Goal: Communication & Community: Answer question/provide support

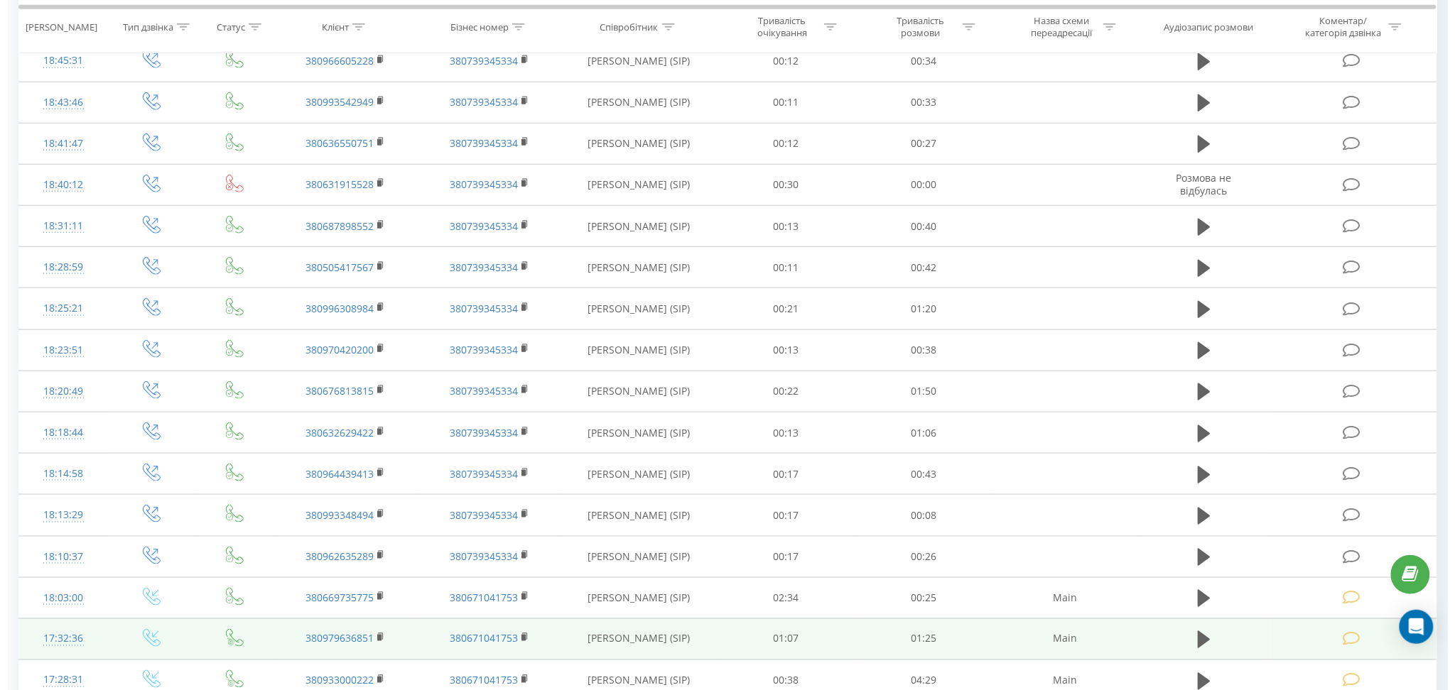
scroll to position [609, 0]
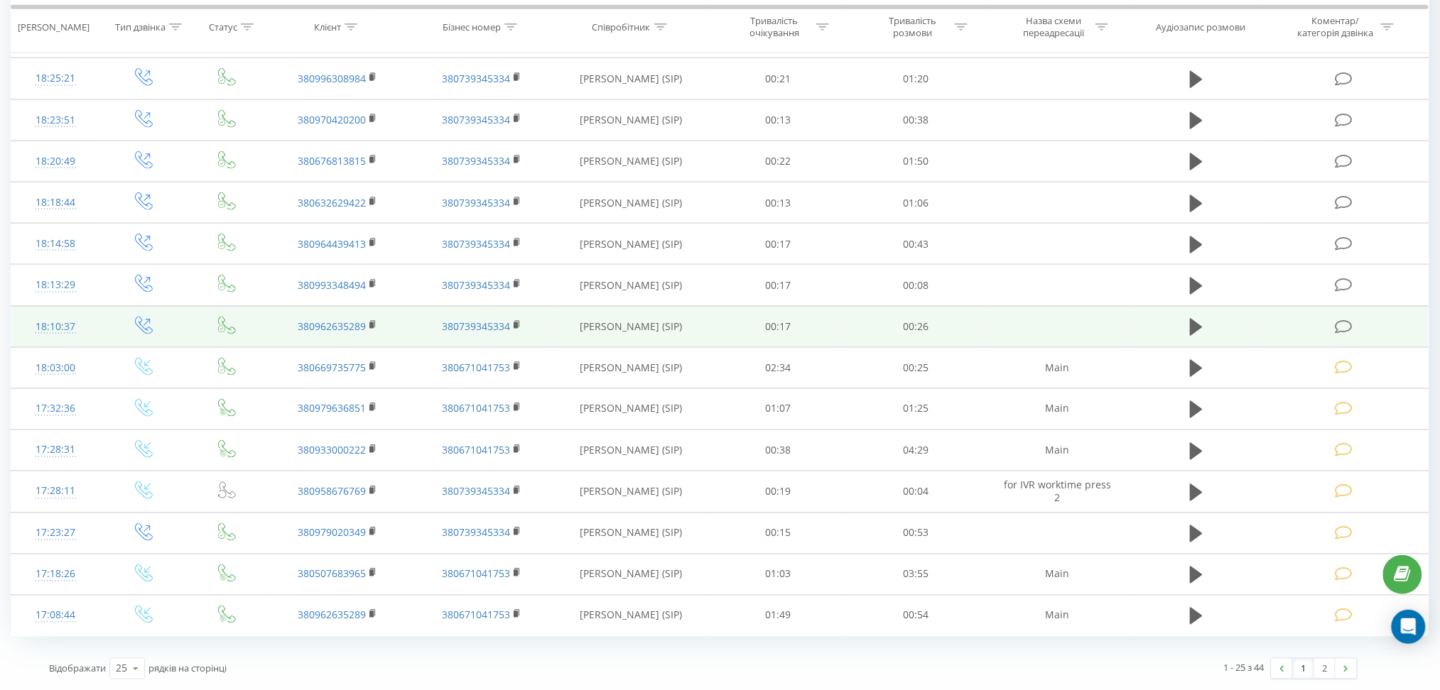
click at [1346, 325] on icon at bounding box center [1344, 327] width 18 height 15
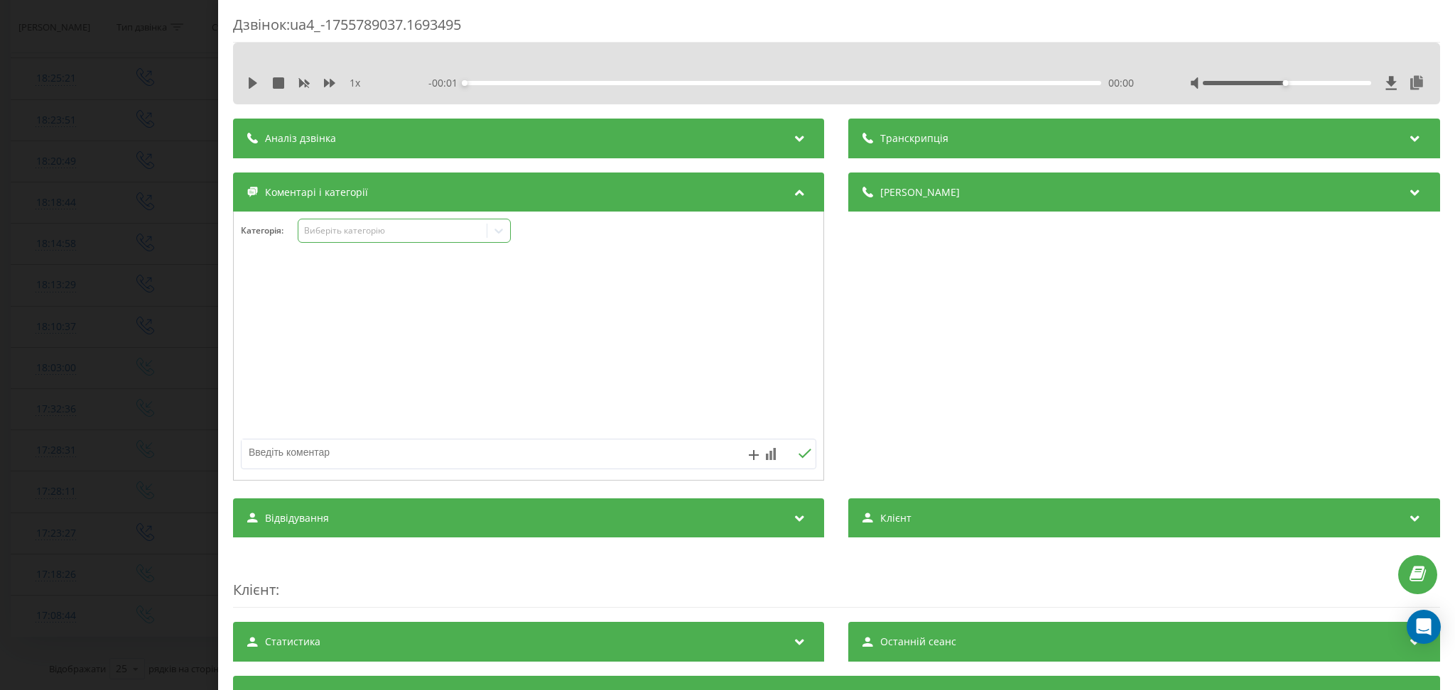
click at [423, 239] on div "Виберіть категорію" at bounding box center [404, 231] width 213 height 24
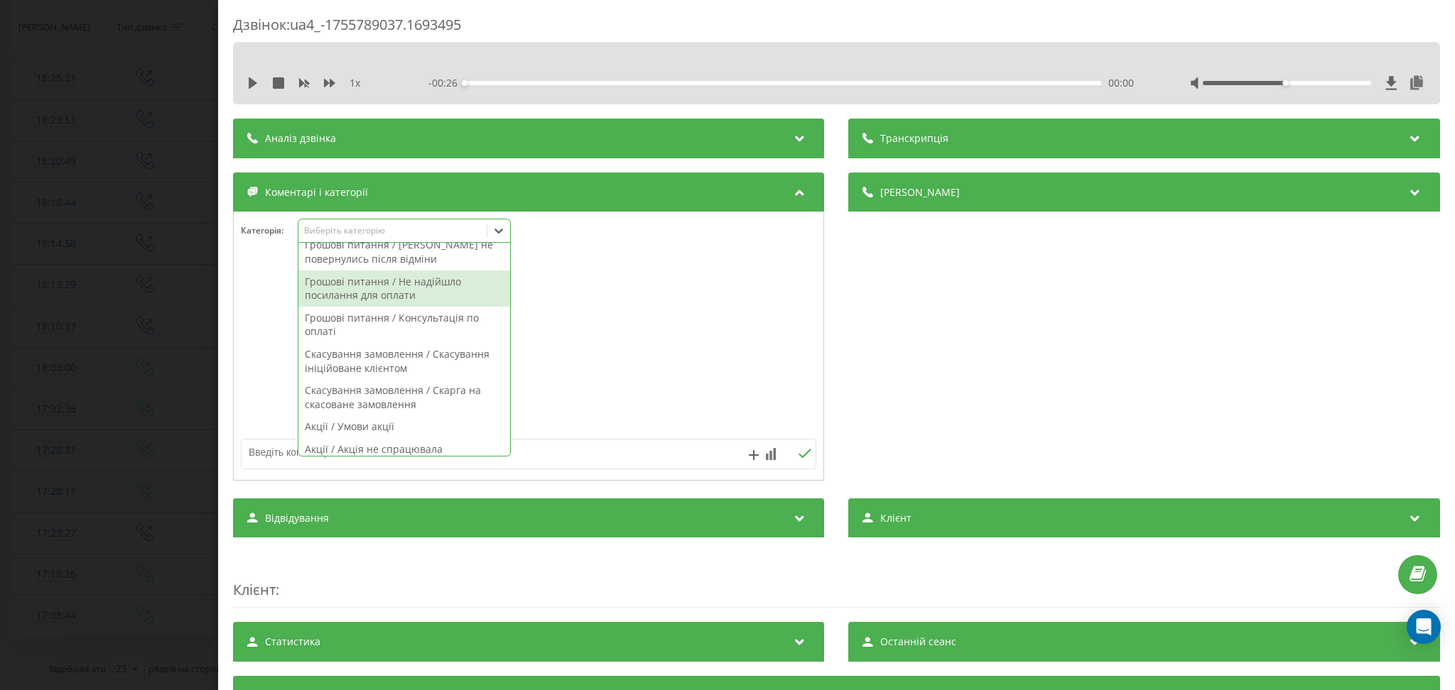
scroll to position [1006, 0]
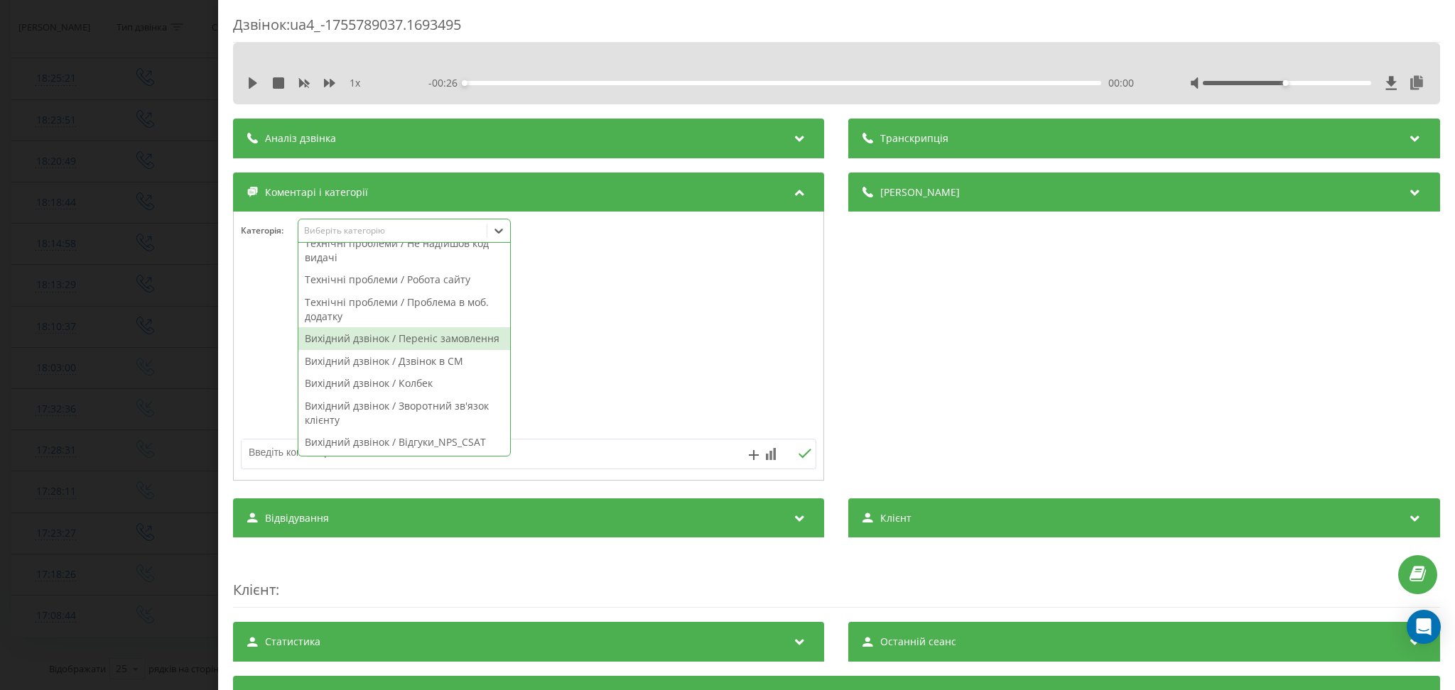
click at [426, 327] on div "Вихідний дзвінок / Переніс замовлення" at bounding box center [404, 338] width 212 height 23
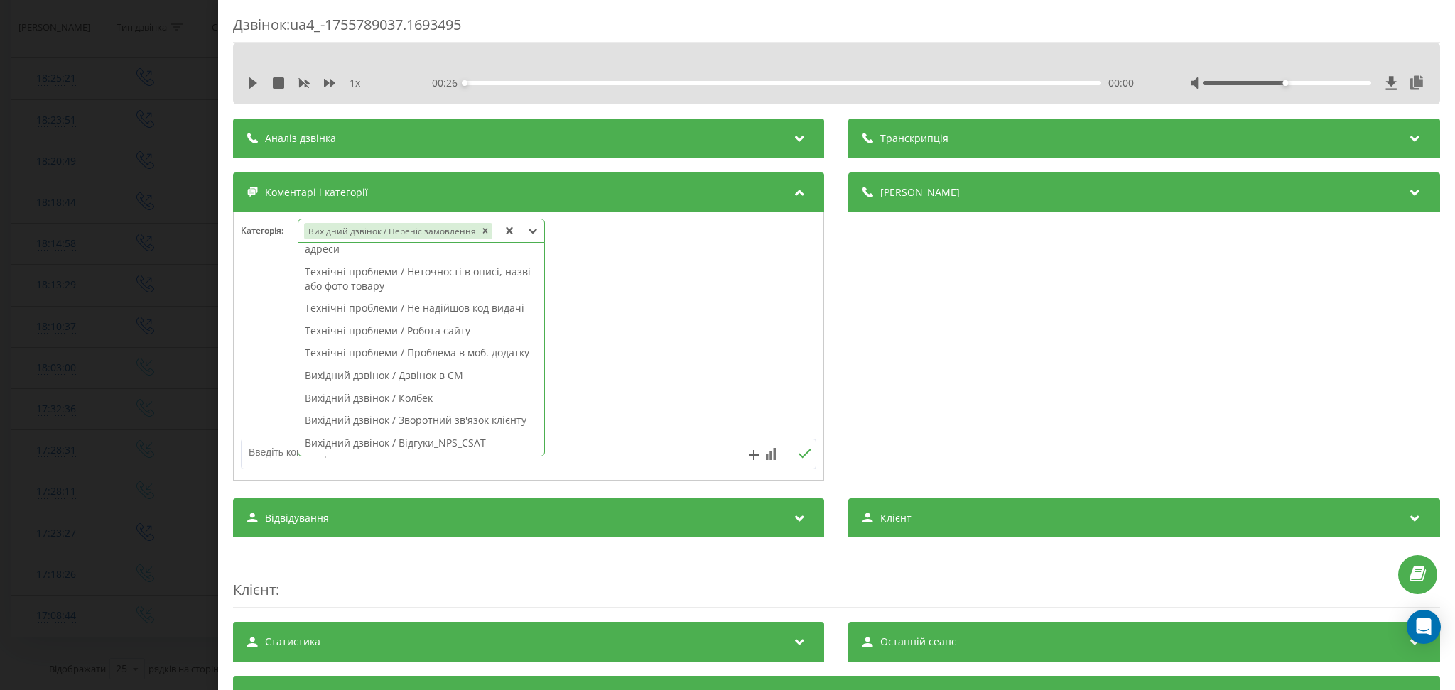
scroll to position [900, 0]
click at [565, 457] on textarea at bounding box center [471, 453] width 460 height 26
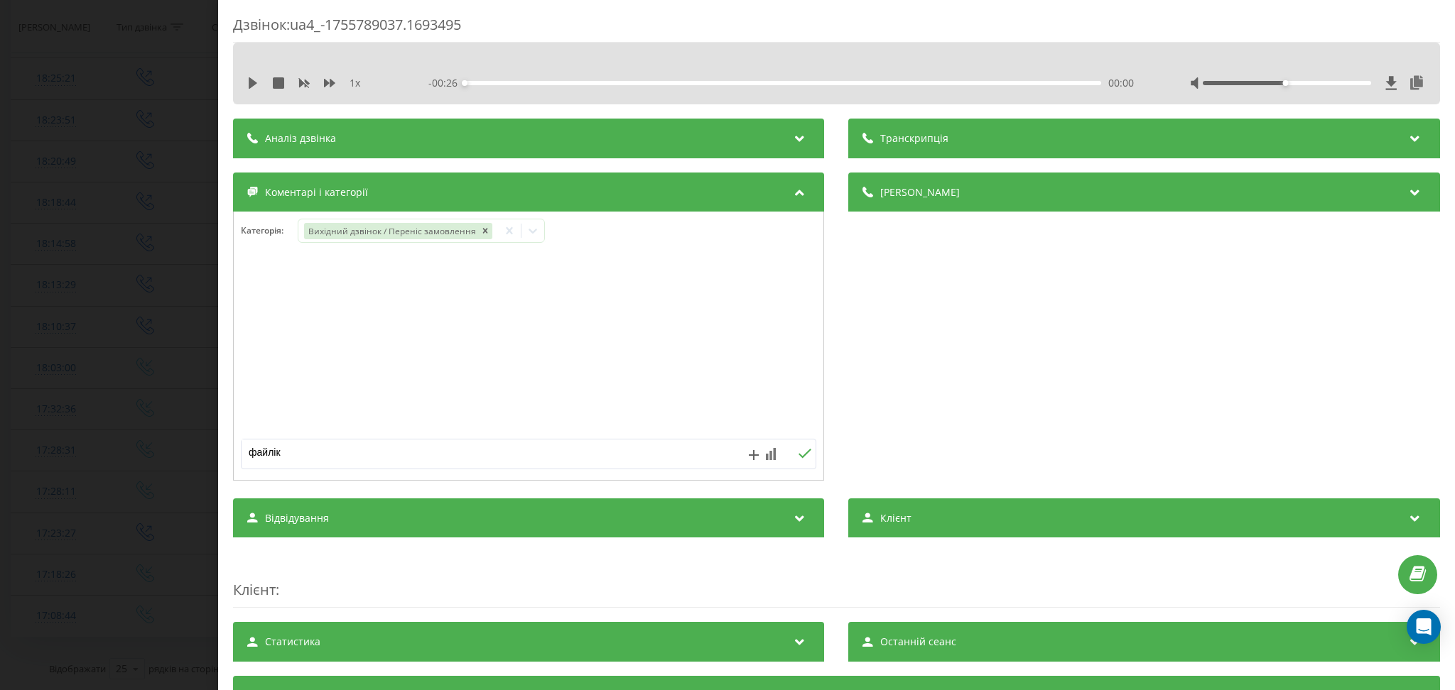
click at [565, 457] on textarea "файлік" at bounding box center [471, 453] width 460 height 26
type textarea "файлік"
click at [799, 456] on icon at bounding box center [805, 453] width 13 height 9
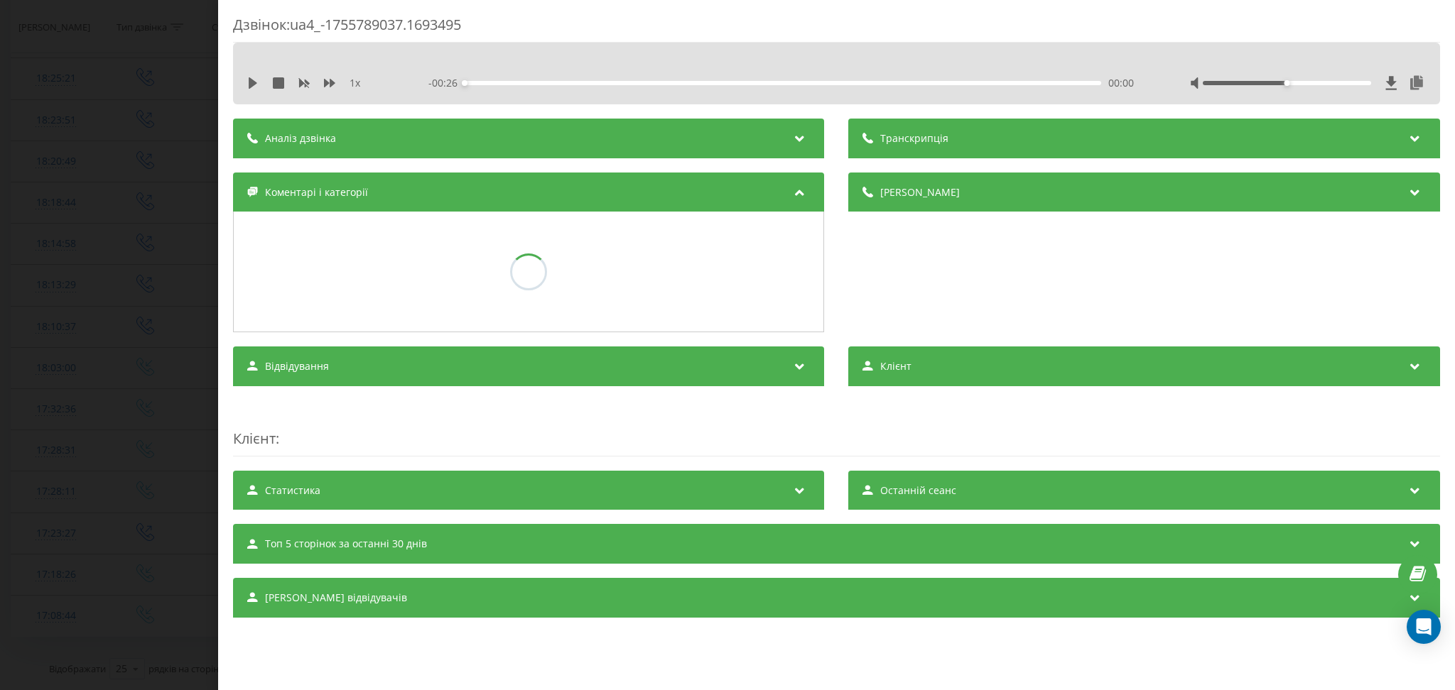
click at [82, 245] on div "Дзвінок : ua4_-1755789037.1693495 1 x - 00:26 00:00 00:00 Транскрипція Для AI-а…" at bounding box center [727, 345] width 1455 height 690
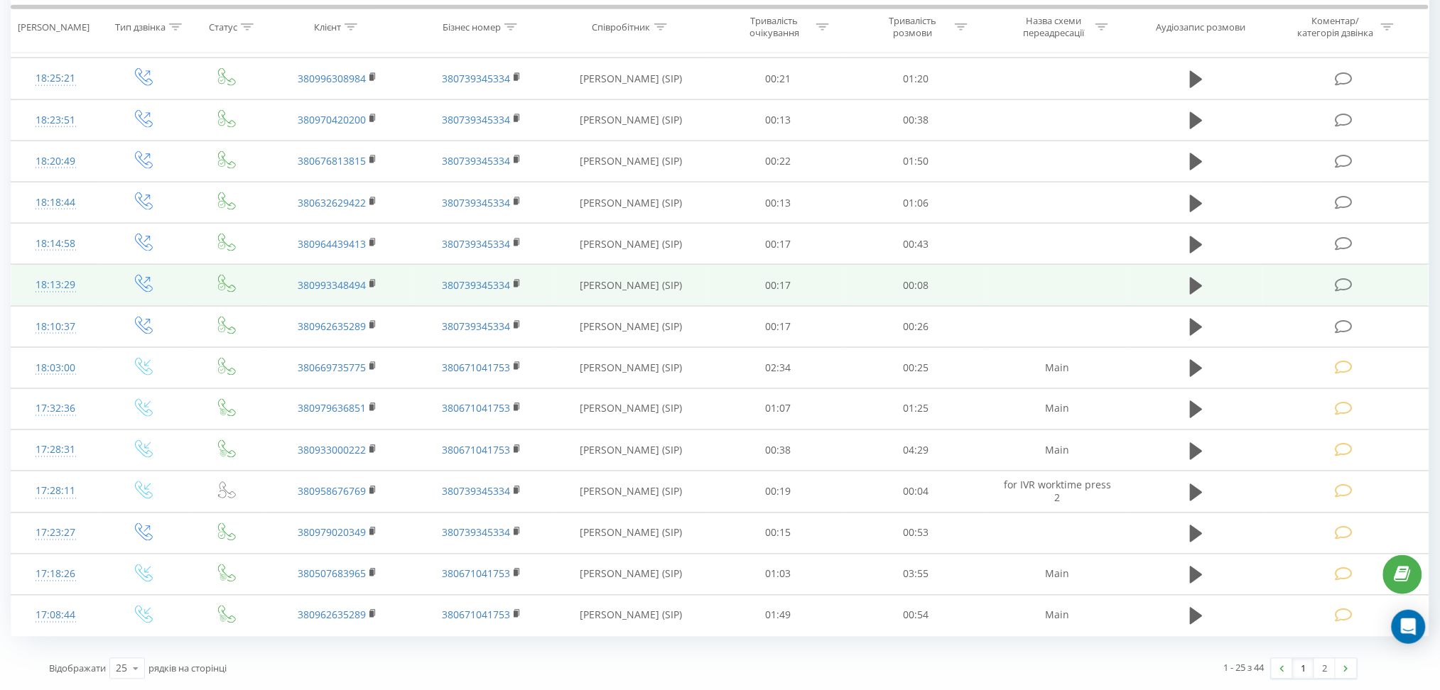
click at [1345, 280] on icon at bounding box center [1344, 285] width 18 height 15
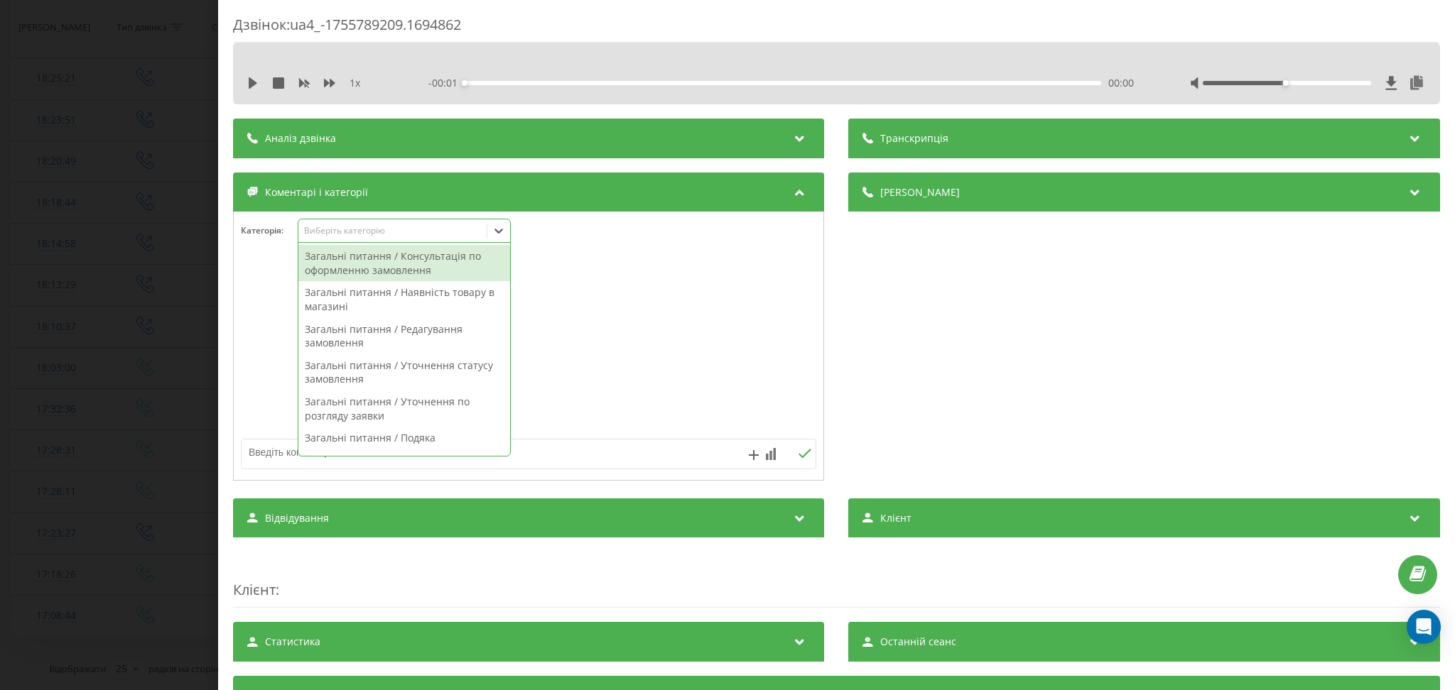
click at [395, 227] on div "Виберіть категорію" at bounding box center [393, 230] width 178 height 11
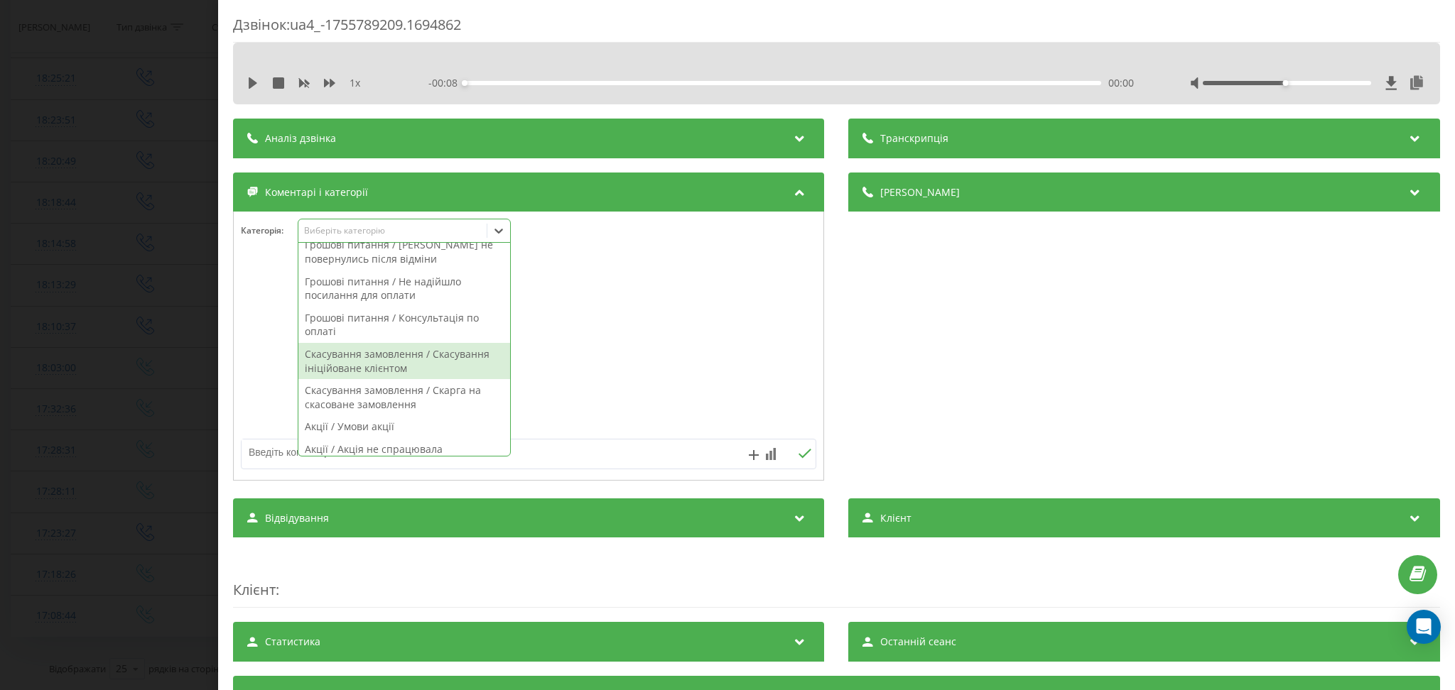
scroll to position [1006, 0]
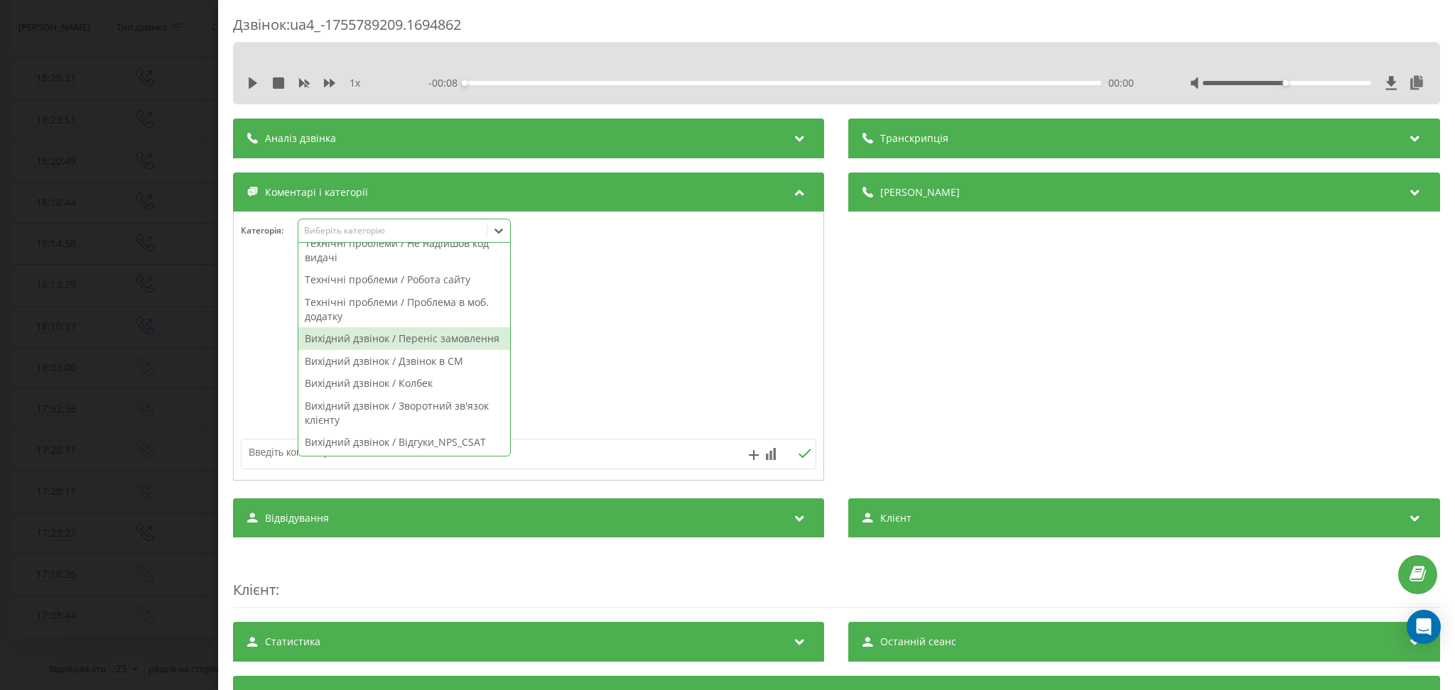
click at [434, 330] on div "Вихідний дзвінок / Переніс замовлення" at bounding box center [404, 338] width 212 height 23
click at [602, 458] on textarea at bounding box center [471, 453] width 460 height 26
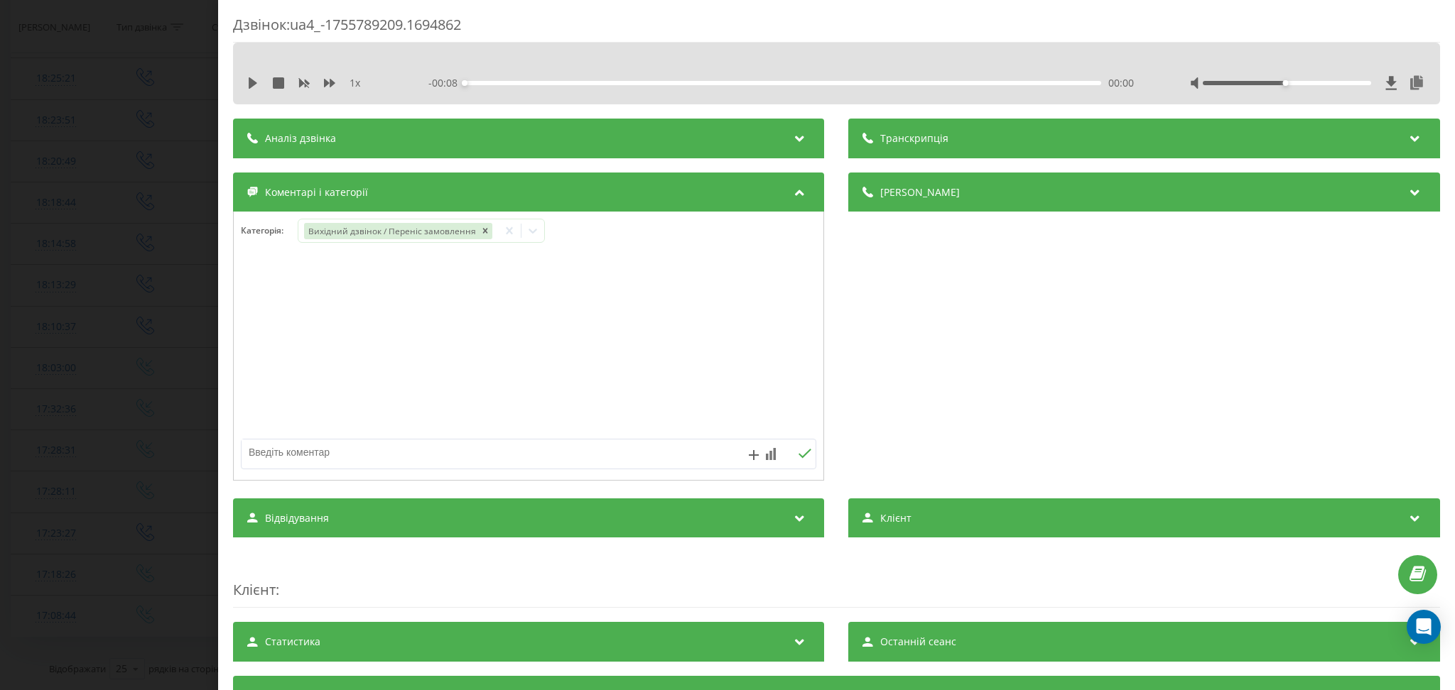
paste textarea "файлік"
type textarea "файлік"
click at [798, 449] on icon at bounding box center [804, 454] width 13 height 10
drag, startPoint x: 58, startPoint y: 266, endPoint x: 65, endPoint y: 261, distance: 8.7
click at [58, 266] on div "Дзвінок : ua4_-1755789209.1694862 1 x - 00:08 00:00 00:00 Транскрипція Для AI-а…" at bounding box center [727, 345] width 1455 height 690
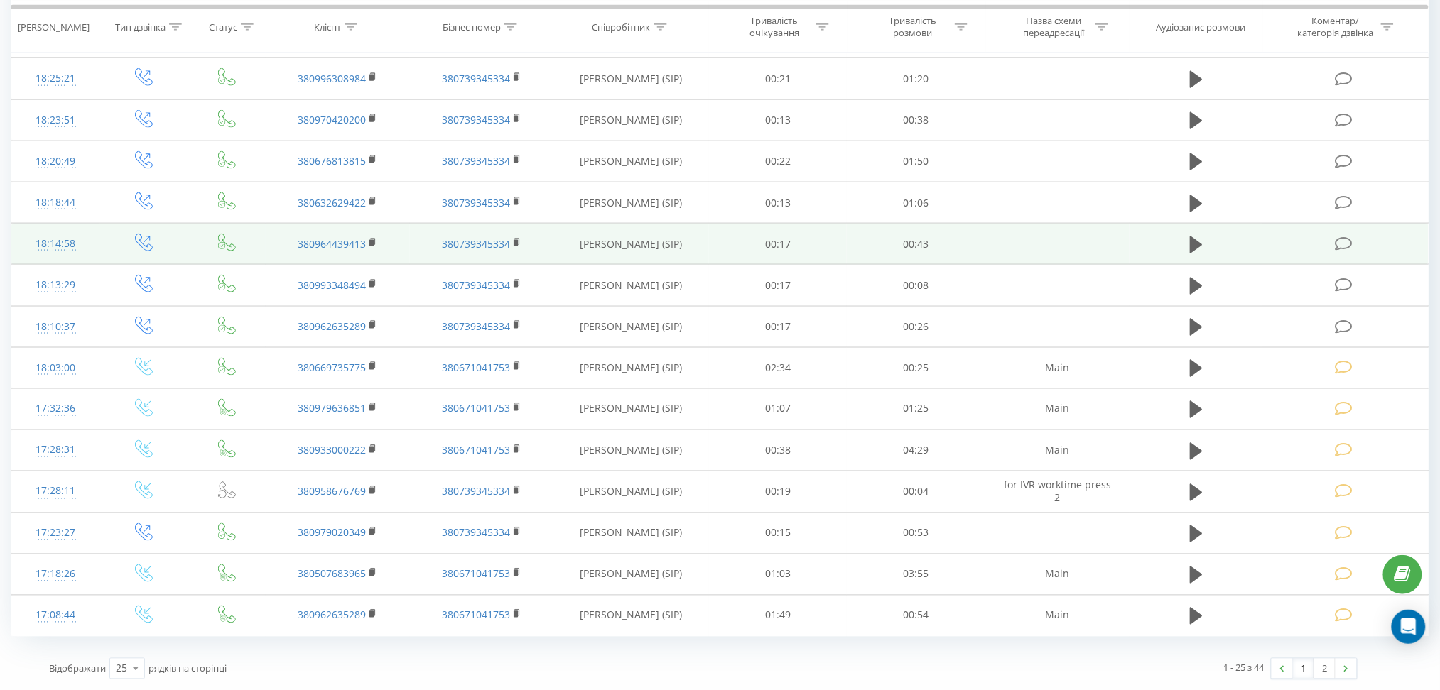
click at [1344, 238] on icon at bounding box center [1344, 244] width 18 height 15
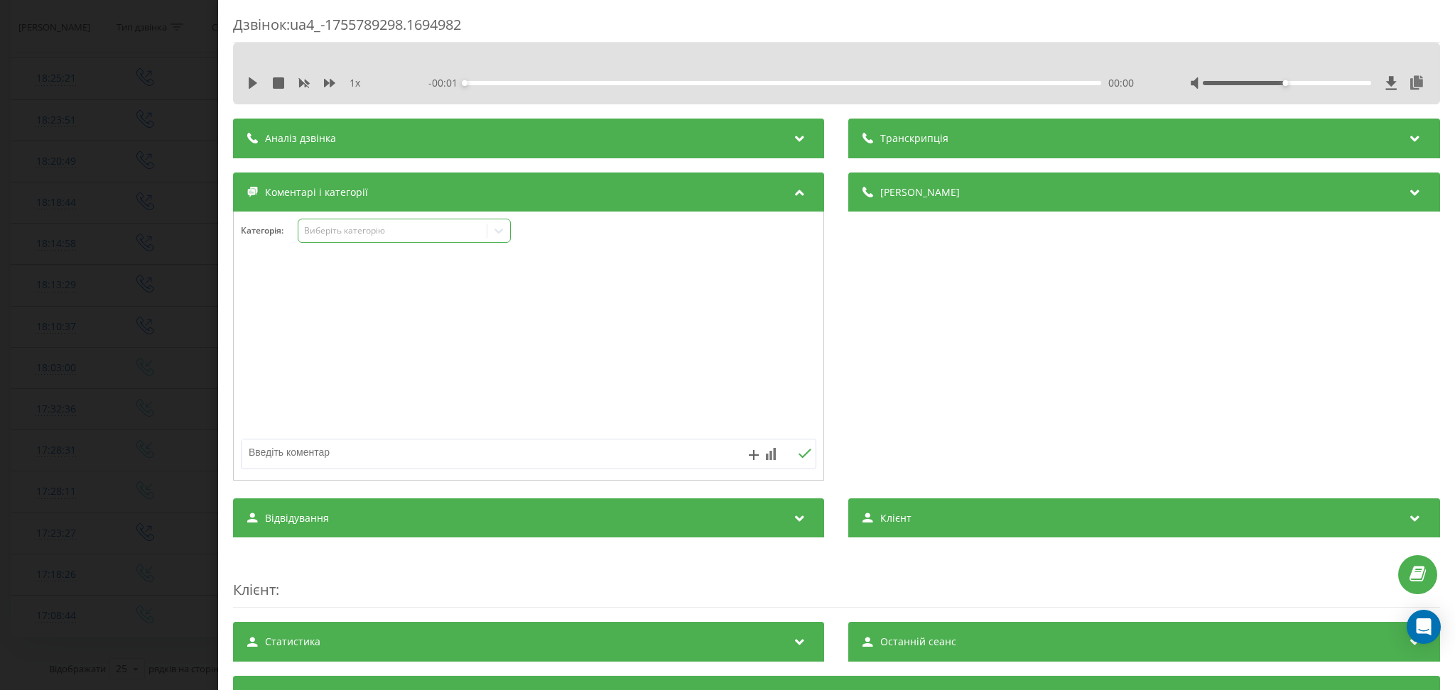
click at [382, 230] on div "Виберіть категорію" at bounding box center [393, 230] width 178 height 11
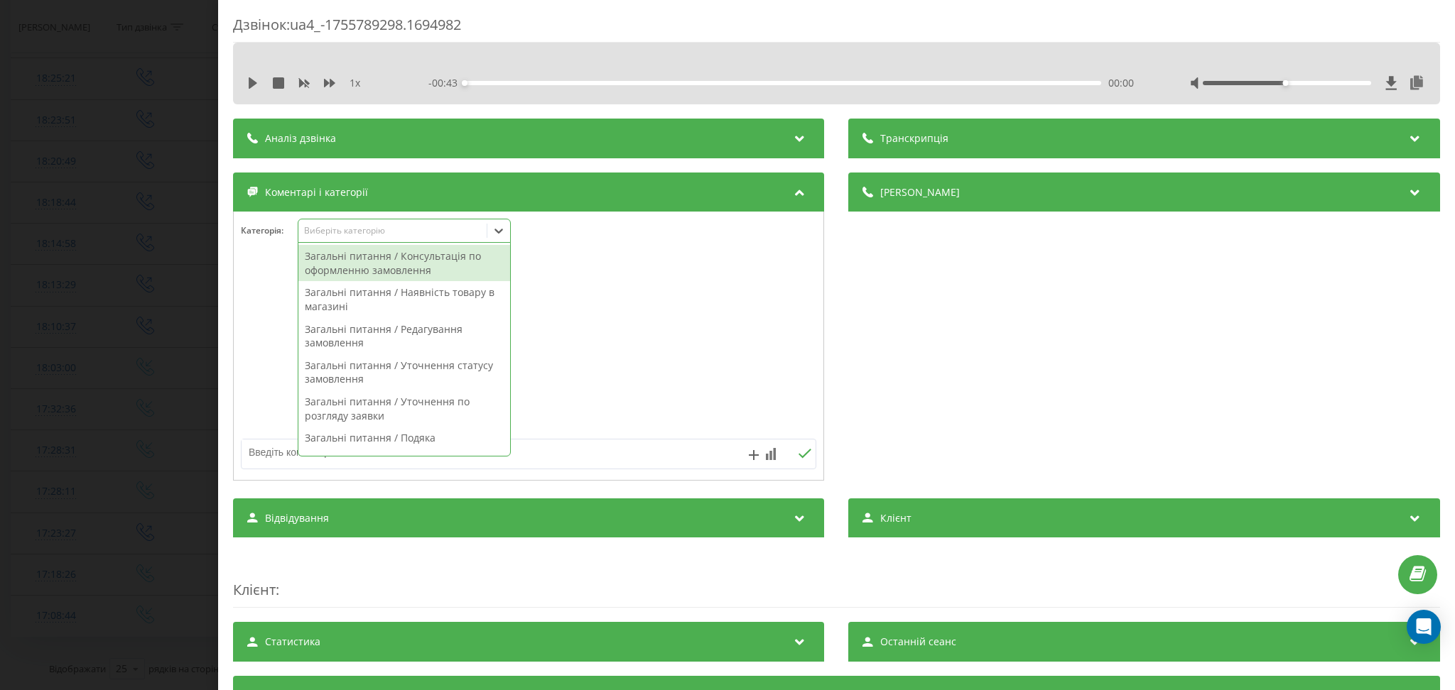
scroll to position [124, 0]
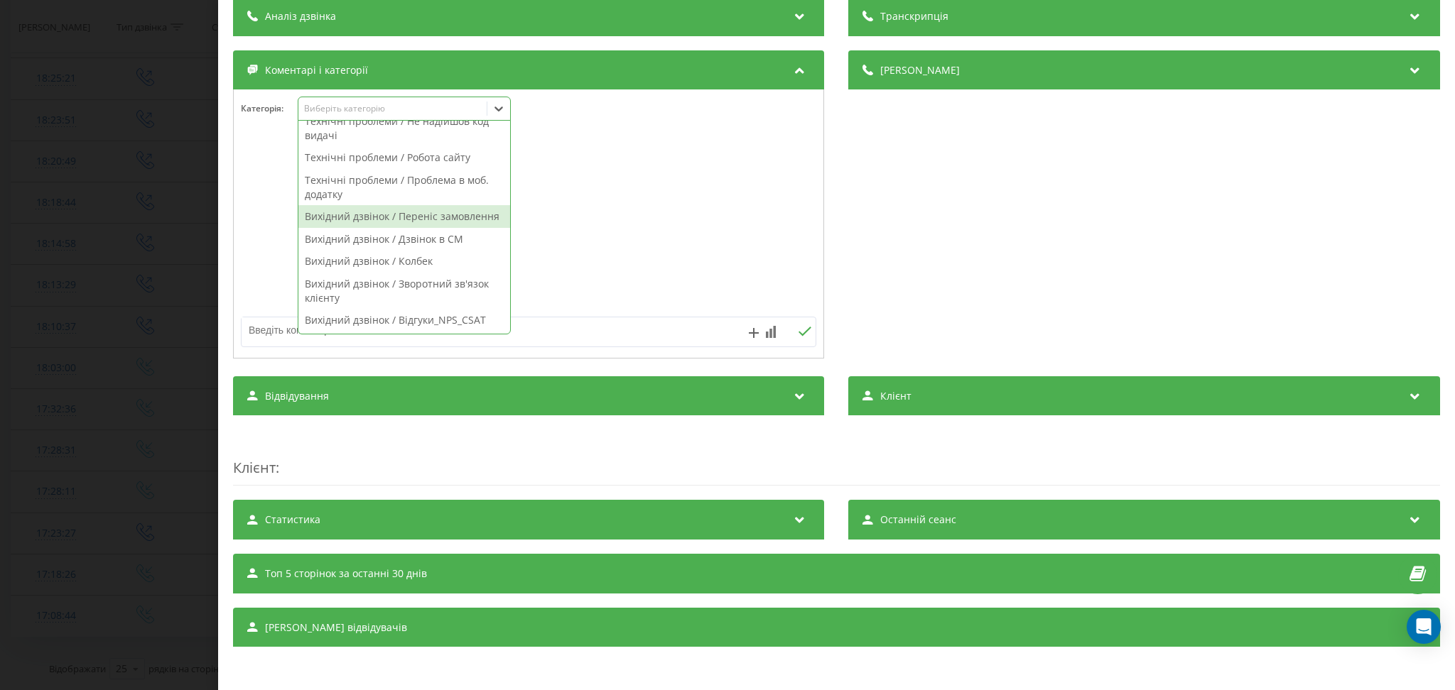
click at [440, 209] on div "Вихідний дзвінок / Переніс замовлення" at bounding box center [404, 216] width 212 height 23
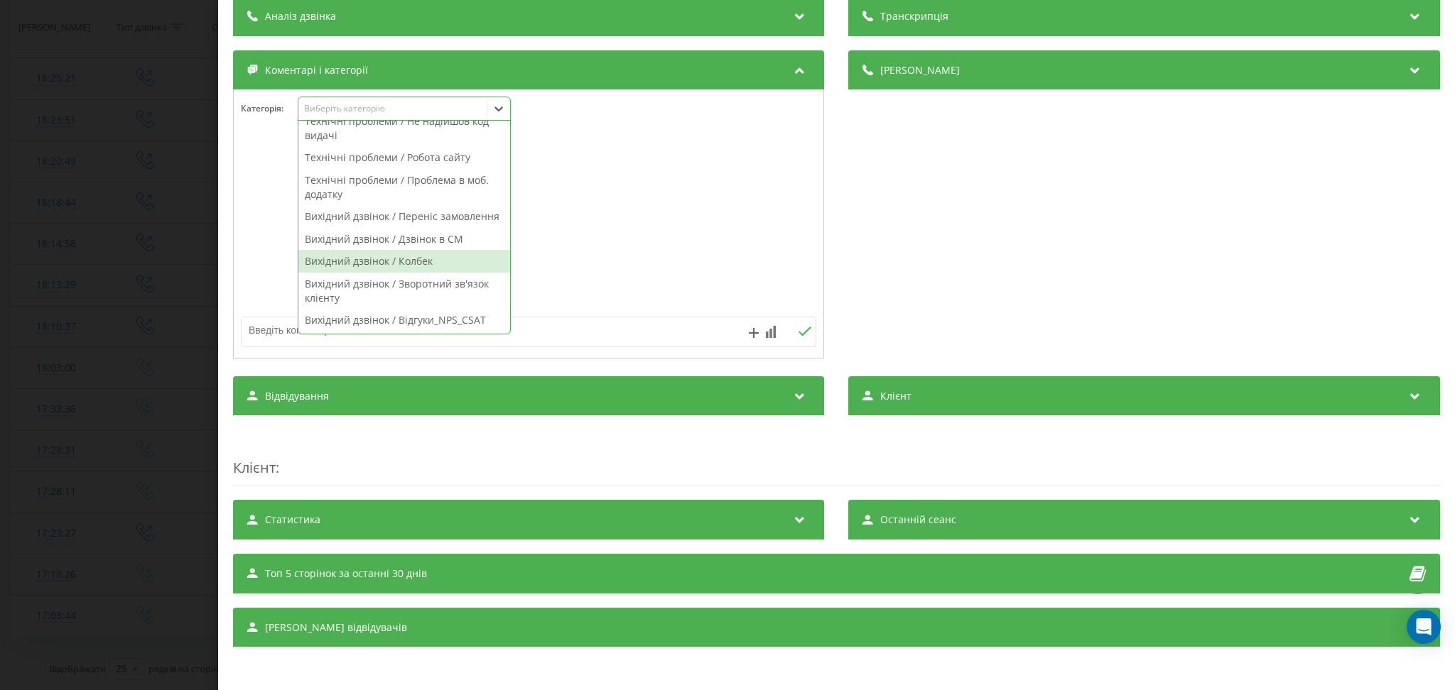
scroll to position [900, 0]
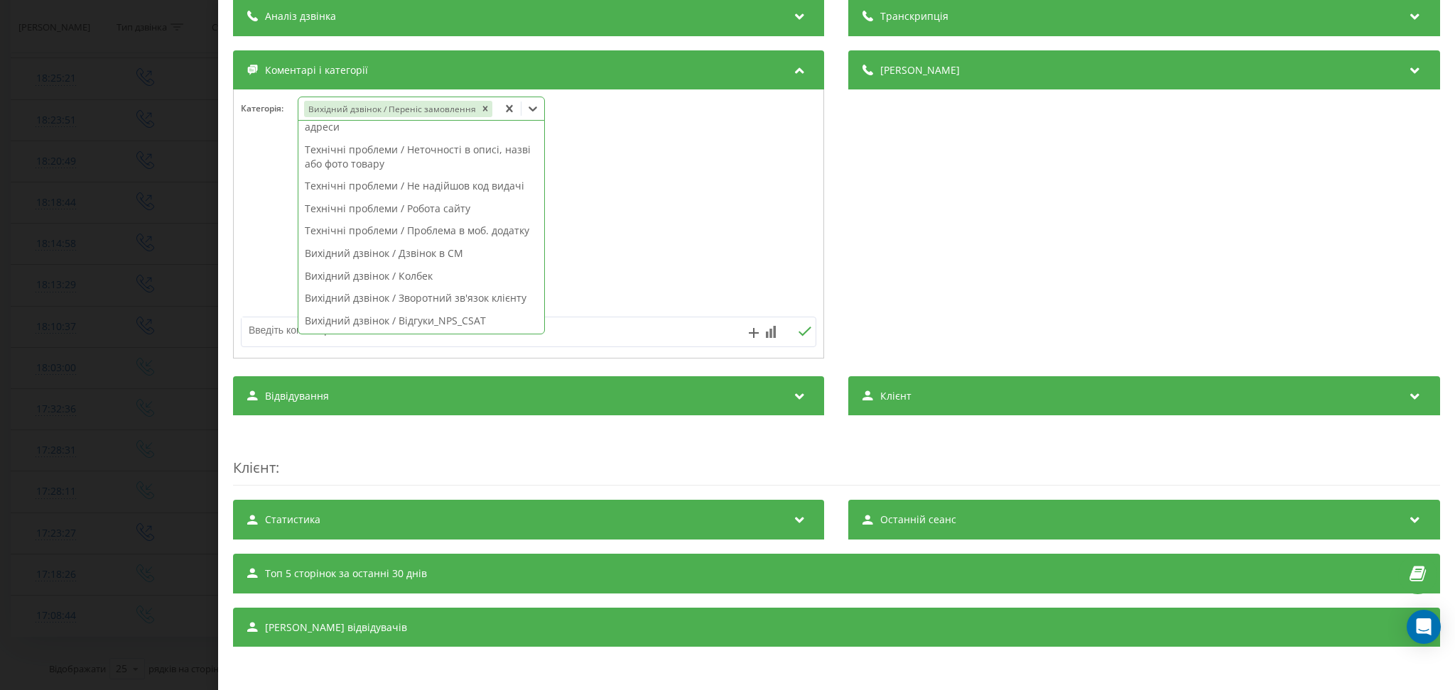
click at [623, 337] on textarea at bounding box center [471, 330] width 460 height 26
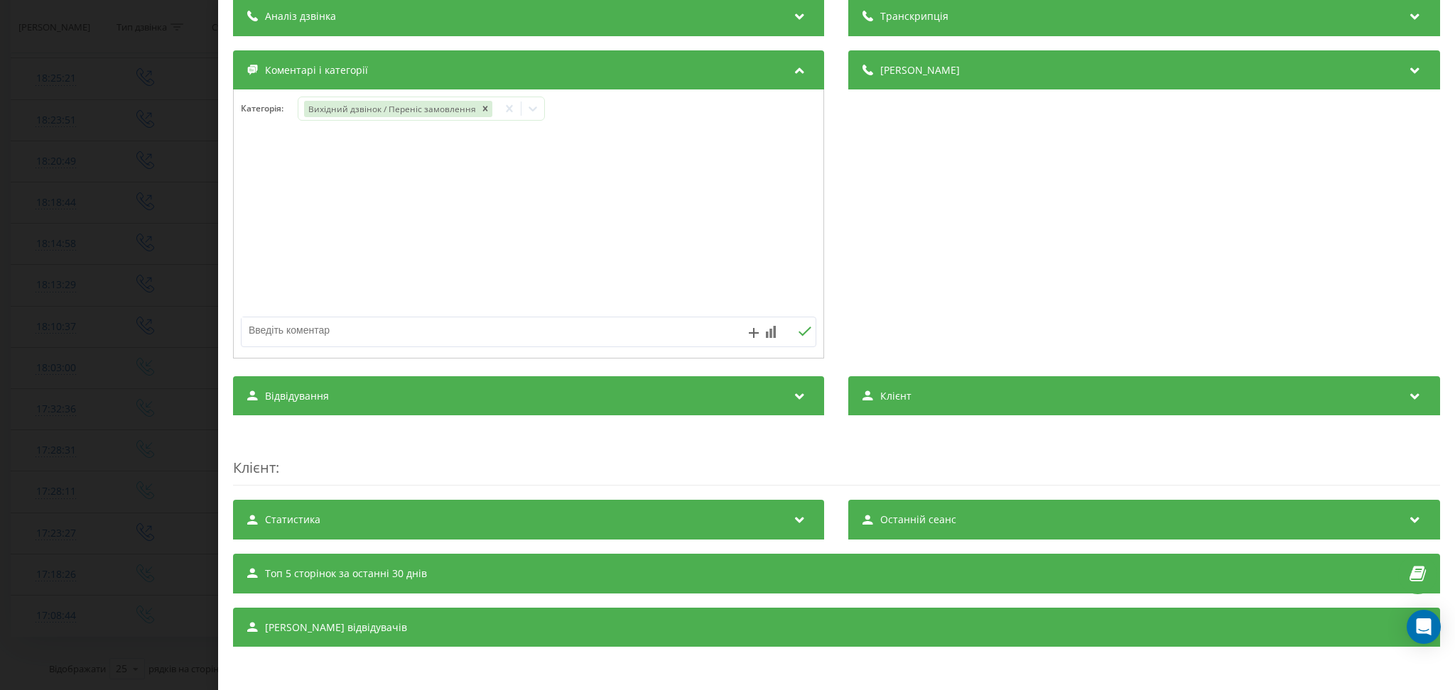
paste textarea "файлік"
type textarea "файлік"
click at [794, 332] on button at bounding box center [805, 332] width 22 height 12
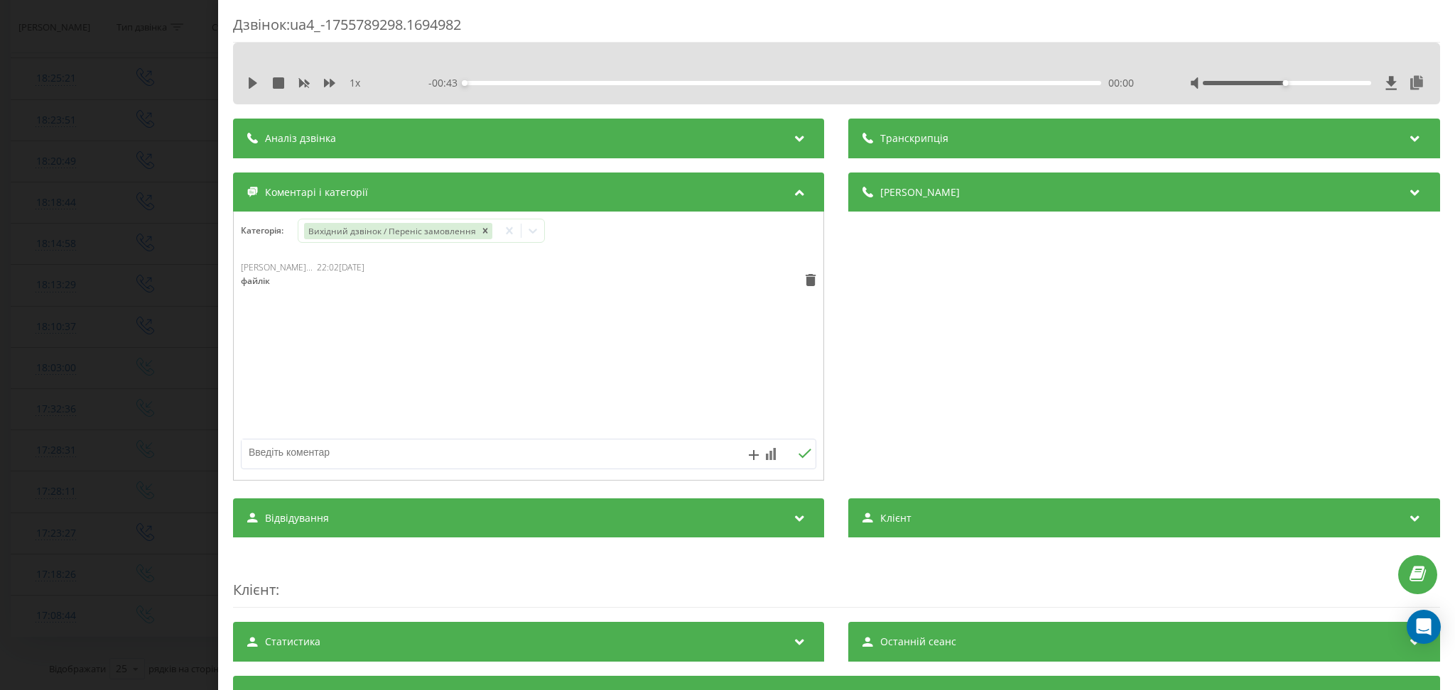
click at [94, 232] on div "Дзвінок : ua4_-1755789298.1694982 1 x - 00:43 00:00 00:00 Транскрипція Для AI-а…" at bounding box center [727, 345] width 1455 height 690
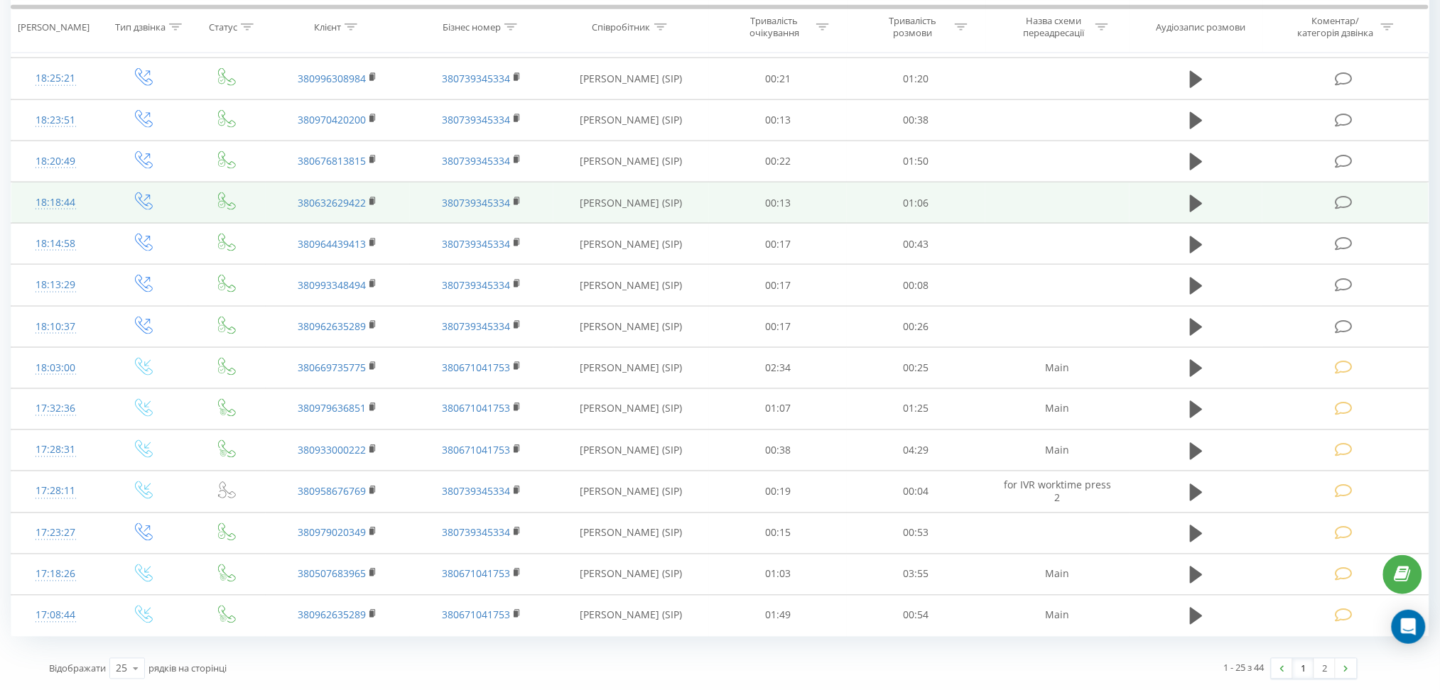
click at [1348, 203] on icon at bounding box center [1344, 202] width 18 height 15
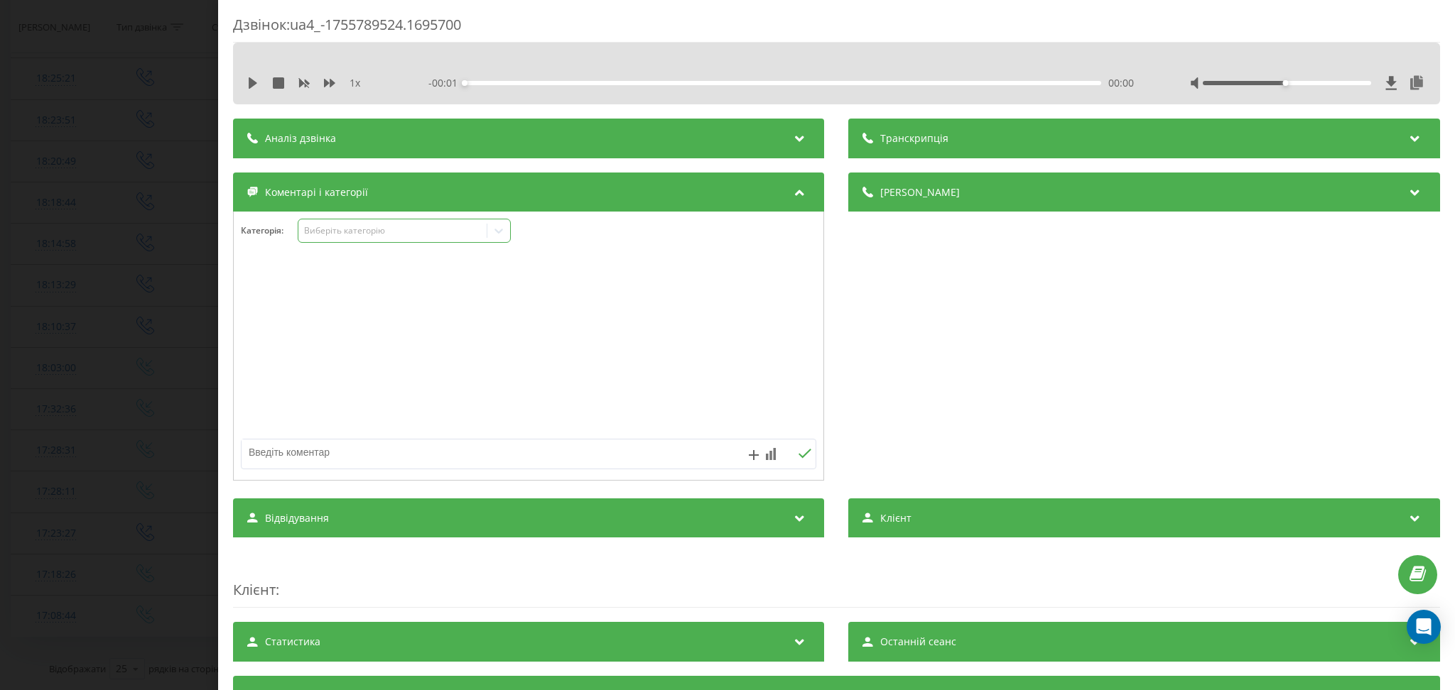
click at [375, 230] on div "Виберіть категорію" at bounding box center [393, 230] width 178 height 11
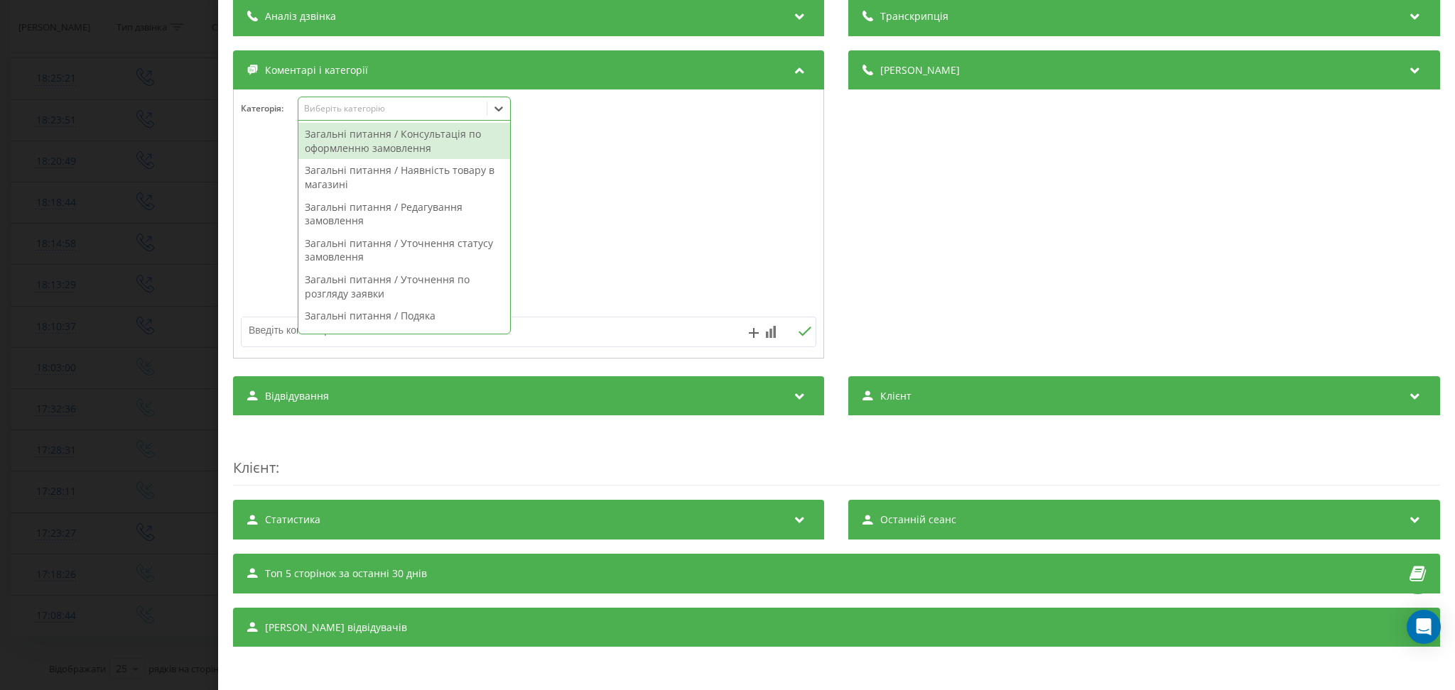
click at [485, 102] on div "Виберіть категорію" at bounding box center [392, 108] width 188 height 13
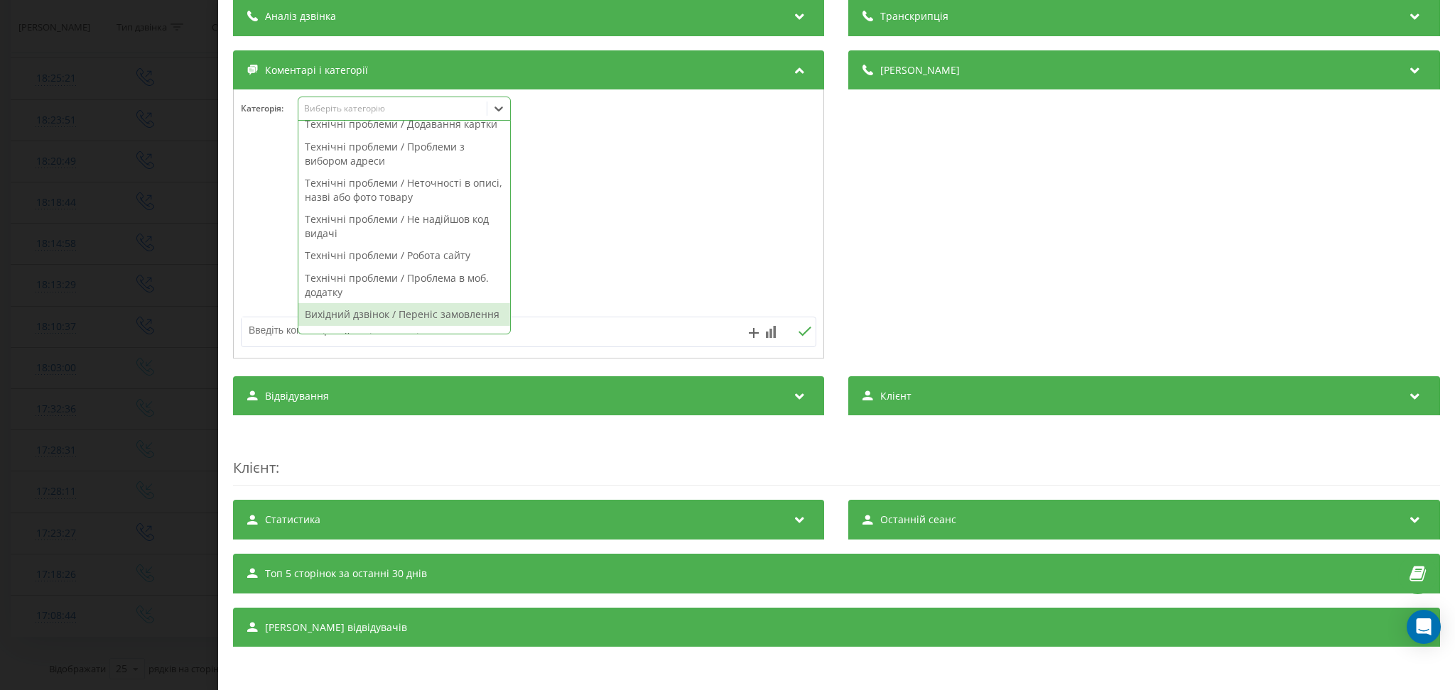
scroll to position [1006, 0]
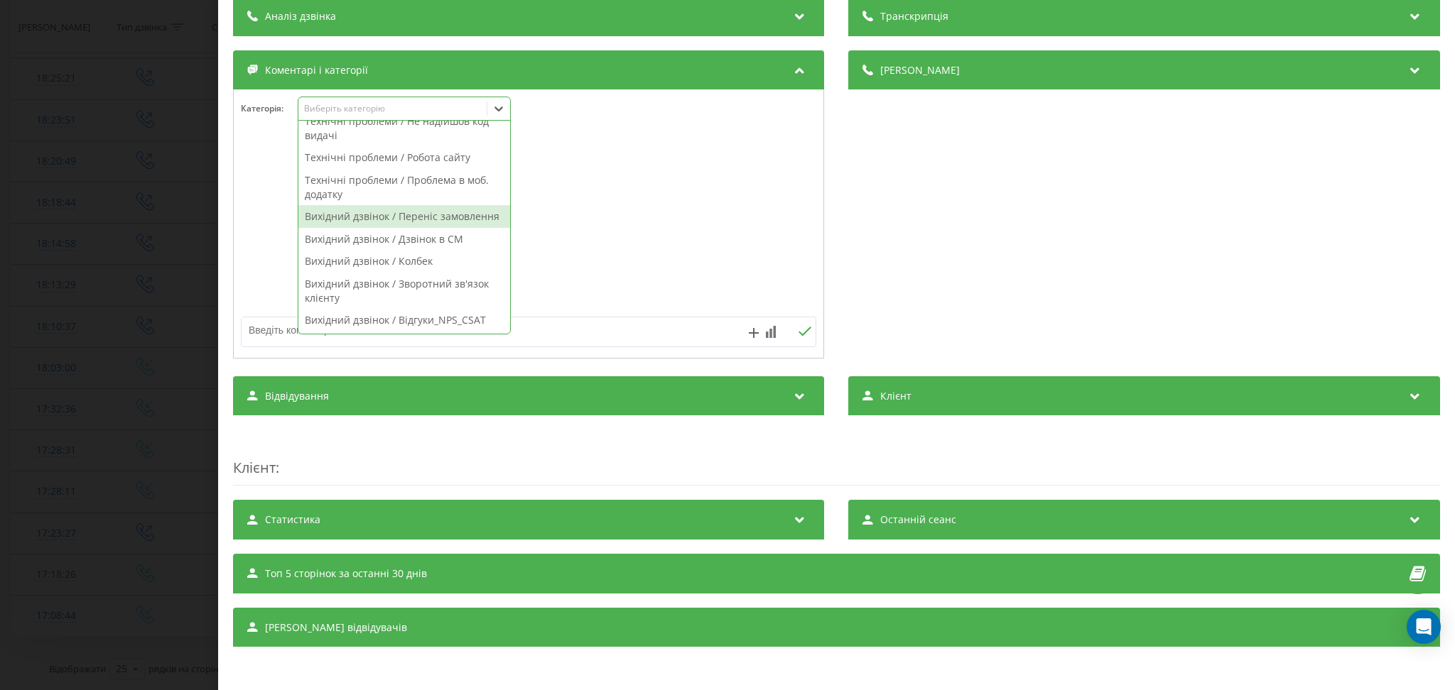
click at [435, 210] on div "Вихідний дзвінок / Переніс замовлення" at bounding box center [404, 216] width 212 height 23
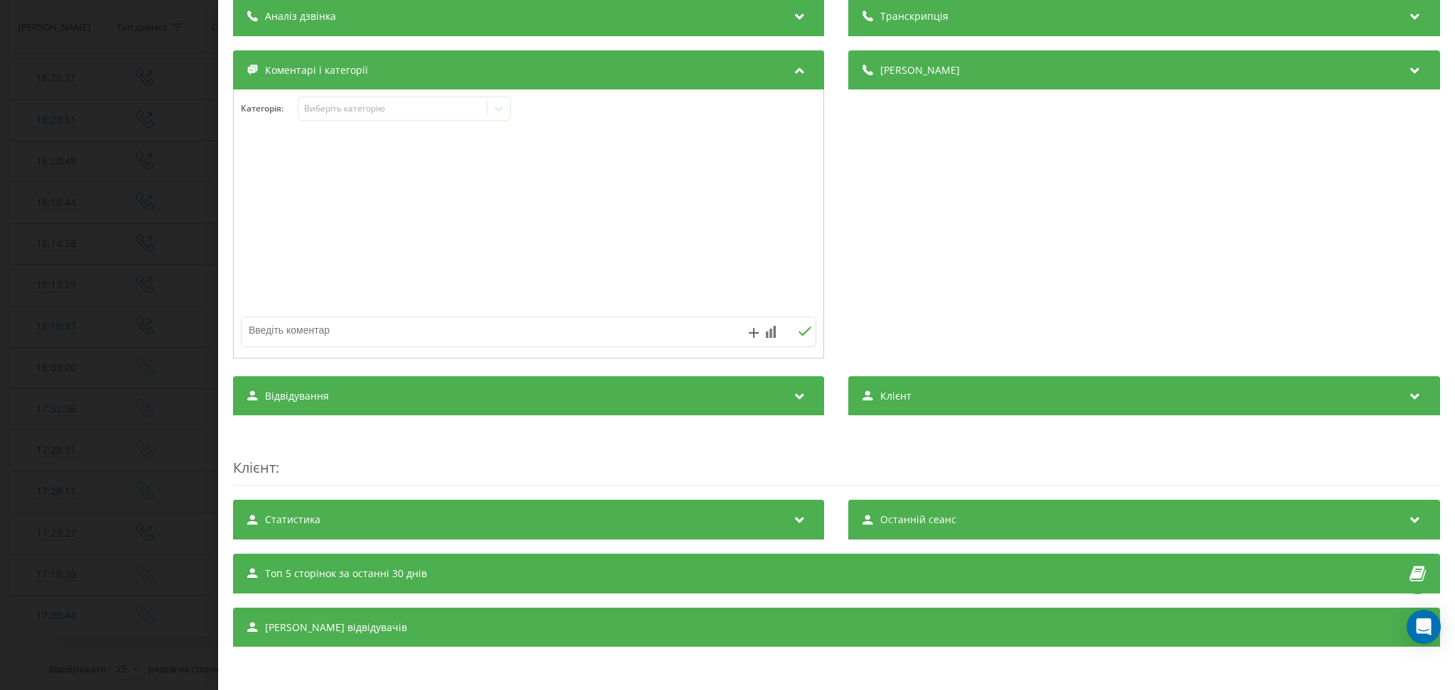
click at [596, 329] on textarea at bounding box center [471, 330] width 460 height 26
paste textarea "файлік"
type textarea "файлік"
click at [798, 330] on icon at bounding box center [804, 332] width 13 height 10
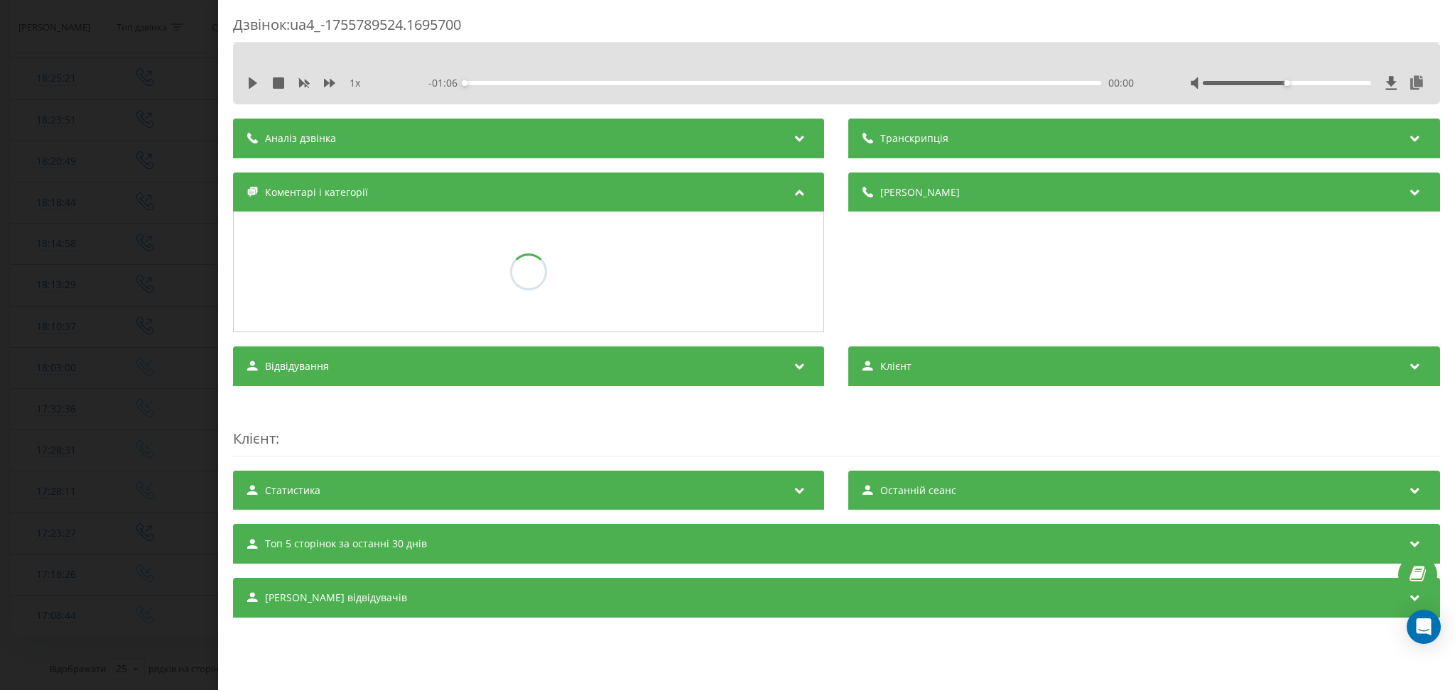
scroll to position [0, 0]
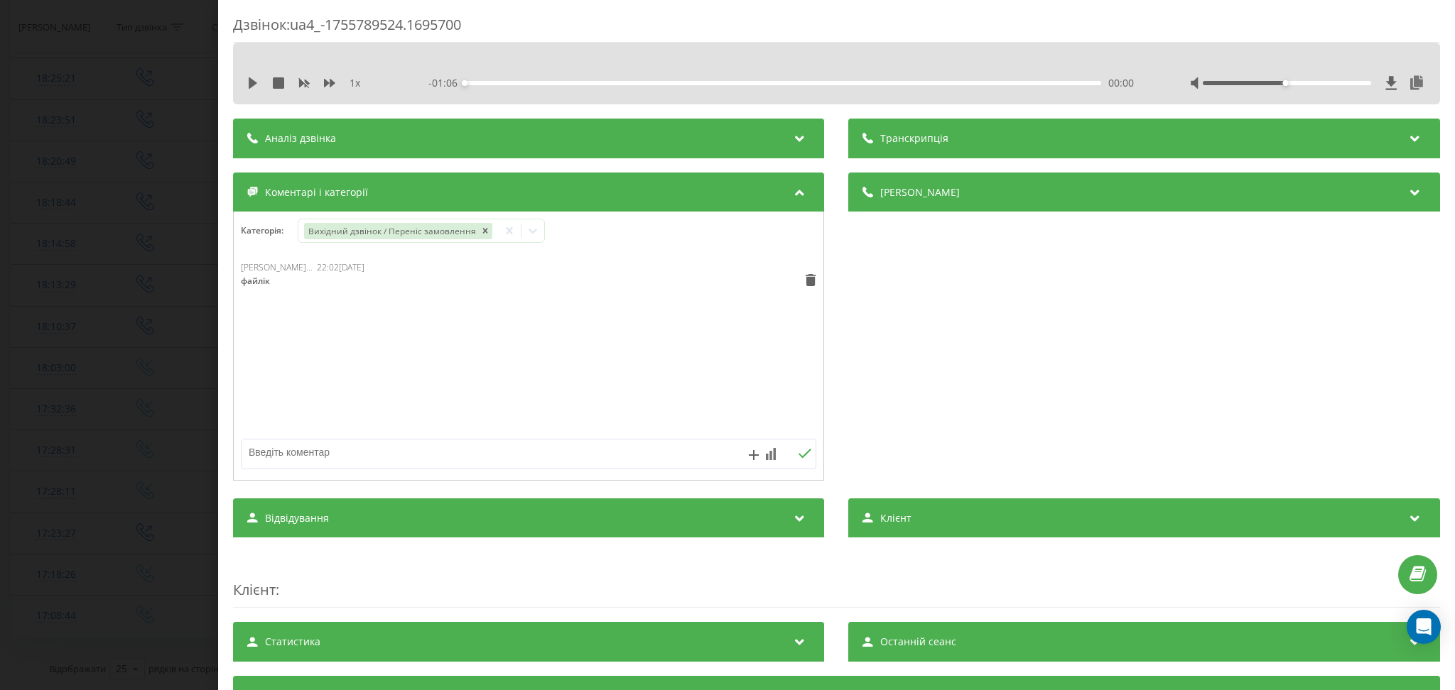
click at [175, 168] on div "Дзвінок : ua4_-1755789524.1695700 1 x - 01:06 00:00 00:00 Транскрипція Для AI-а…" at bounding box center [727, 345] width 1455 height 690
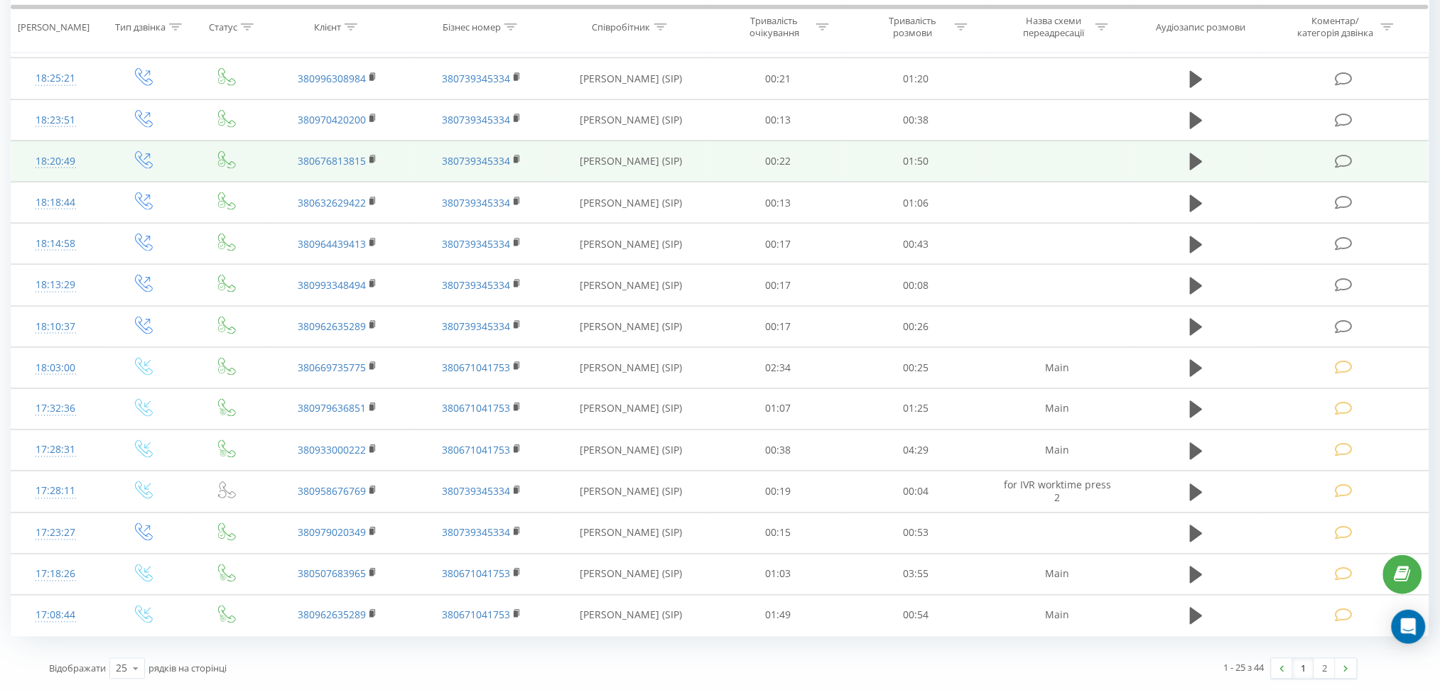
click at [1337, 149] on td at bounding box center [1345, 161] width 166 height 41
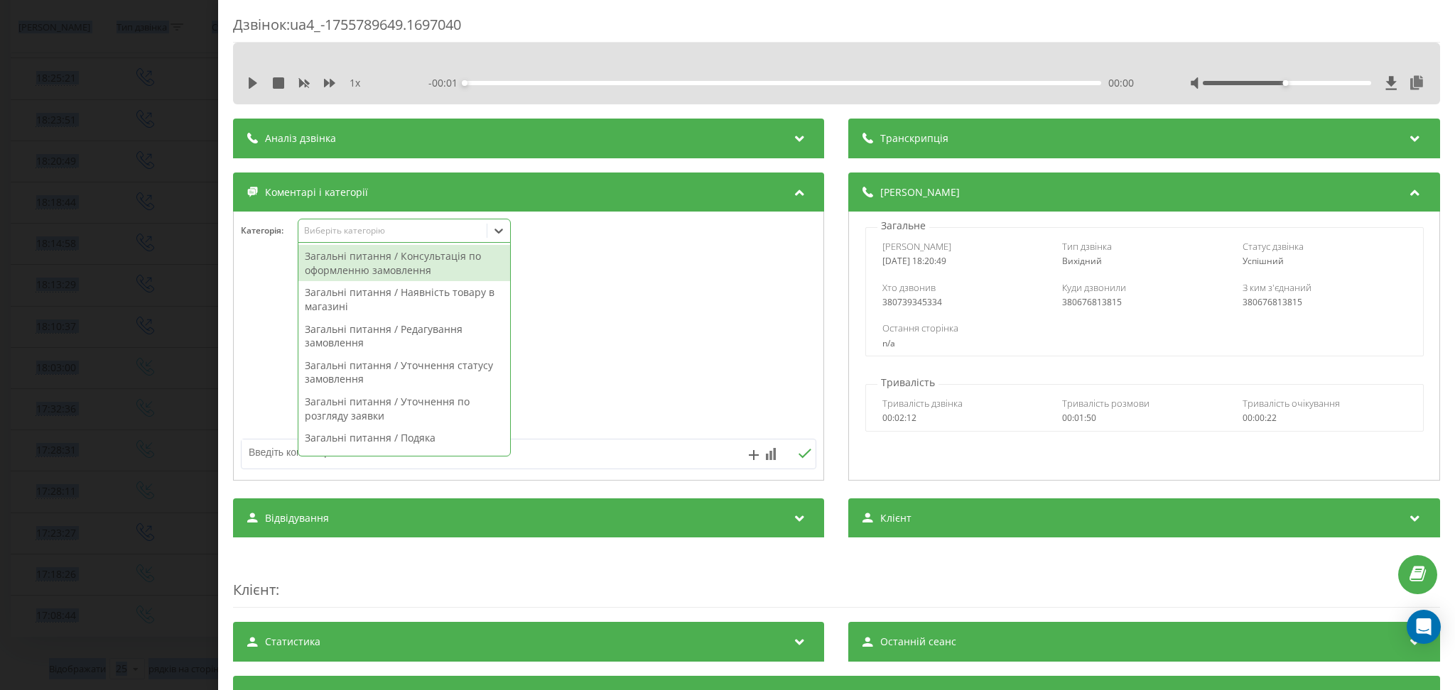
click at [415, 229] on div "Виберіть категорію" at bounding box center [393, 230] width 178 height 11
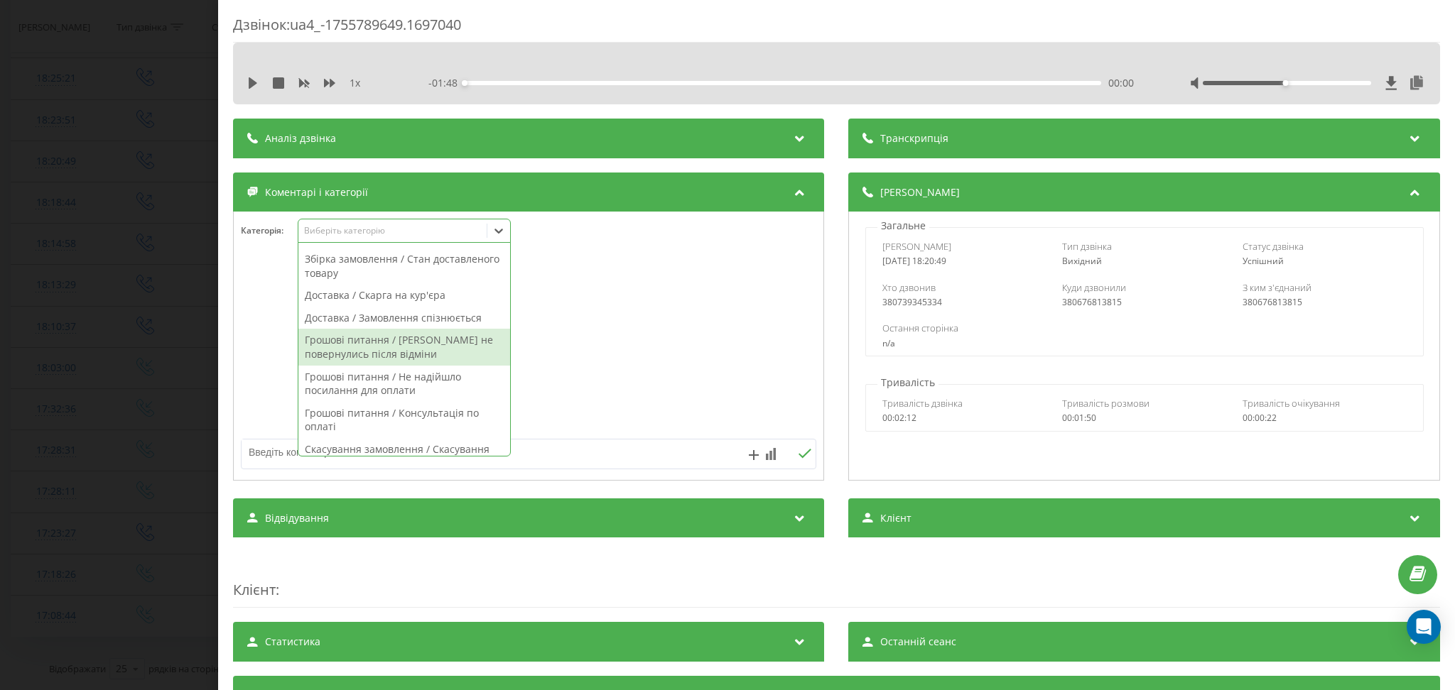
scroll to position [1006, 0]
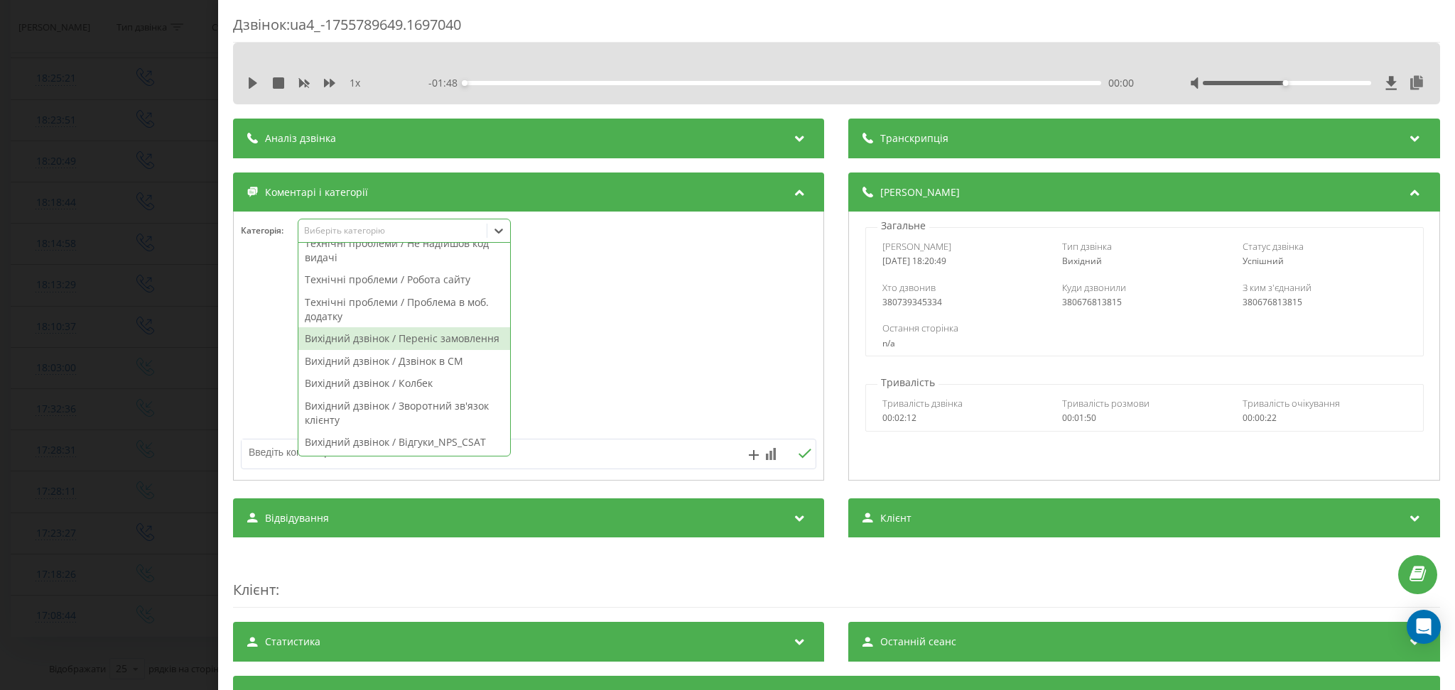
click at [438, 335] on div "Вихідний дзвінок / Переніс замовлення" at bounding box center [404, 338] width 212 height 23
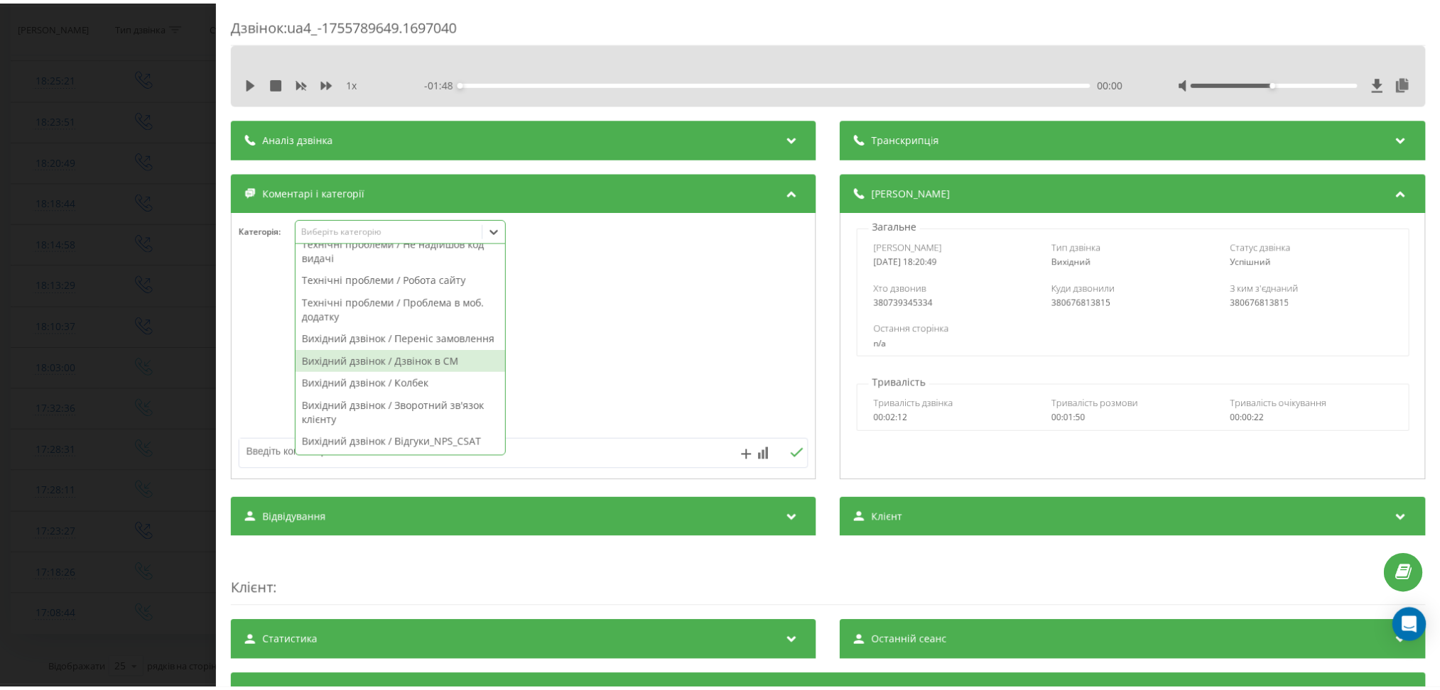
scroll to position [900, 0]
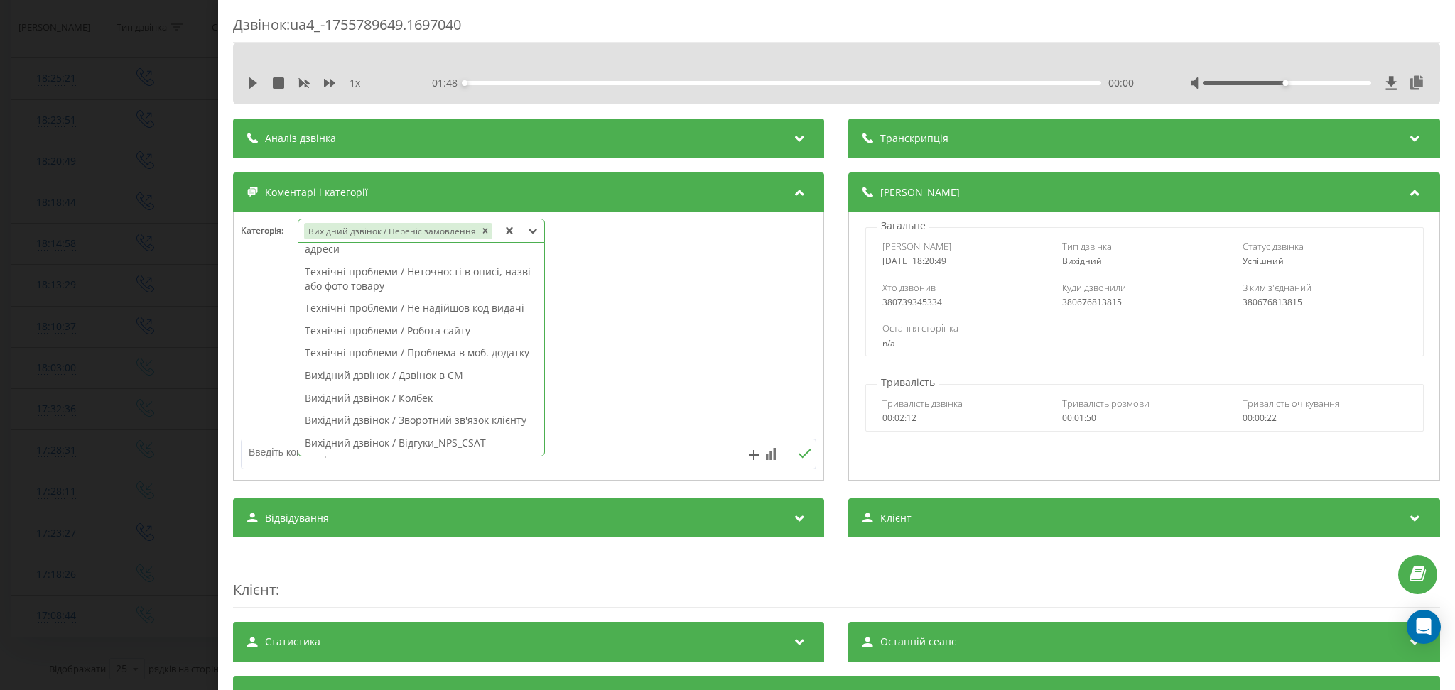
click at [616, 459] on textarea at bounding box center [471, 453] width 460 height 26
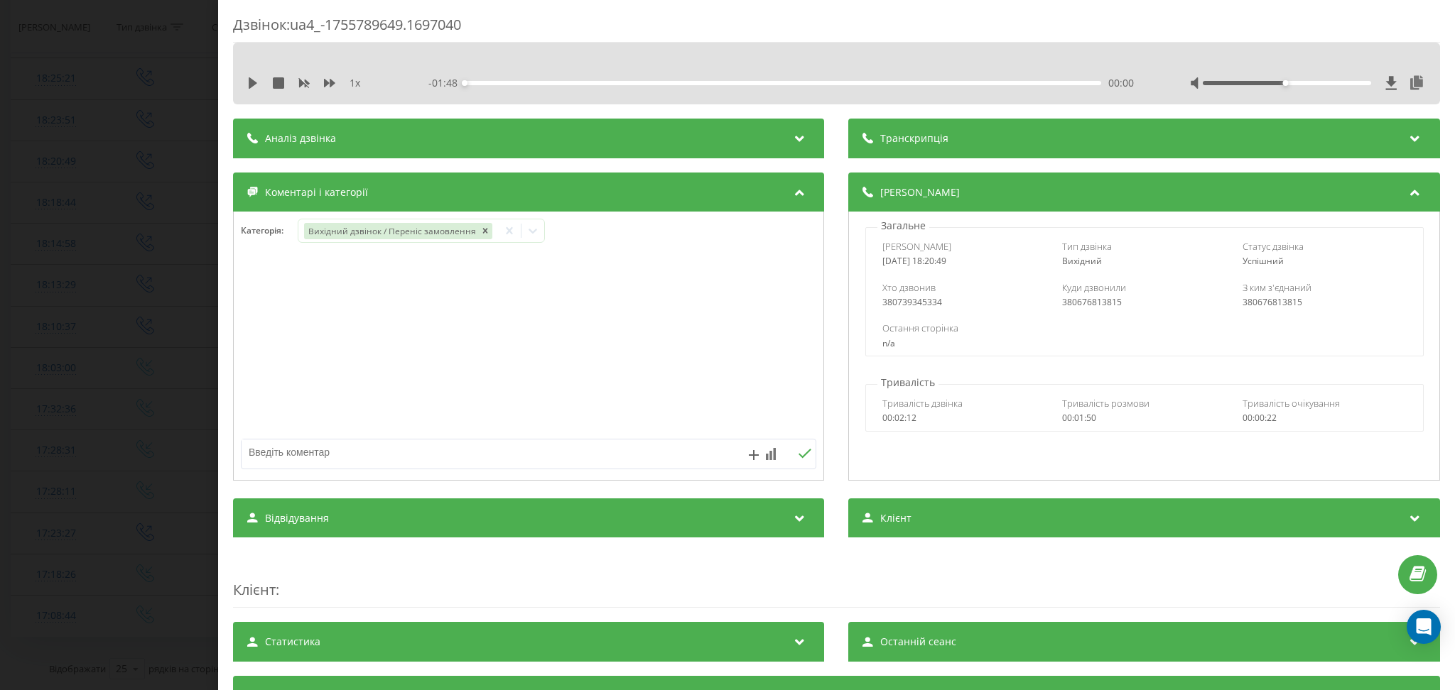
paste textarea "файлік"
type textarea "файлік"
click at [798, 453] on icon at bounding box center [804, 454] width 13 height 10
click at [177, 202] on div "Дзвінок : ua4_-1755789649.1697040 1 x - 01:48 00:00 00:00 Транскрипція Для AI-а…" at bounding box center [727, 345] width 1455 height 690
click at [177, 202] on td at bounding box center [145, 203] width 89 height 41
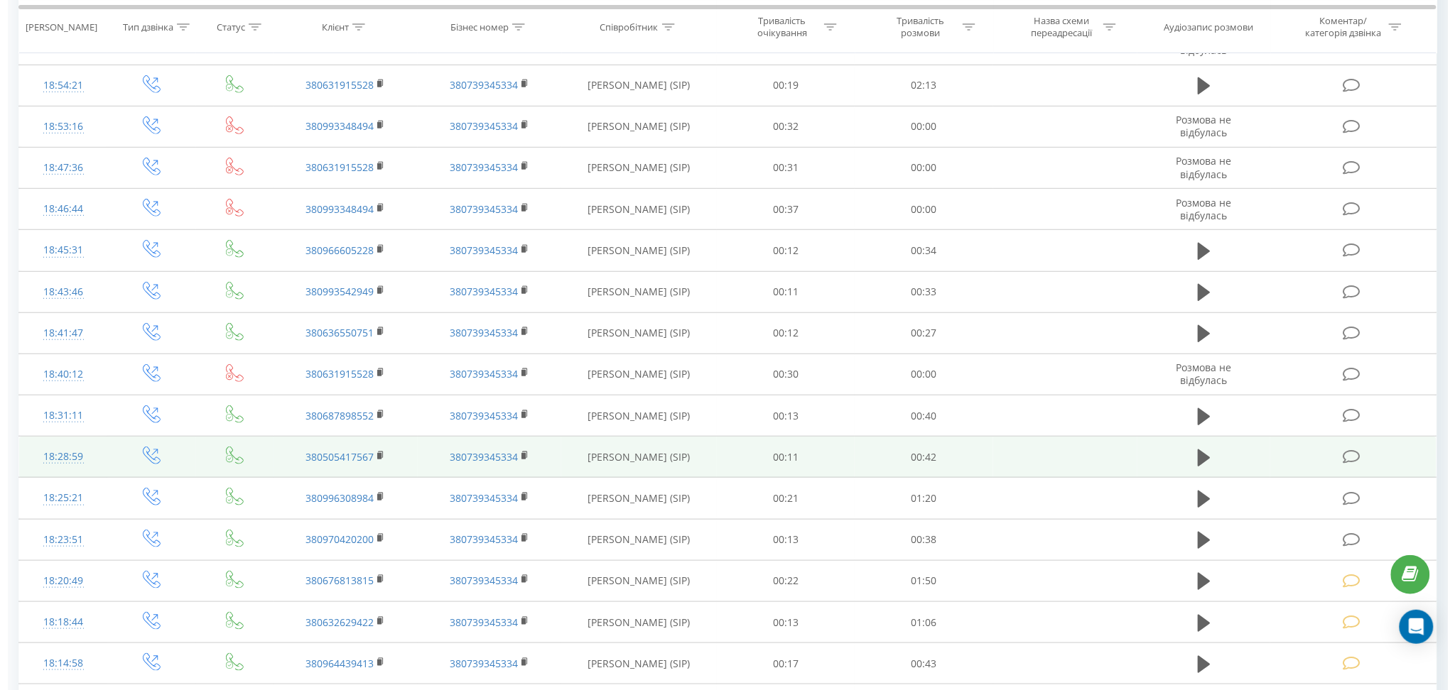
scroll to position [284, 0]
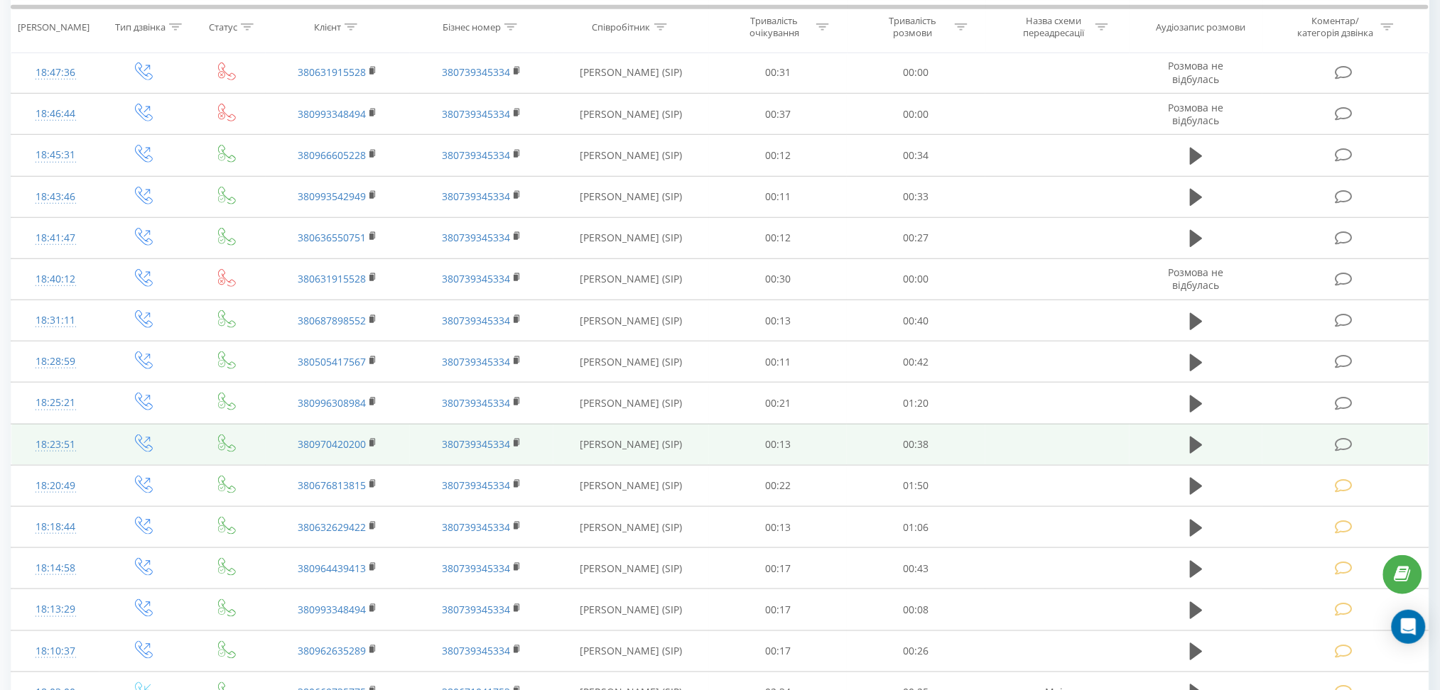
click at [1346, 432] on td at bounding box center [1345, 444] width 166 height 41
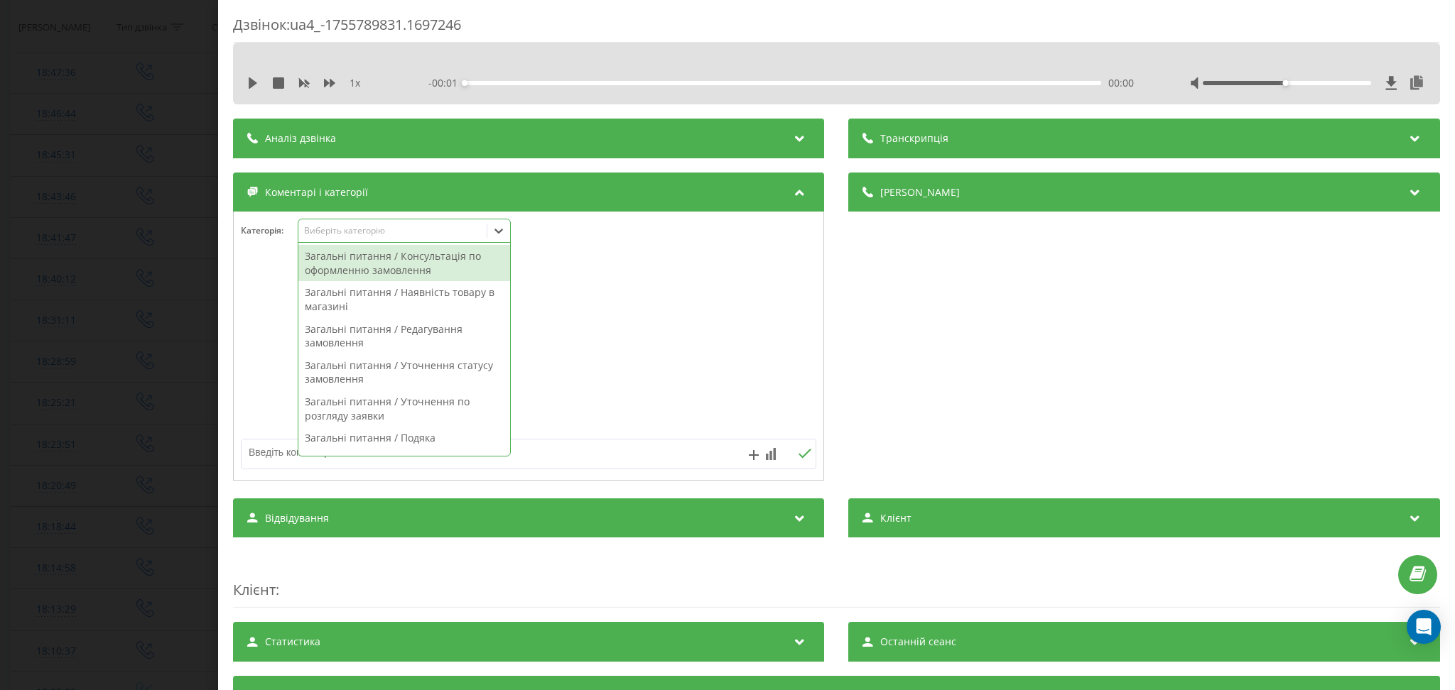
click at [413, 229] on div "Виберіть категорію" at bounding box center [393, 230] width 178 height 11
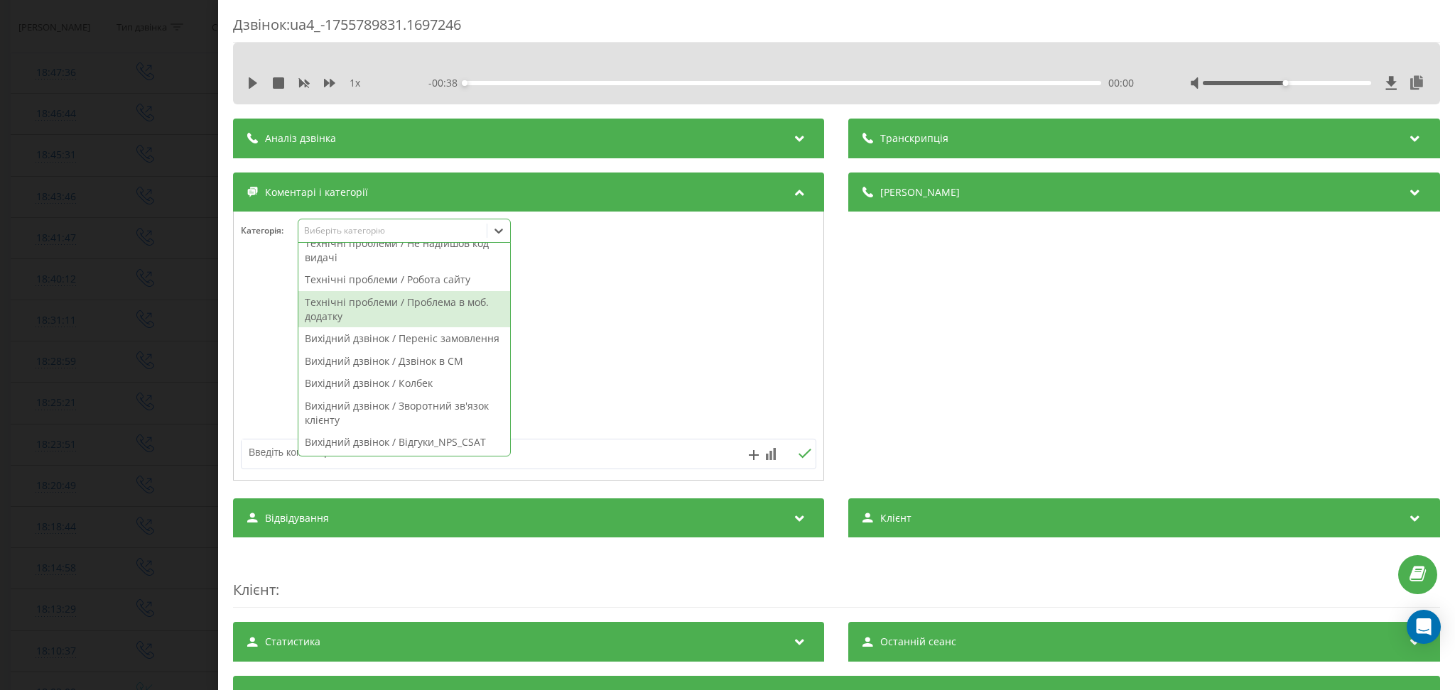
click at [430, 327] on div "Вихідний дзвінок / Переніс замовлення" at bounding box center [404, 338] width 212 height 23
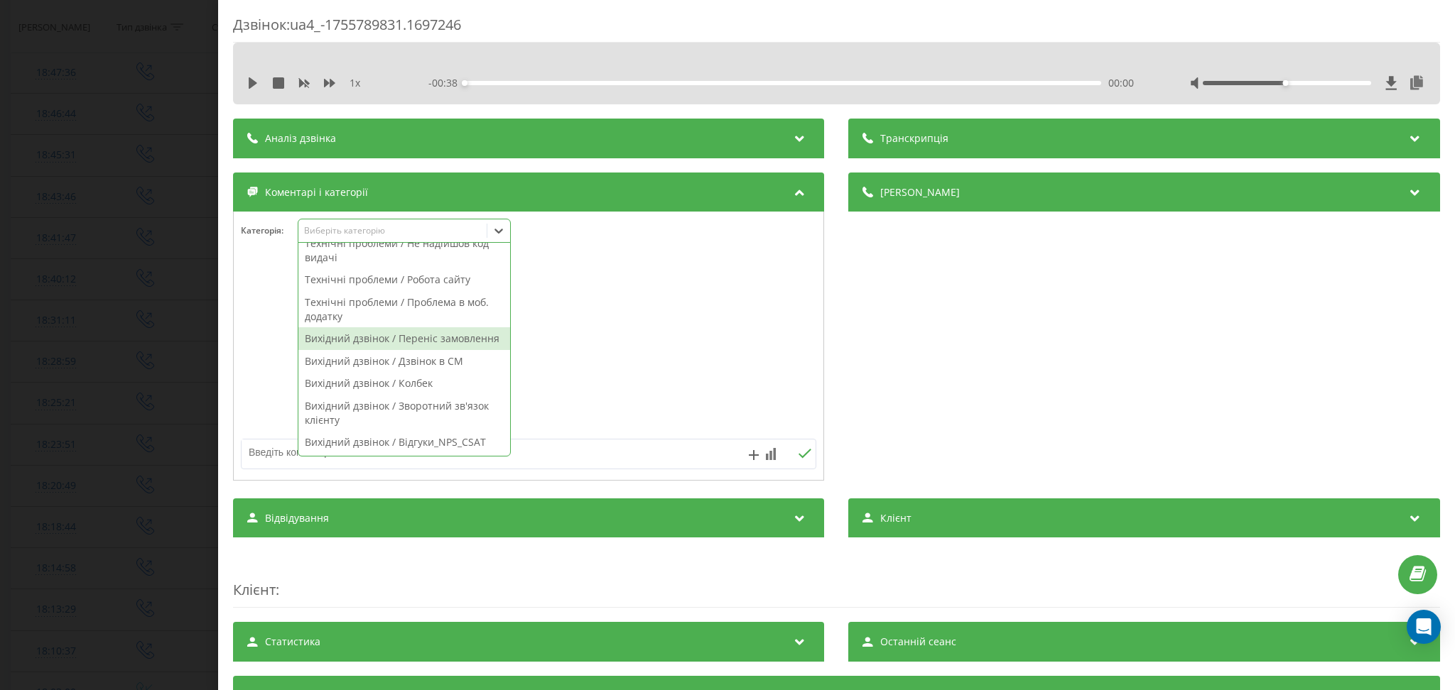
click at [430, 327] on div "Вихідний дзвінок / Переніс замовлення" at bounding box center [404, 338] width 212 height 23
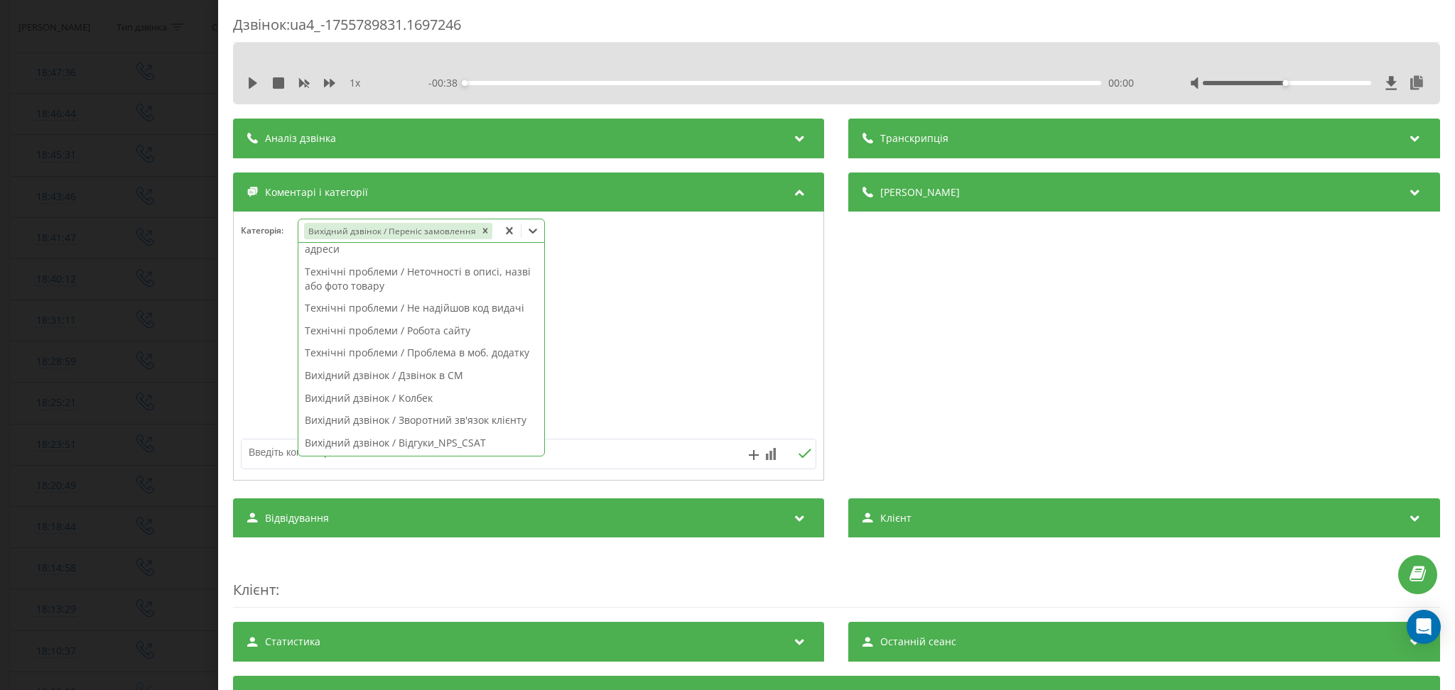
click at [612, 465] on textarea at bounding box center [471, 453] width 460 height 26
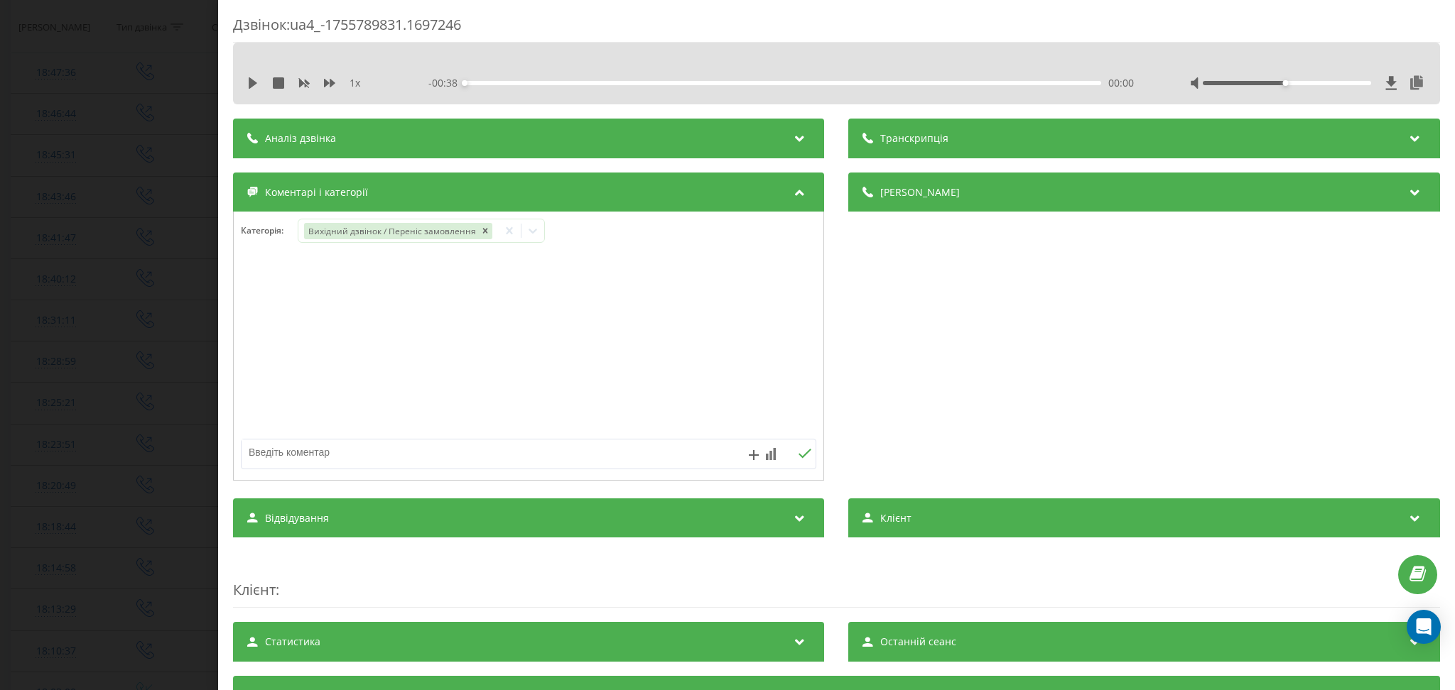
paste textarea "файлік"
type textarea "файлік"
click at [798, 455] on icon at bounding box center [804, 454] width 13 height 10
click at [793, 552] on div "Клієнт :" at bounding box center [836, 580] width 1207 height 56
click at [146, 169] on div "Дзвінок : ua4_-1755789831.1697246 1 x - 00:38 00:00 00:00 Транскрипція Для AI-а…" at bounding box center [727, 345] width 1455 height 690
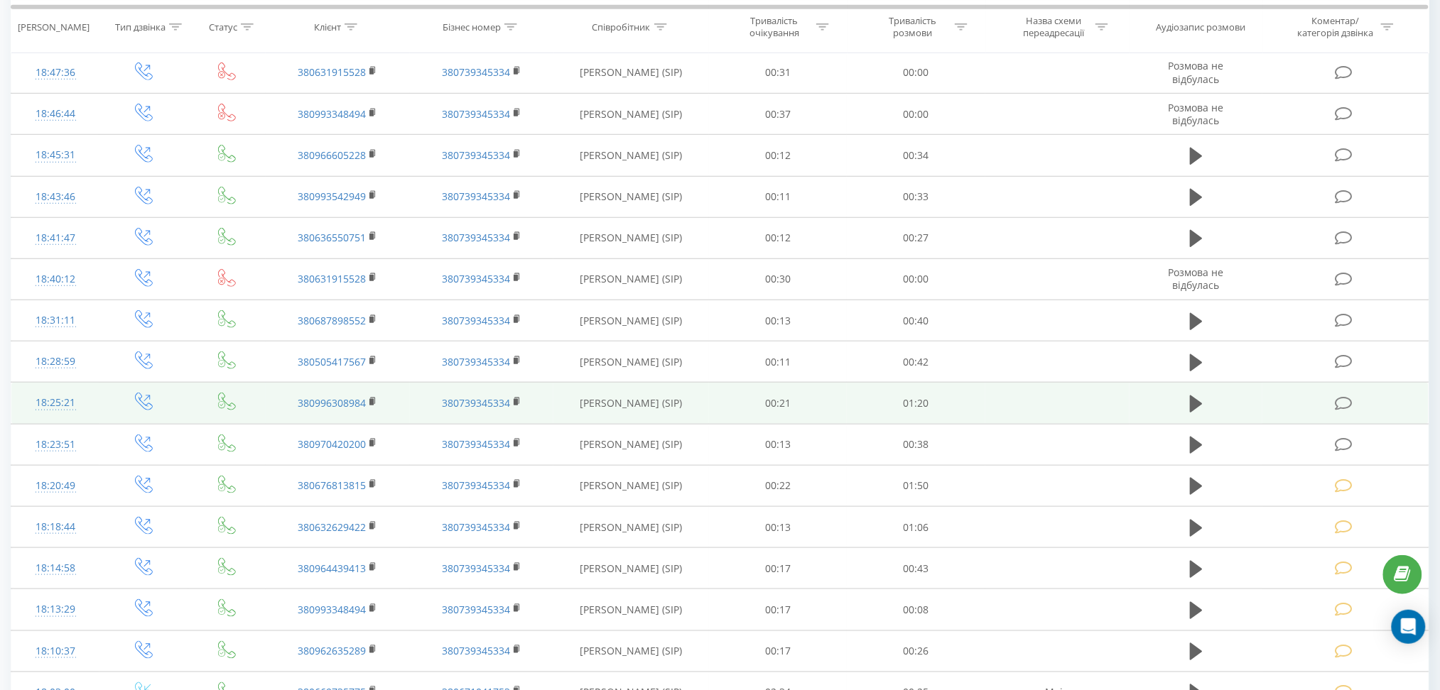
click at [1344, 397] on icon at bounding box center [1344, 403] width 18 height 15
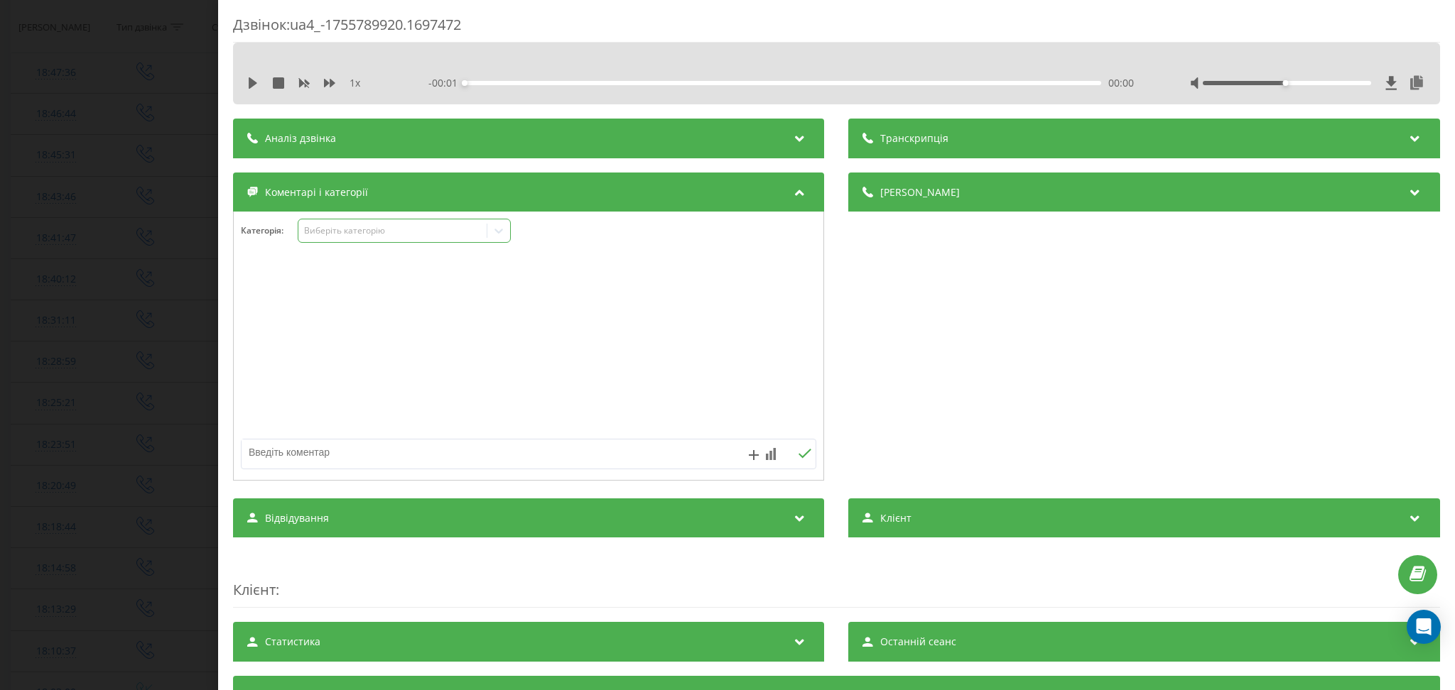
click at [413, 234] on div "Виберіть категорію" at bounding box center [393, 230] width 178 height 11
drag, startPoint x: 413, startPoint y: 234, endPoint x: 414, endPoint y: 247, distance: 12.9
click at [413, 234] on div "Виберіть категорію" at bounding box center [393, 230] width 178 height 11
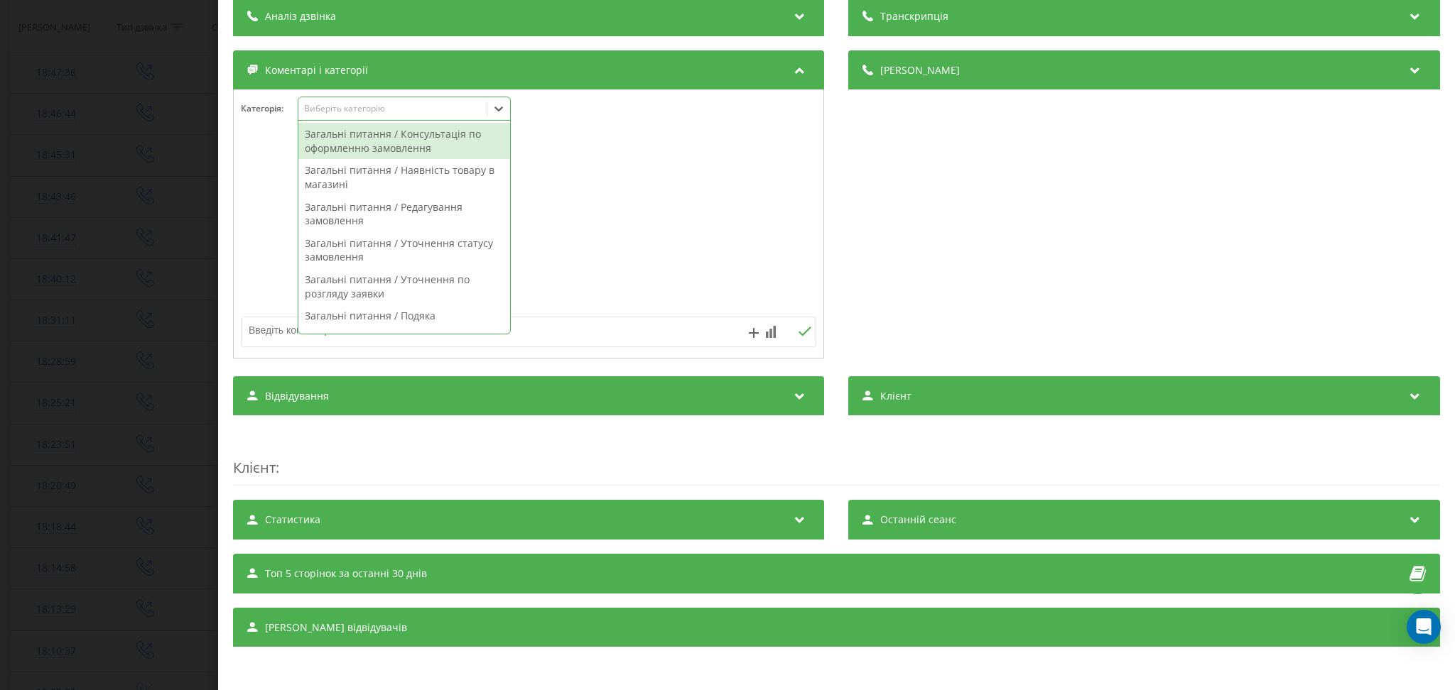
click at [489, 109] on div at bounding box center [498, 108] width 23 height 23
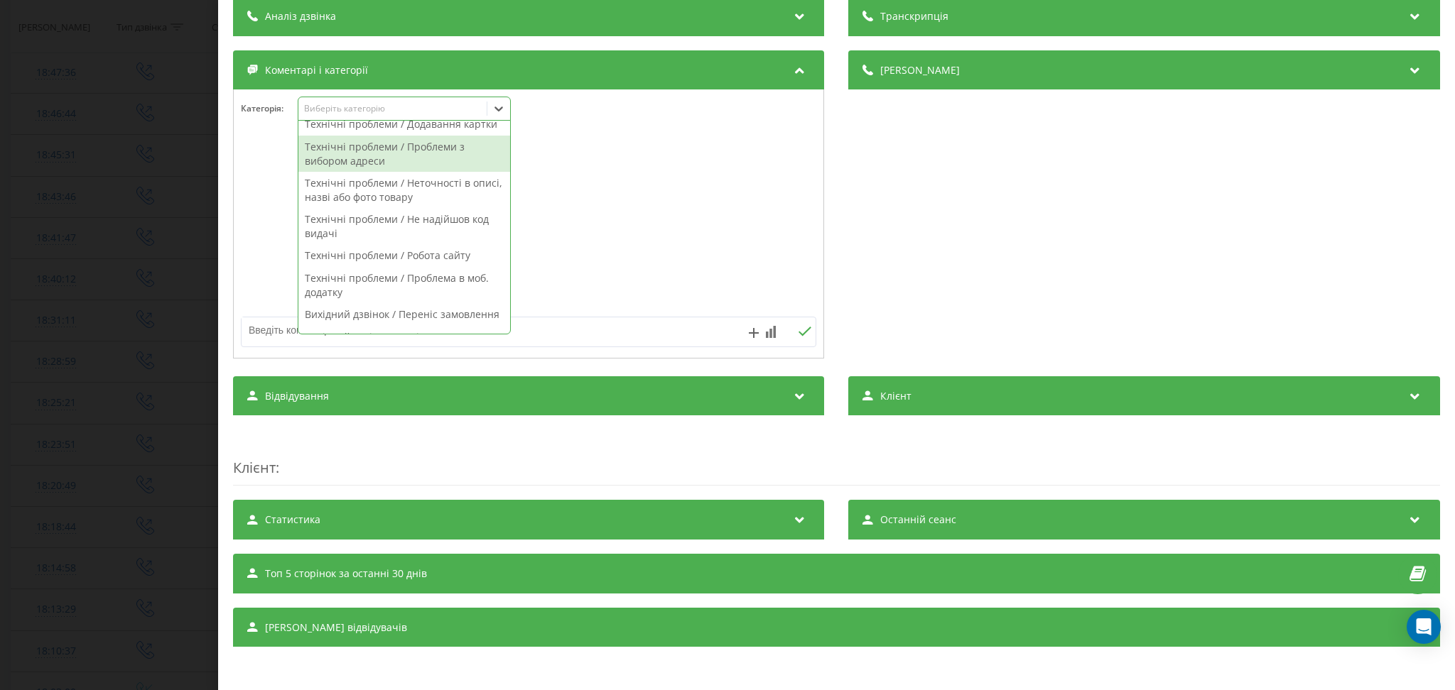
scroll to position [1006, 0]
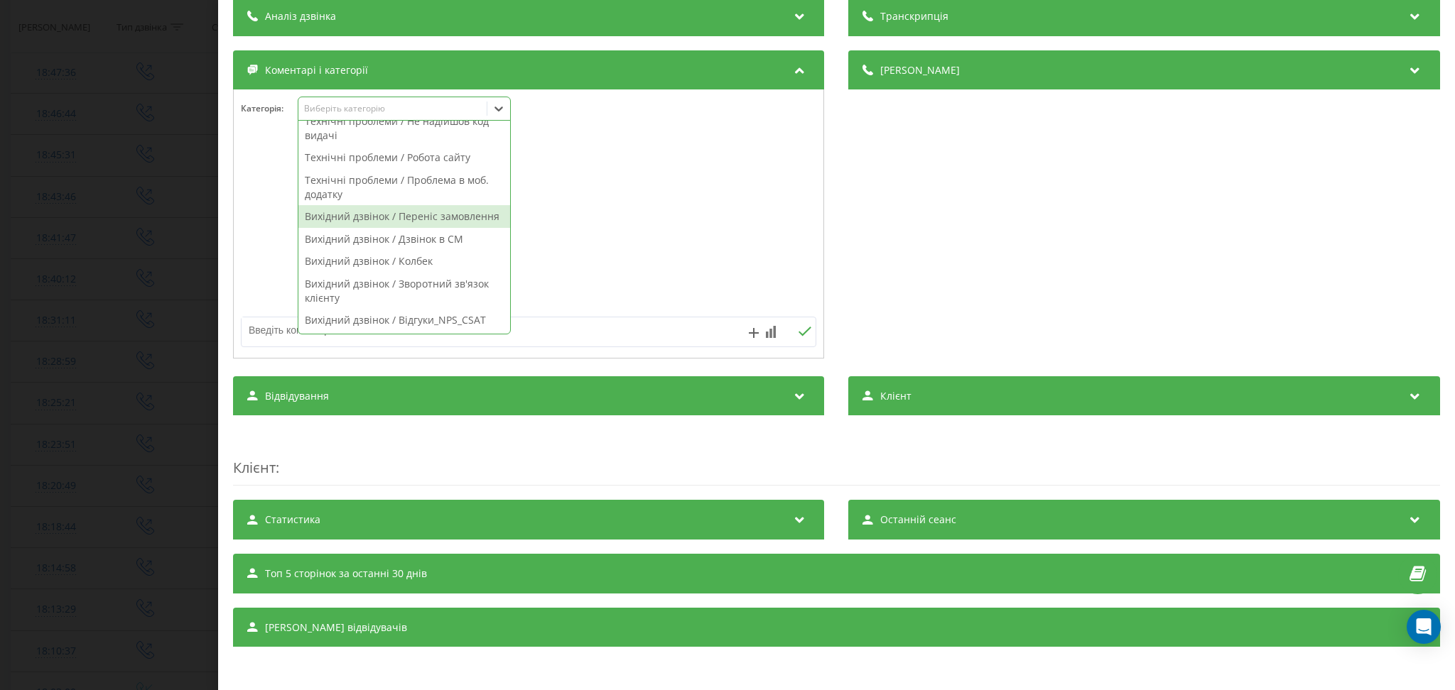
click at [434, 207] on div "Вихідний дзвінок / Переніс замовлення" at bounding box center [404, 216] width 212 height 23
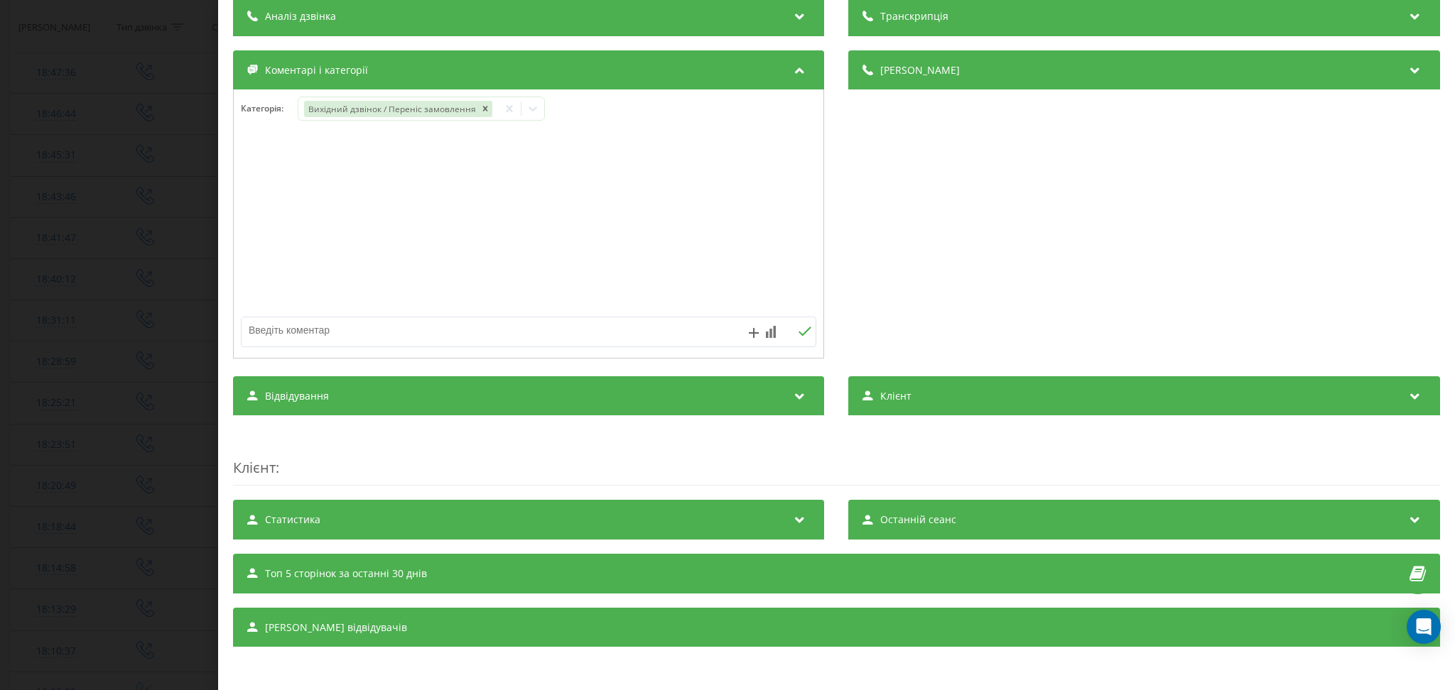
click at [620, 325] on textarea at bounding box center [471, 330] width 460 height 26
paste textarea "файлік"
type textarea "файлік"
click at [800, 334] on icon at bounding box center [804, 332] width 13 height 10
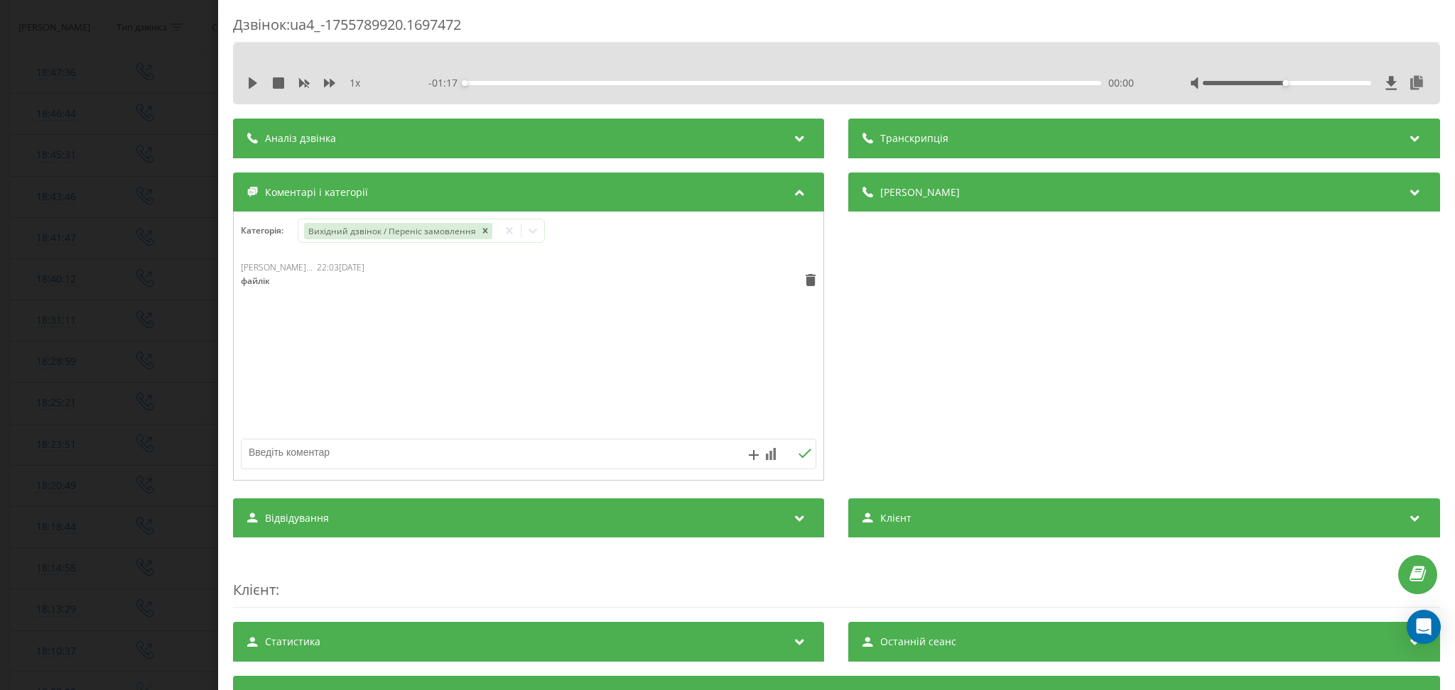
click at [143, 161] on div "Дзвінок : ua4_-1755789920.1697472 1 x - 01:17 00:00 00:00 Транскрипція Для AI-а…" at bounding box center [727, 345] width 1455 height 690
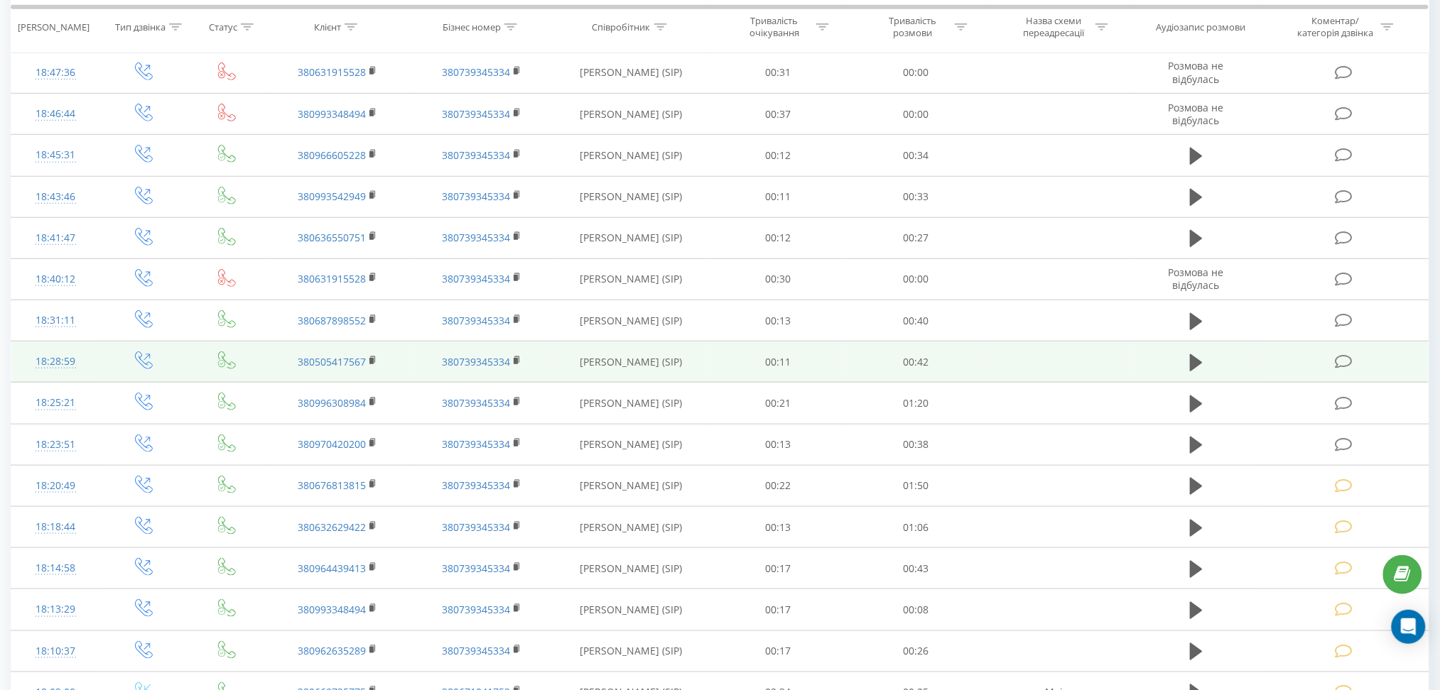
click at [1342, 367] on icon at bounding box center [1344, 361] width 18 height 15
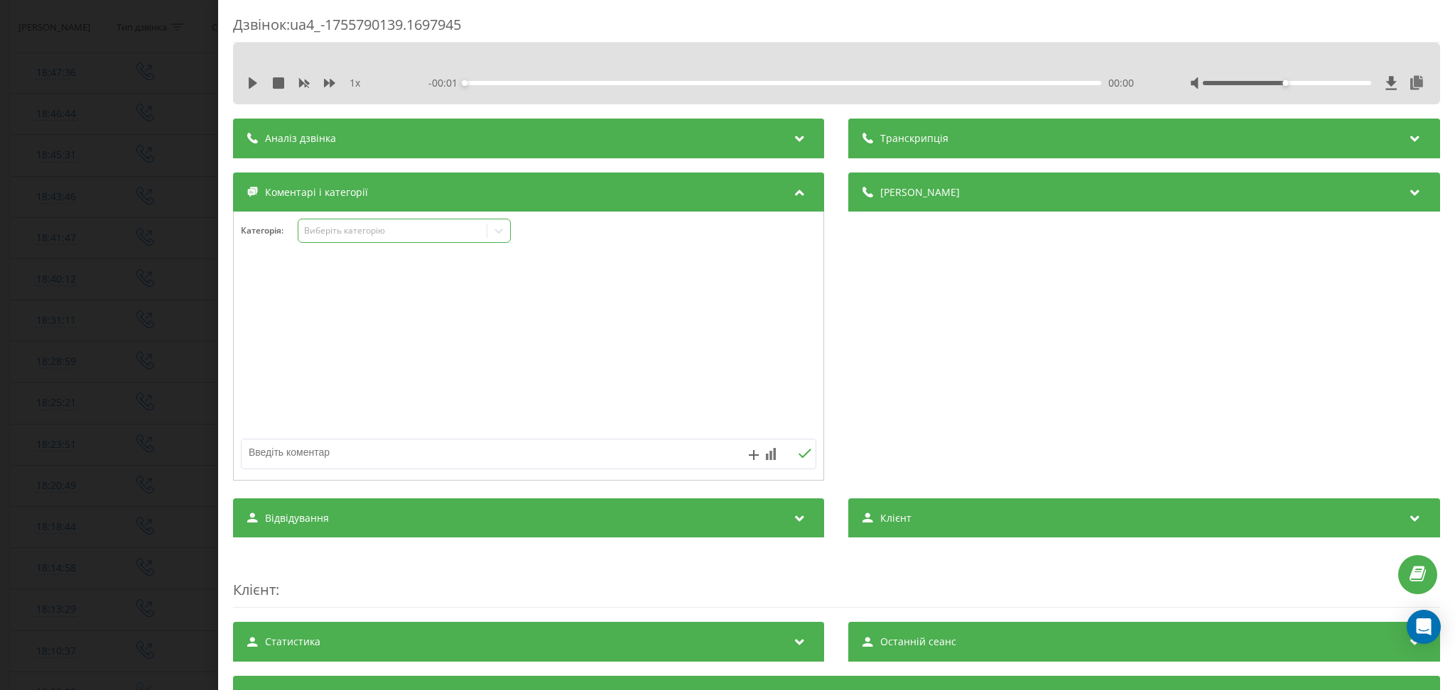
drag, startPoint x: 424, startPoint y: 226, endPoint x: 422, endPoint y: 239, distance: 13.7
click at [424, 227] on div "Виберіть категорію" at bounding box center [393, 230] width 178 height 11
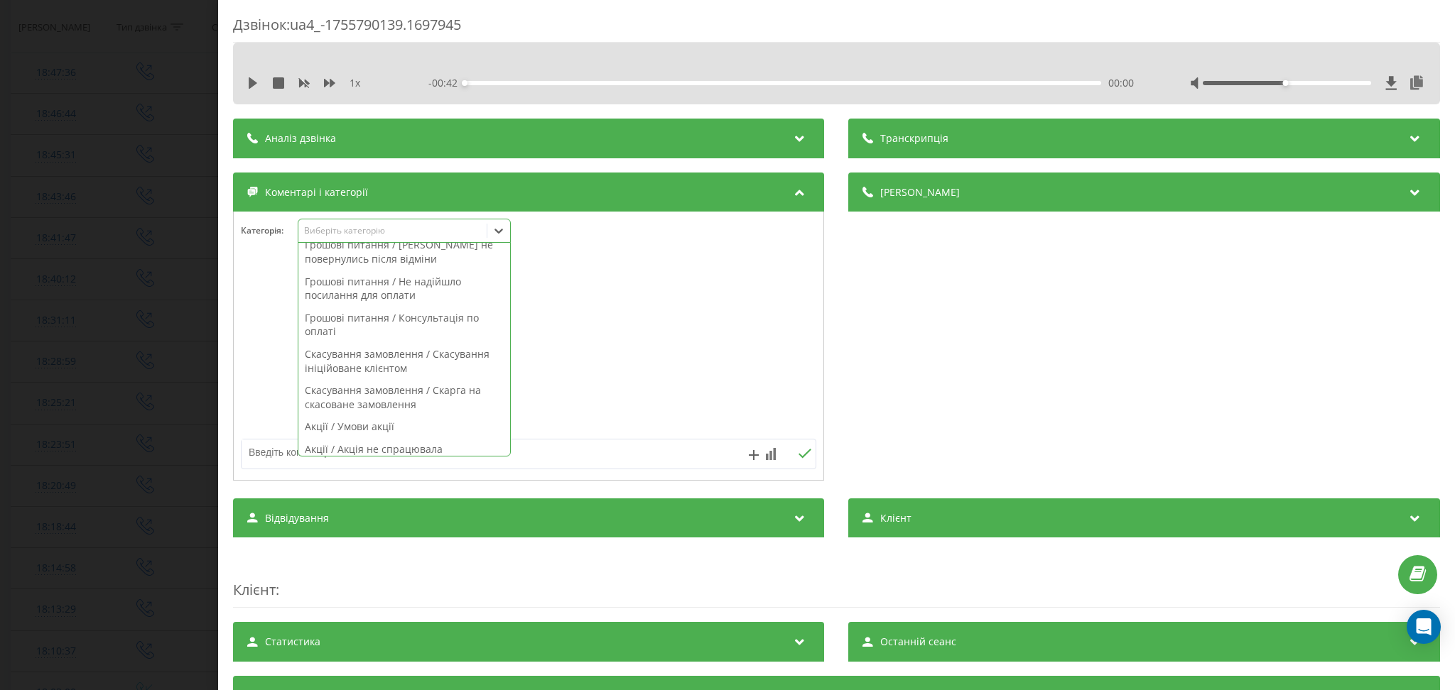
scroll to position [1006, 0]
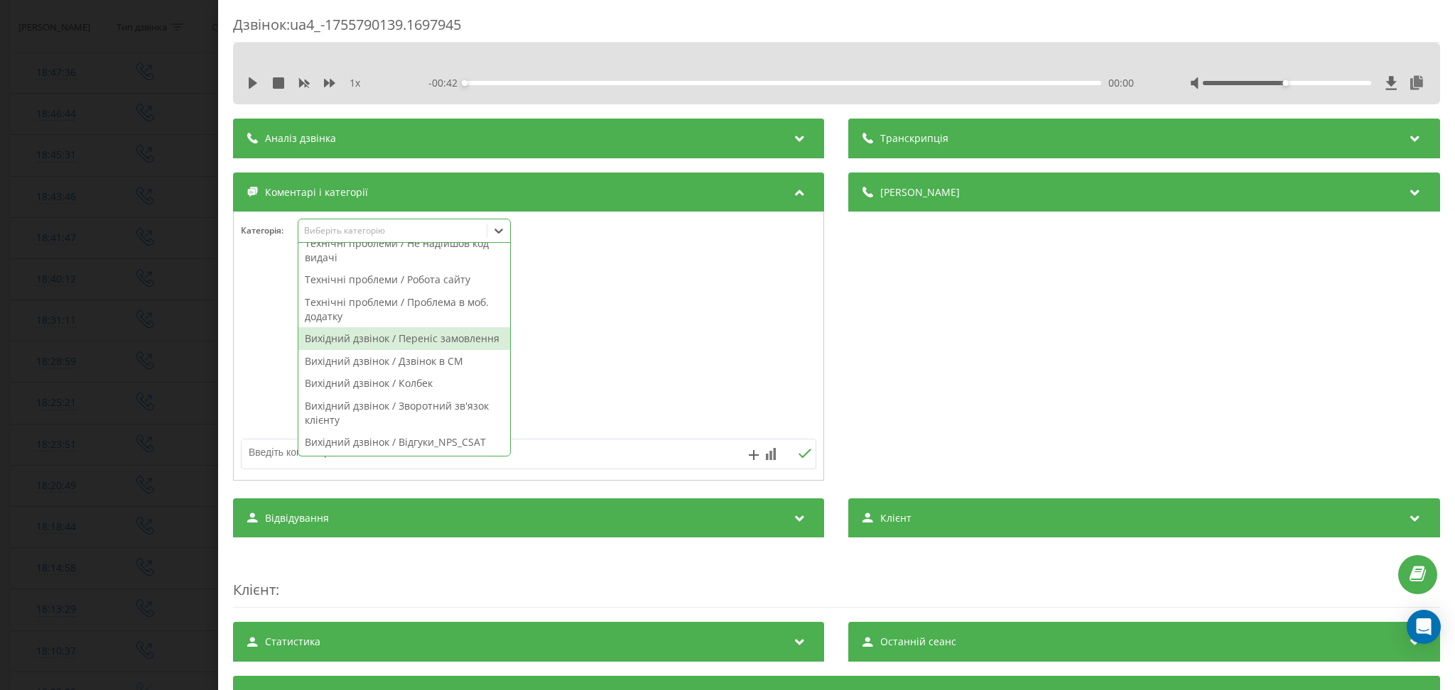
click at [424, 327] on div "Вихідний дзвінок / Переніс замовлення" at bounding box center [404, 338] width 212 height 23
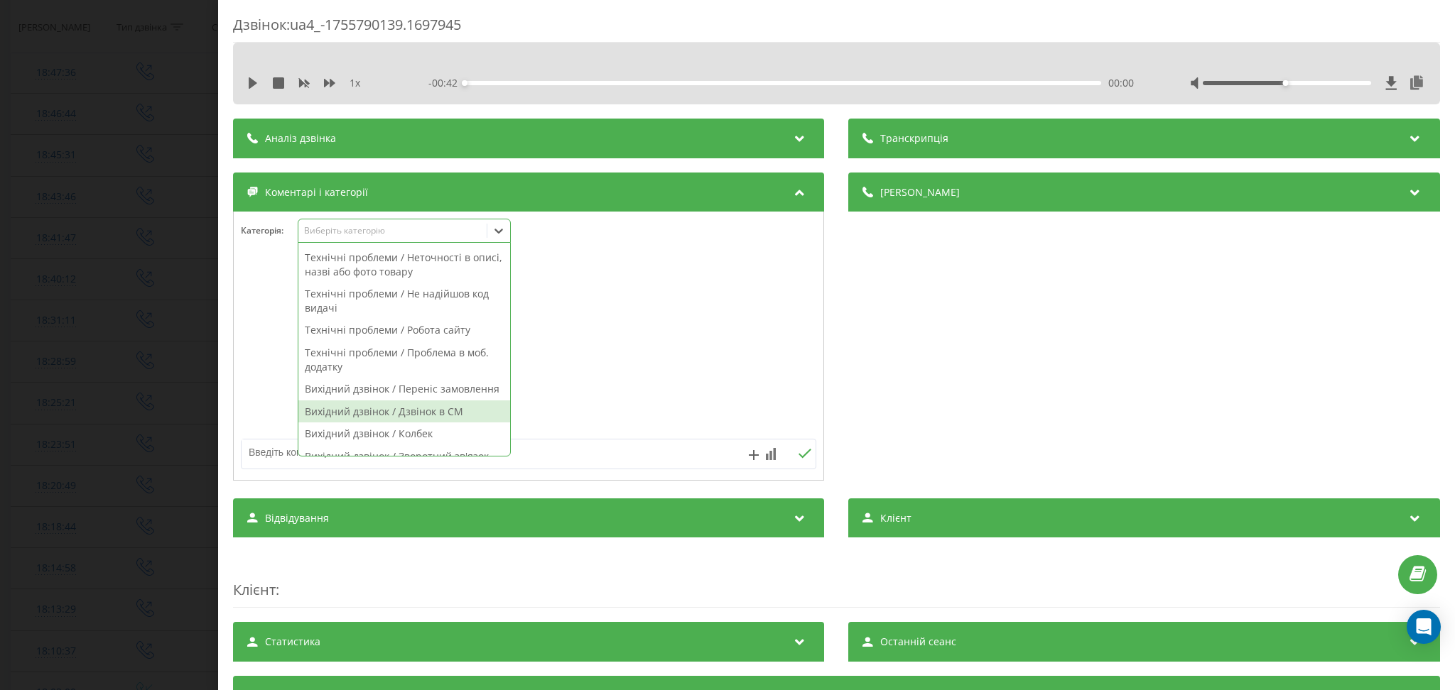
click at [625, 464] on textarea at bounding box center [471, 453] width 460 height 26
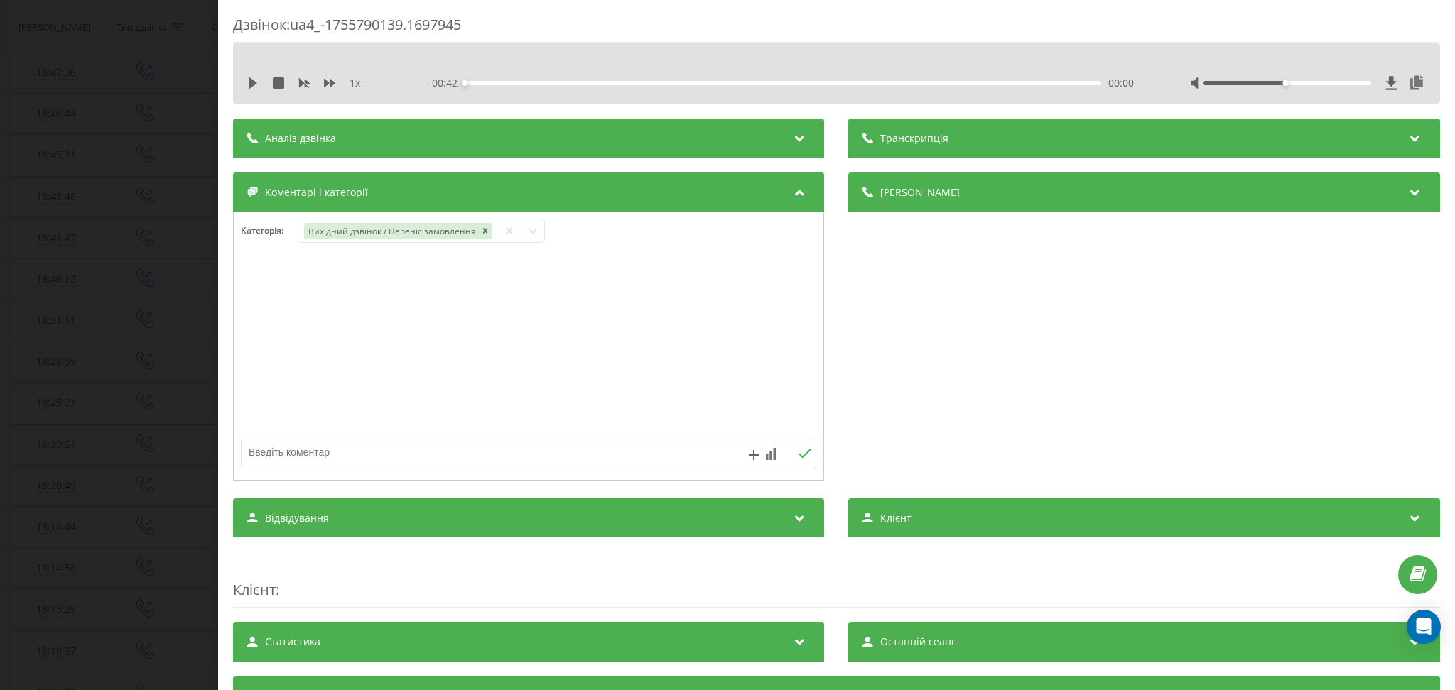
paste textarea "файлік"
type textarea "файлік"
click at [802, 460] on button at bounding box center [805, 454] width 22 height 12
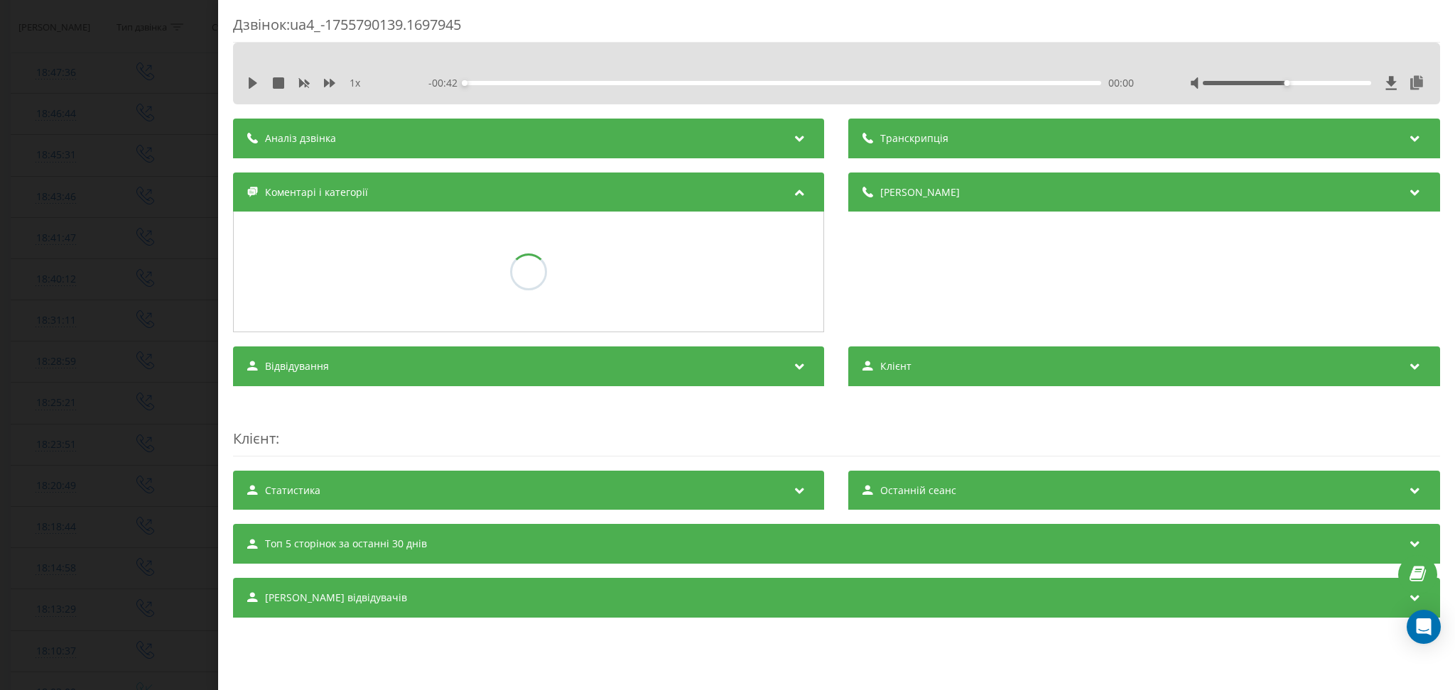
click at [94, 204] on div "Дзвінок : ua4_-1755790139.1697945 1 x - 00:42 00:00 00:00 Транскрипція Для AI-а…" at bounding box center [727, 345] width 1455 height 690
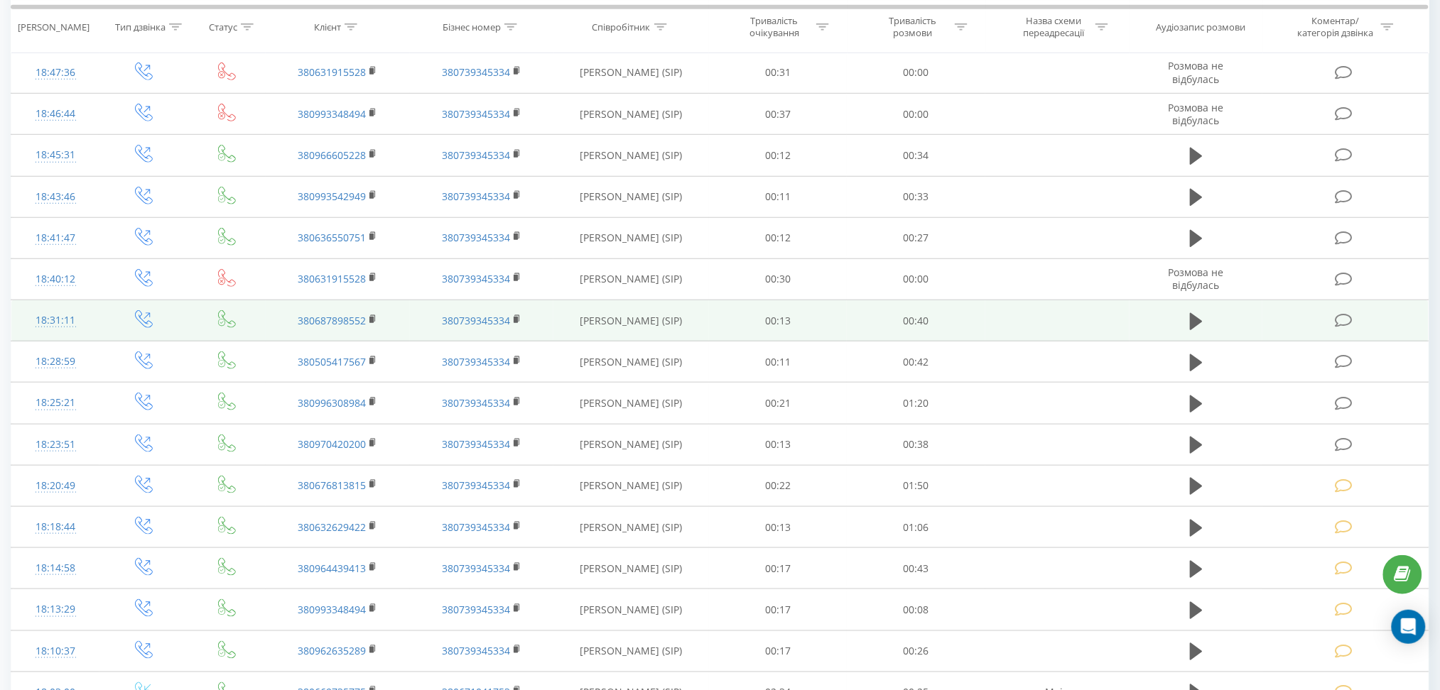
click at [1344, 315] on icon at bounding box center [1344, 320] width 18 height 15
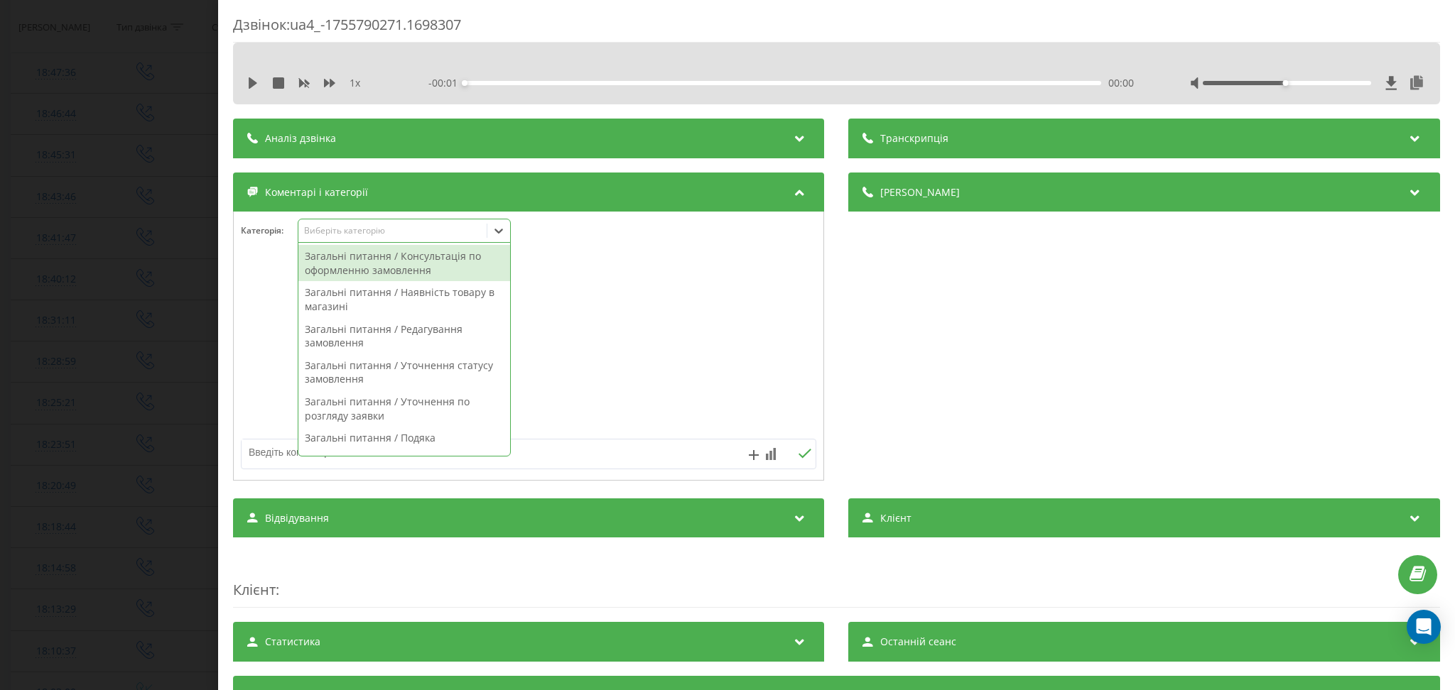
click at [391, 225] on div "Виберіть категорію" at bounding box center [392, 230] width 188 height 13
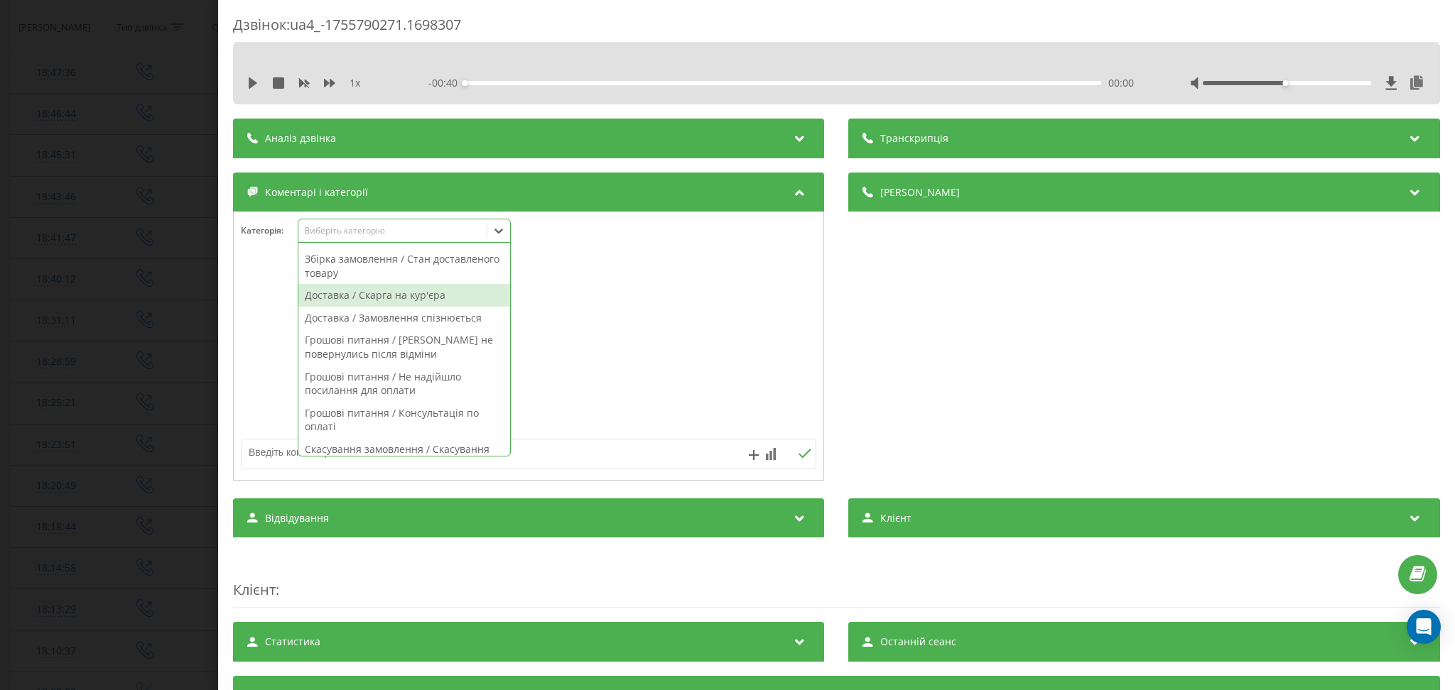
scroll to position [1006, 0]
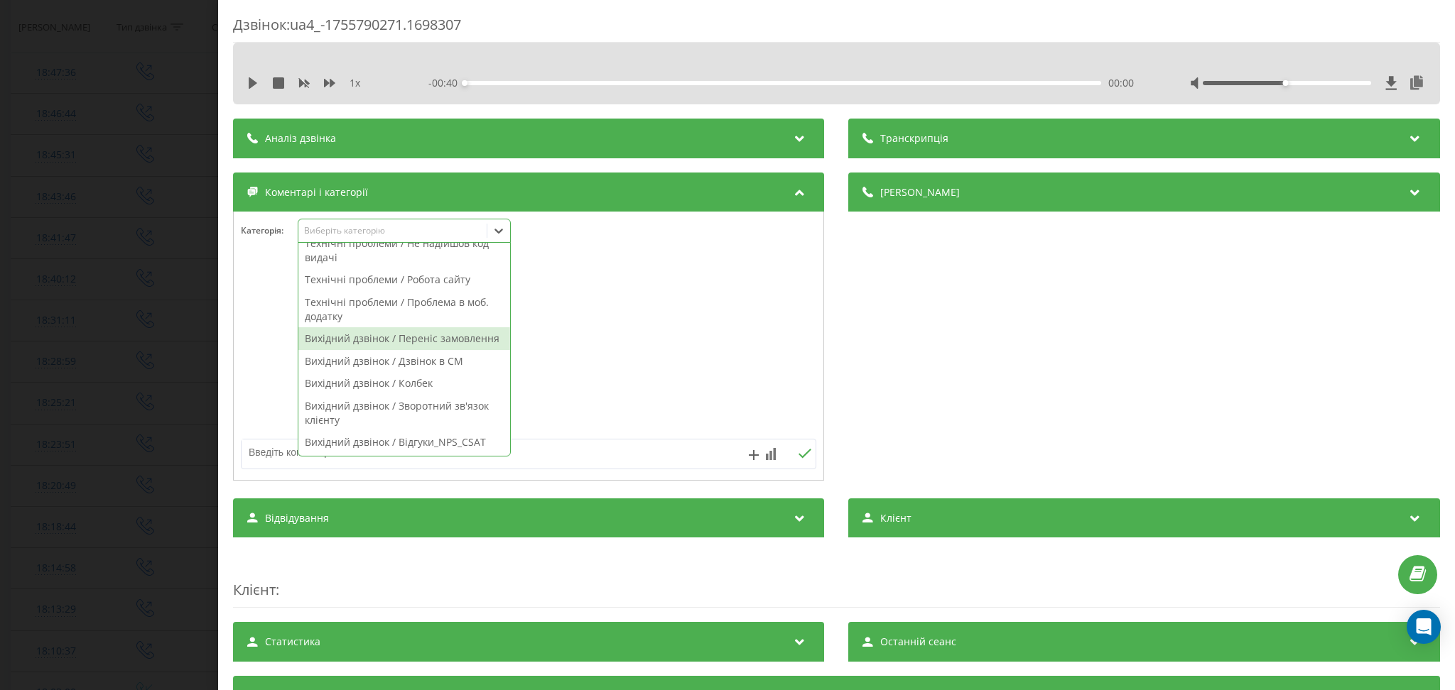
click at [416, 327] on div "Вихідний дзвінок / Переніс замовлення" at bounding box center [404, 338] width 212 height 23
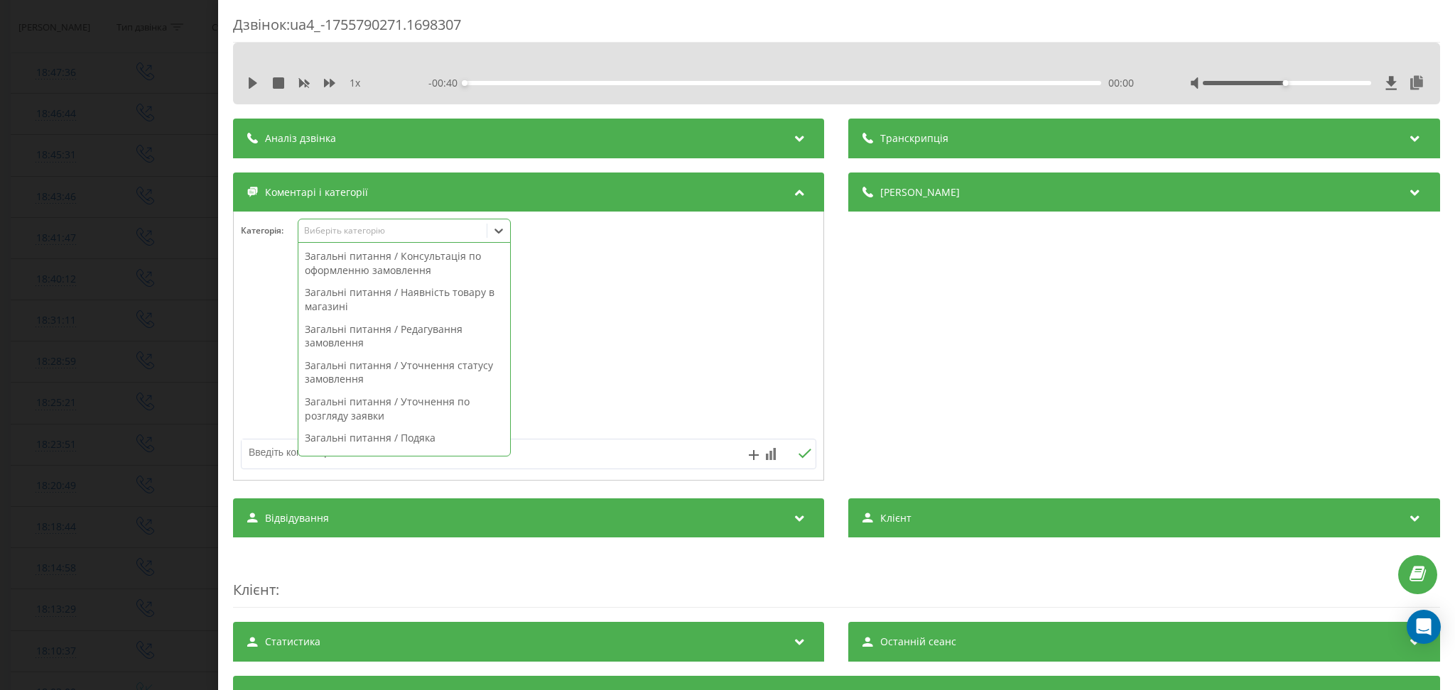
click at [653, 460] on textarea at bounding box center [471, 453] width 460 height 26
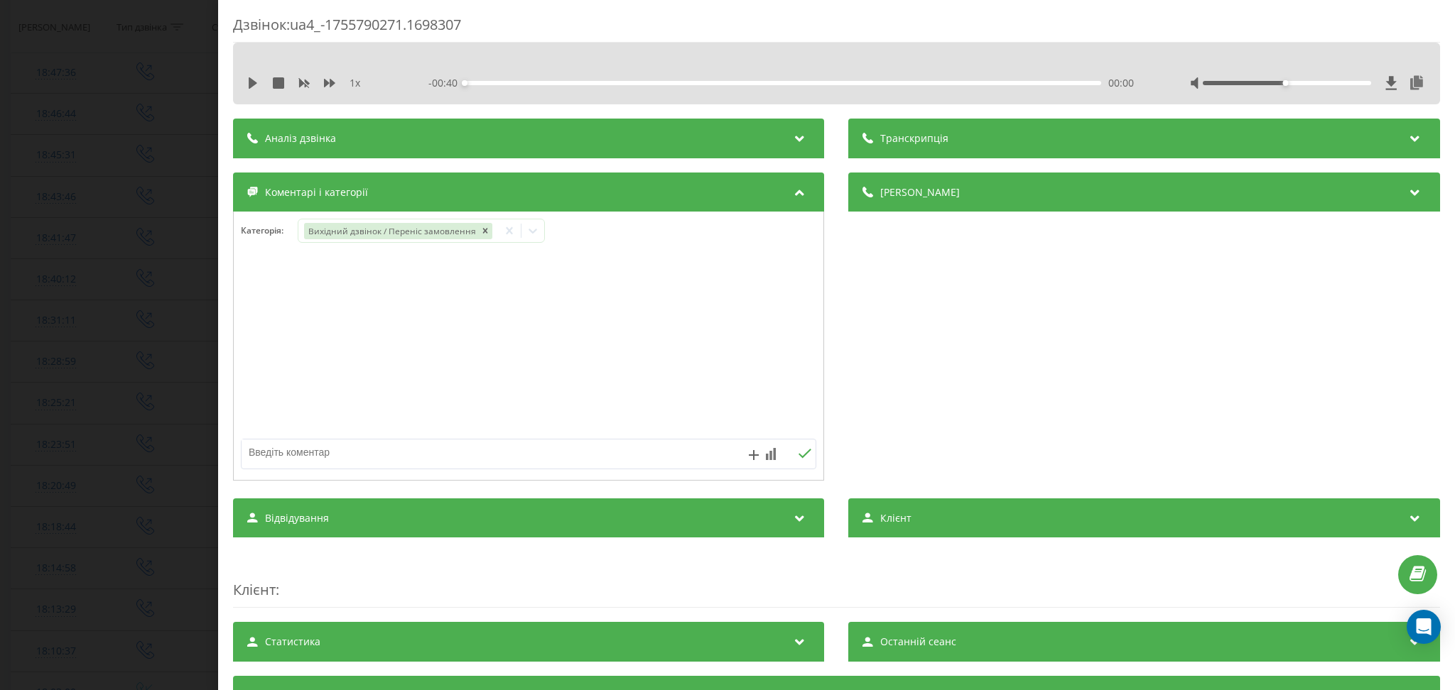
paste textarea "файлік"
type textarea "файлік"
click at [800, 457] on icon at bounding box center [804, 454] width 13 height 10
drag, startPoint x: 142, startPoint y: 143, endPoint x: 300, endPoint y: 141, distance: 158.4
click at [143, 143] on div "Дзвінок : ua4_-1755790271.1698307 1 x - 00:40 00:00 00:00 Транскрипція Для AI-а…" at bounding box center [727, 345] width 1455 height 690
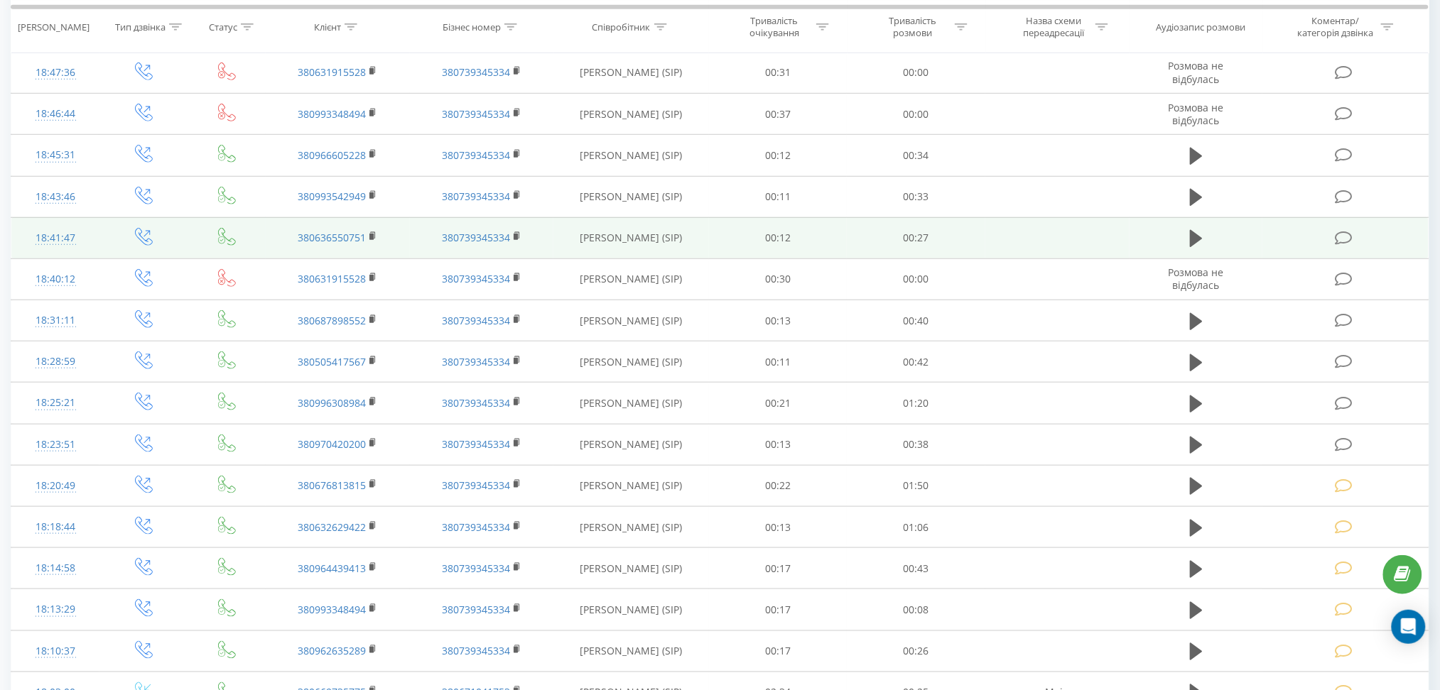
click at [1337, 234] on icon at bounding box center [1344, 238] width 18 height 15
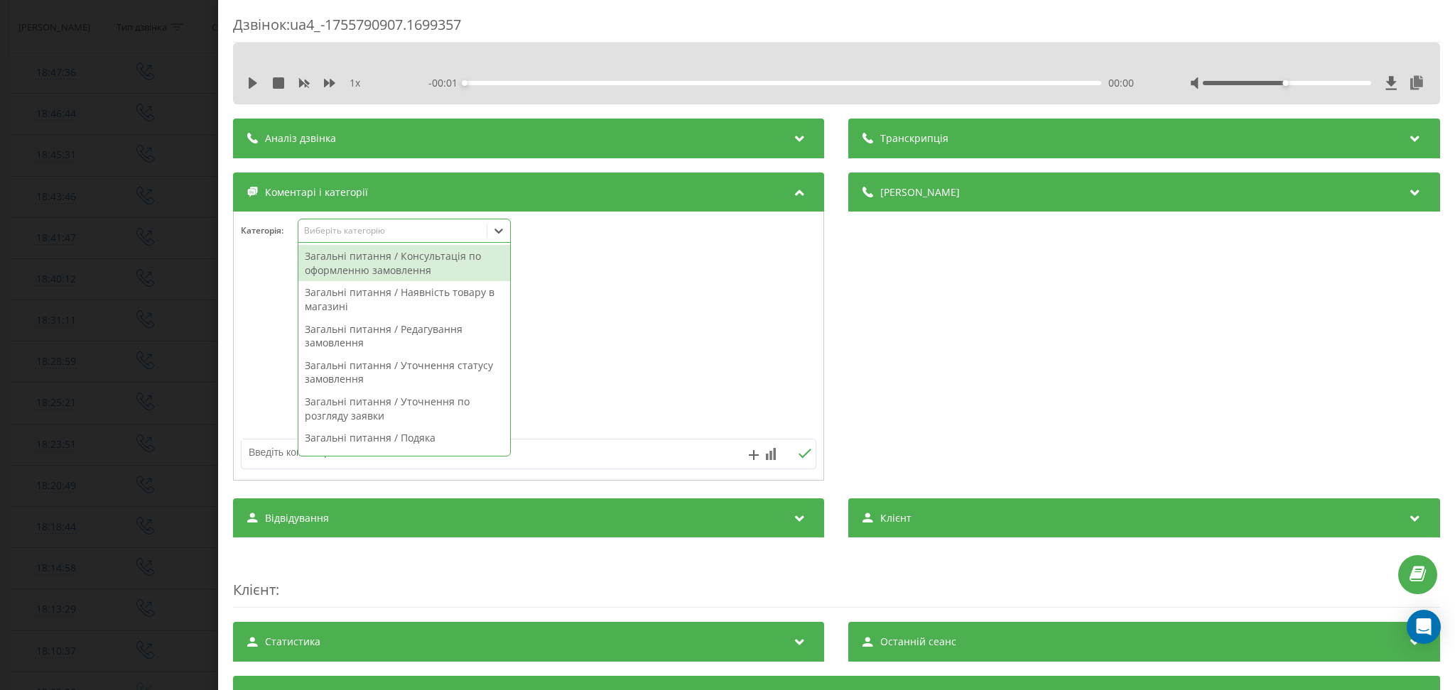
click at [367, 230] on div "Виберіть категорію" at bounding box center [393, 230] width 178 height 11
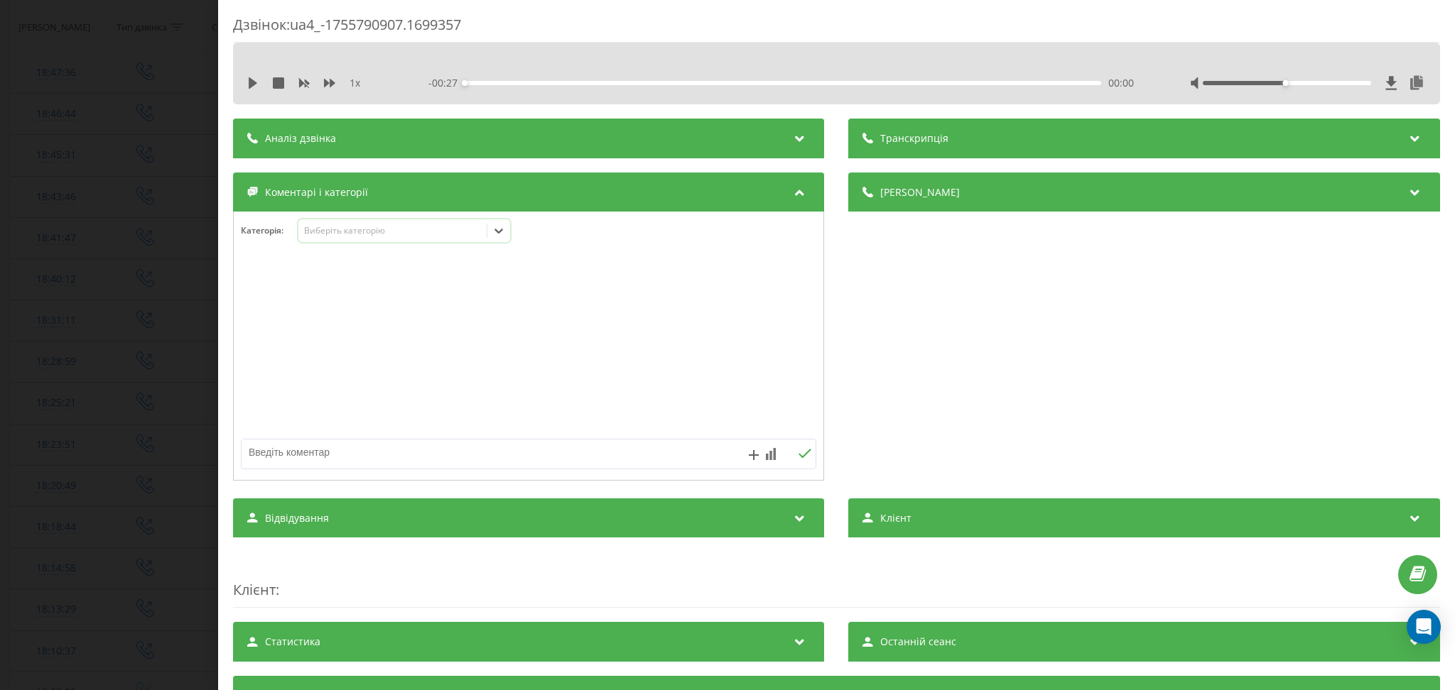
scroll to position [124, 0]
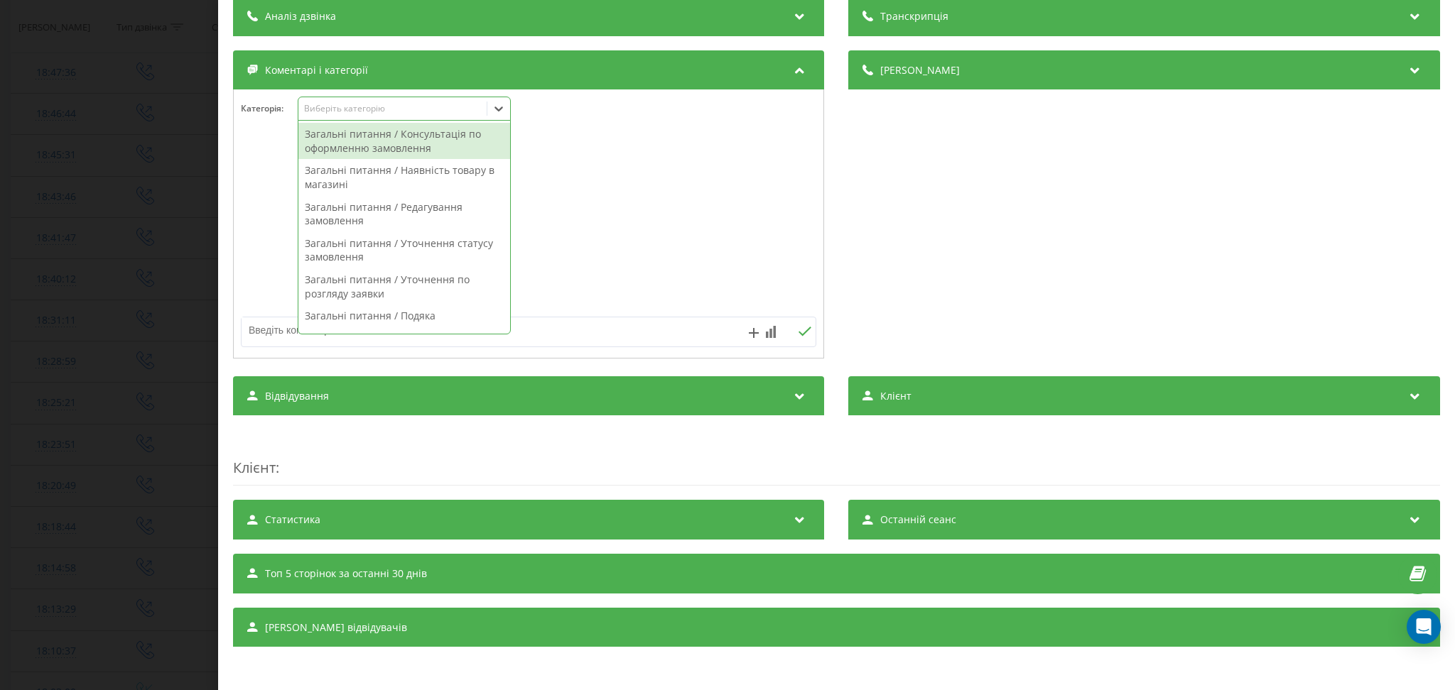
click at [479, 104] on div "Виберіть категорію" at bounding box center [393, 108] width 178 height 11
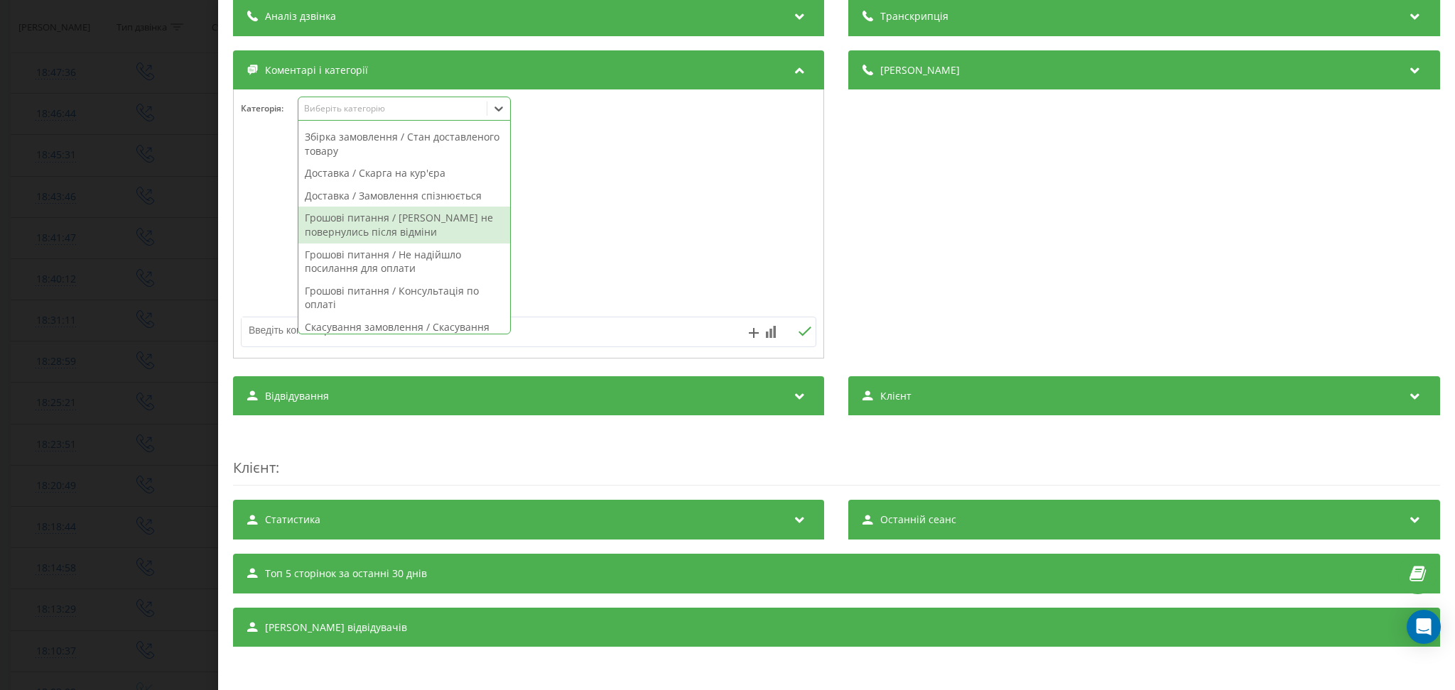
scroll to position [1006, 0]
click at [448, 205] on div "Вихідний дзвінок / Переніс замовлення" at bounding box center [404, 216] width 212 height 23
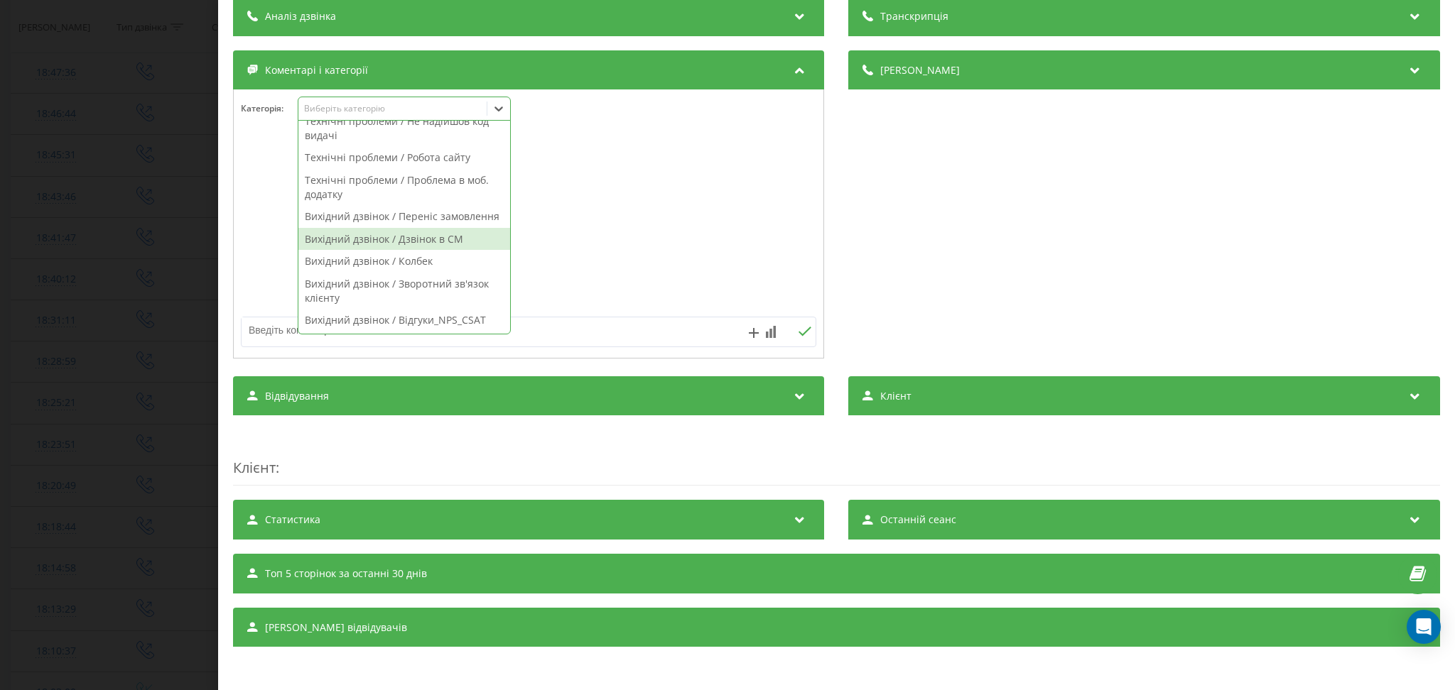
scroll to position [0, 0]
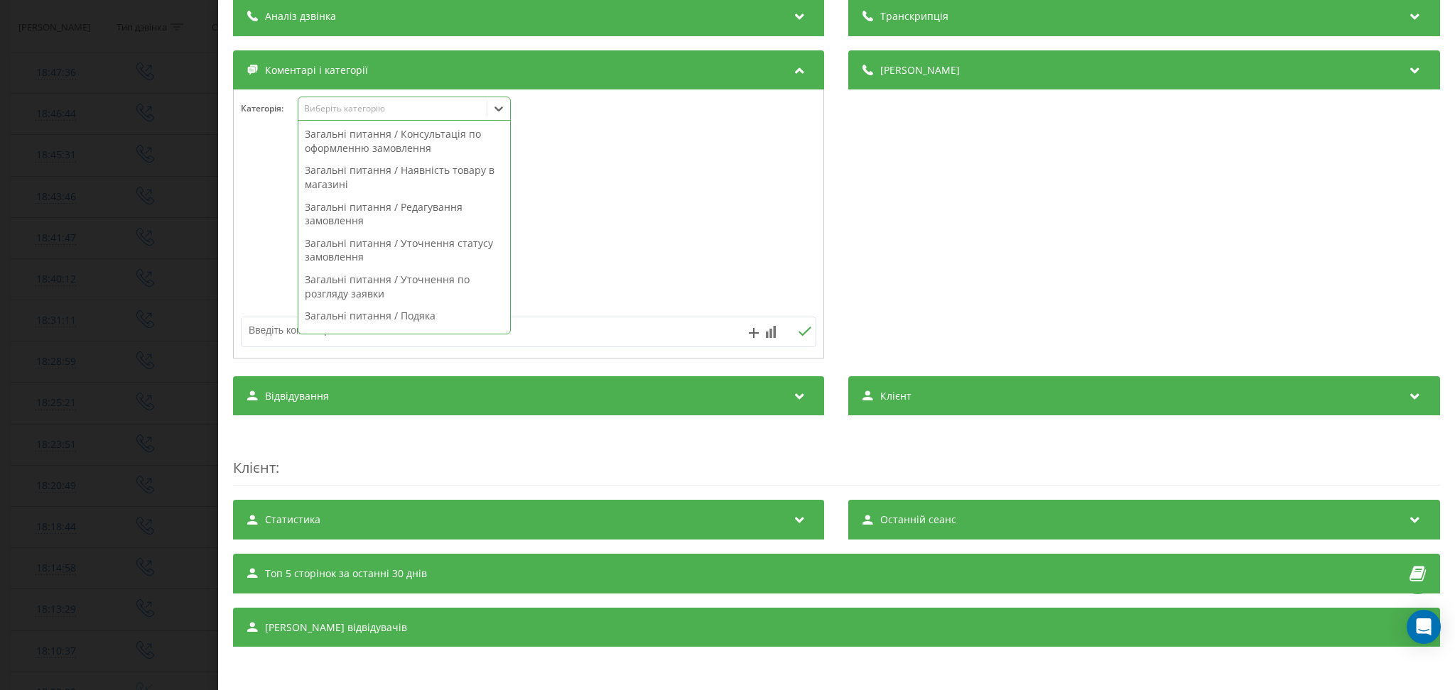
click at [598, 319] on textarea at bounding box center [471, 330] width 460 height 26
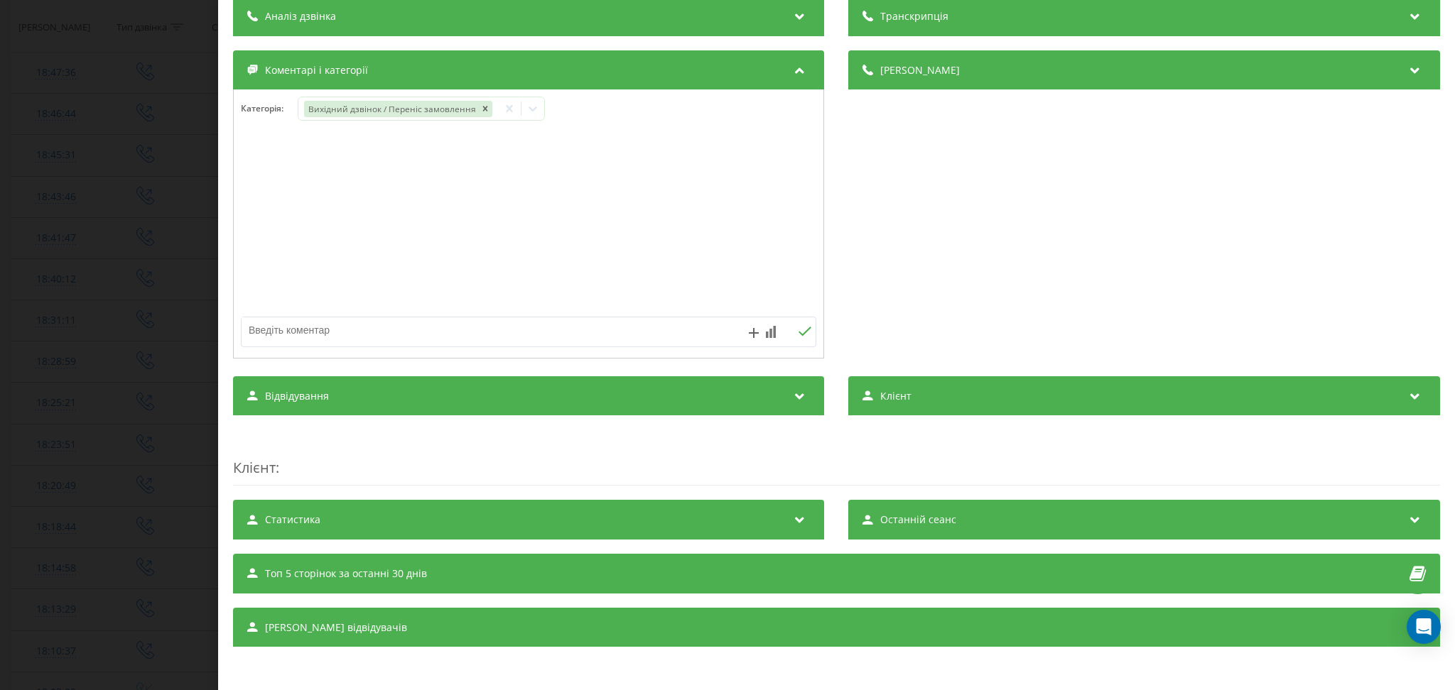
paste textarea "файлік"
type textarea "файлік"
click at [798, 328] on icon at bounding box center [804, 332] width 13 height 10
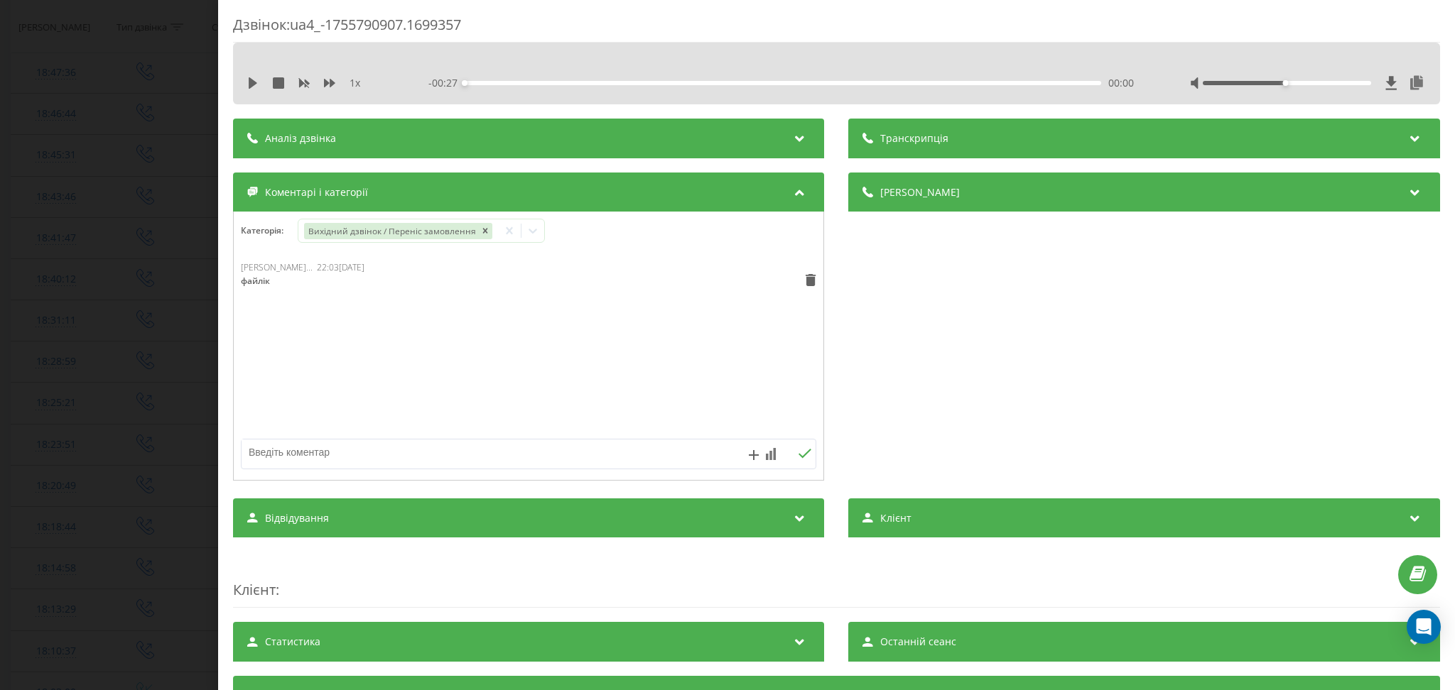
click at [132, 206] on div "Дзвінок : ua4_-1755790907.1699357 1 x - 00:27 00:00 00:00 Транскрипція Для AI-а…" at bounding box center [727, 345] width 1455 height 690
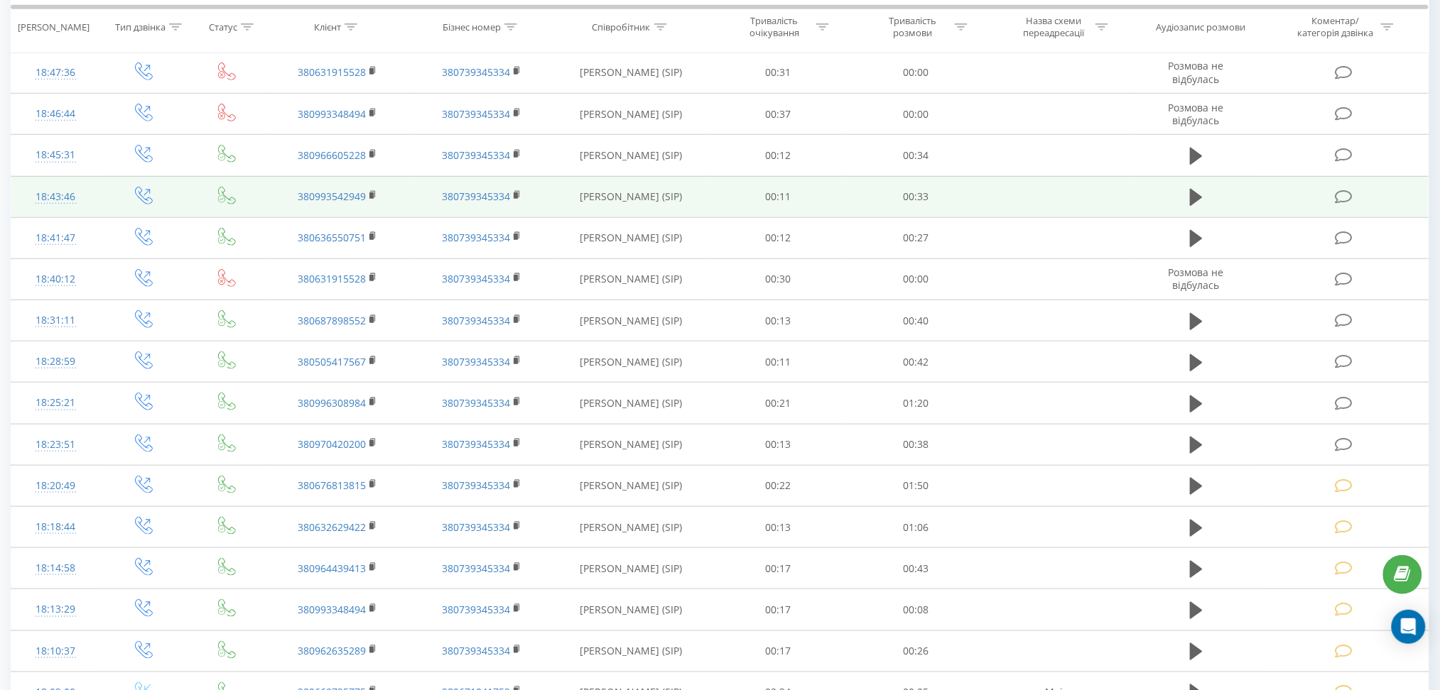
click at [1342, 184] on td at bounding box center [1345, 196] width 166 height 41
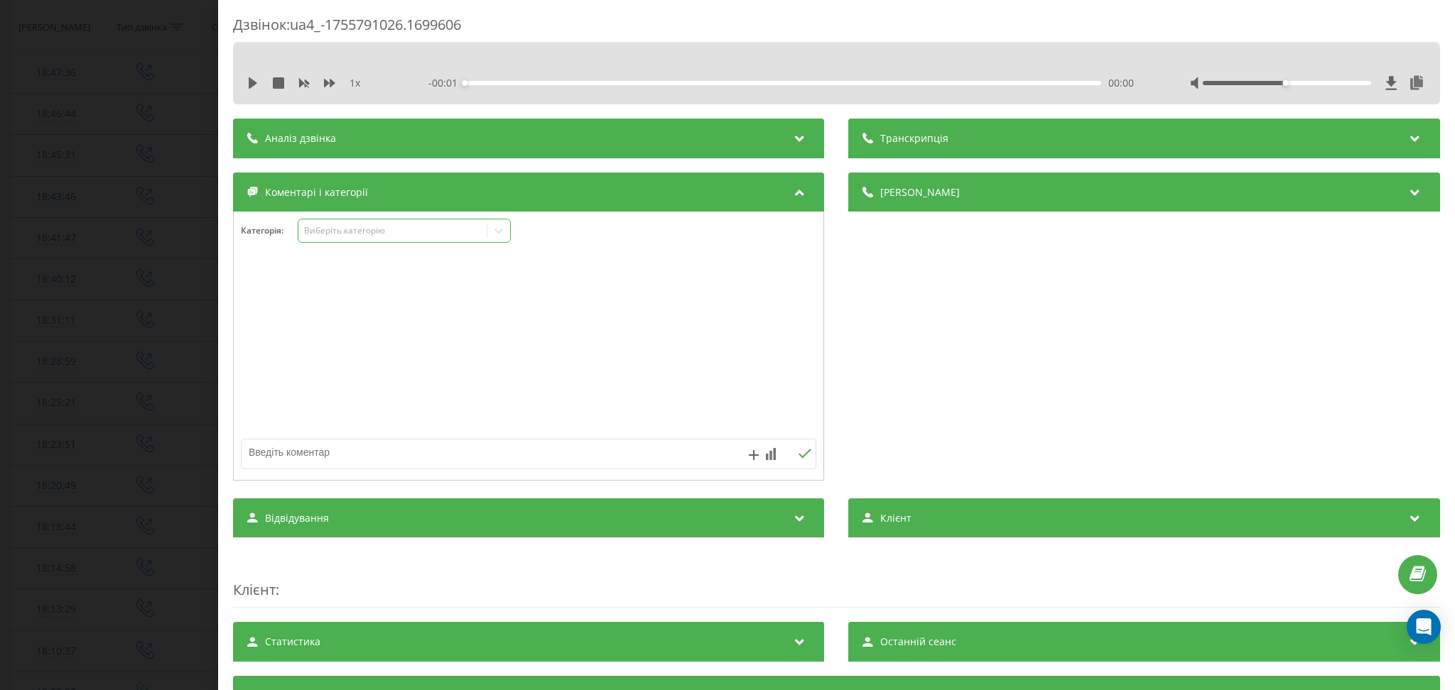
click at [411, 222] on div "Виберіть категорію" at bounding box center [404, 231] width 213 height 24
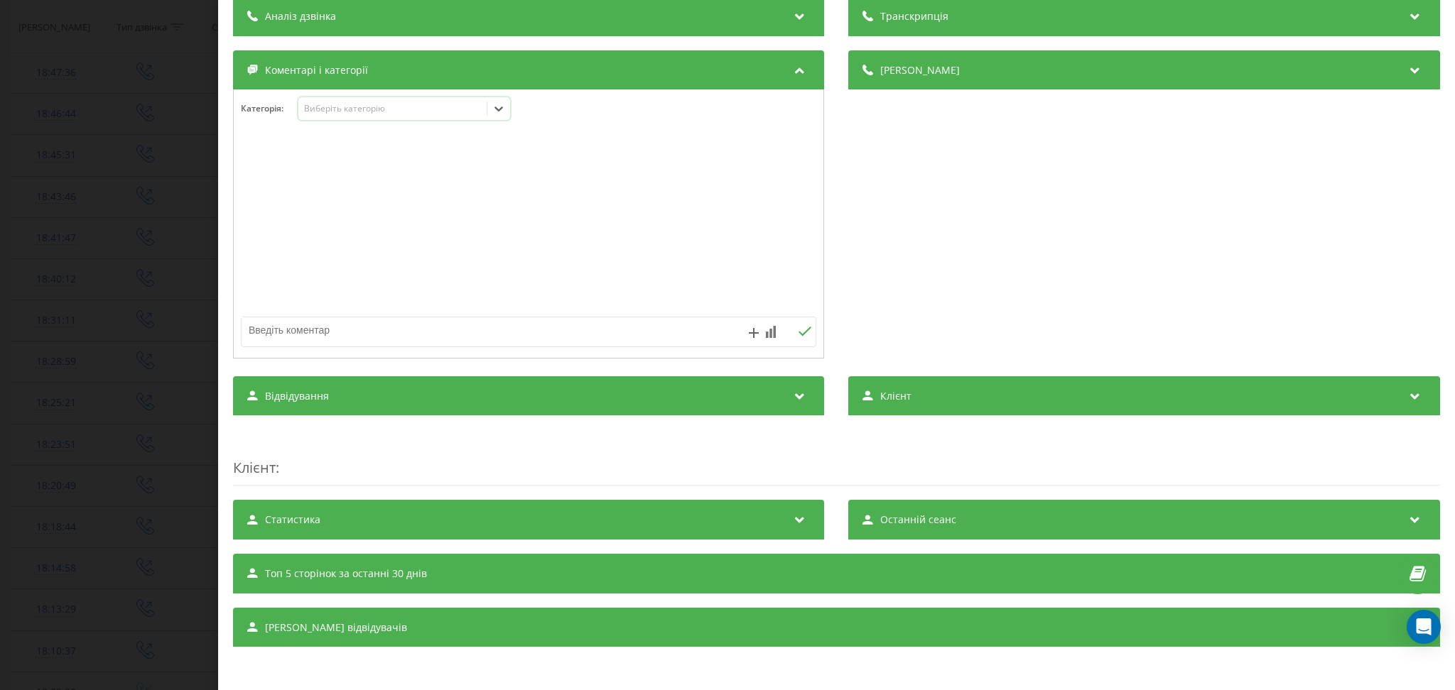
click at [494, 106] on icon at bounding box center [498, 109] width 14 height 14
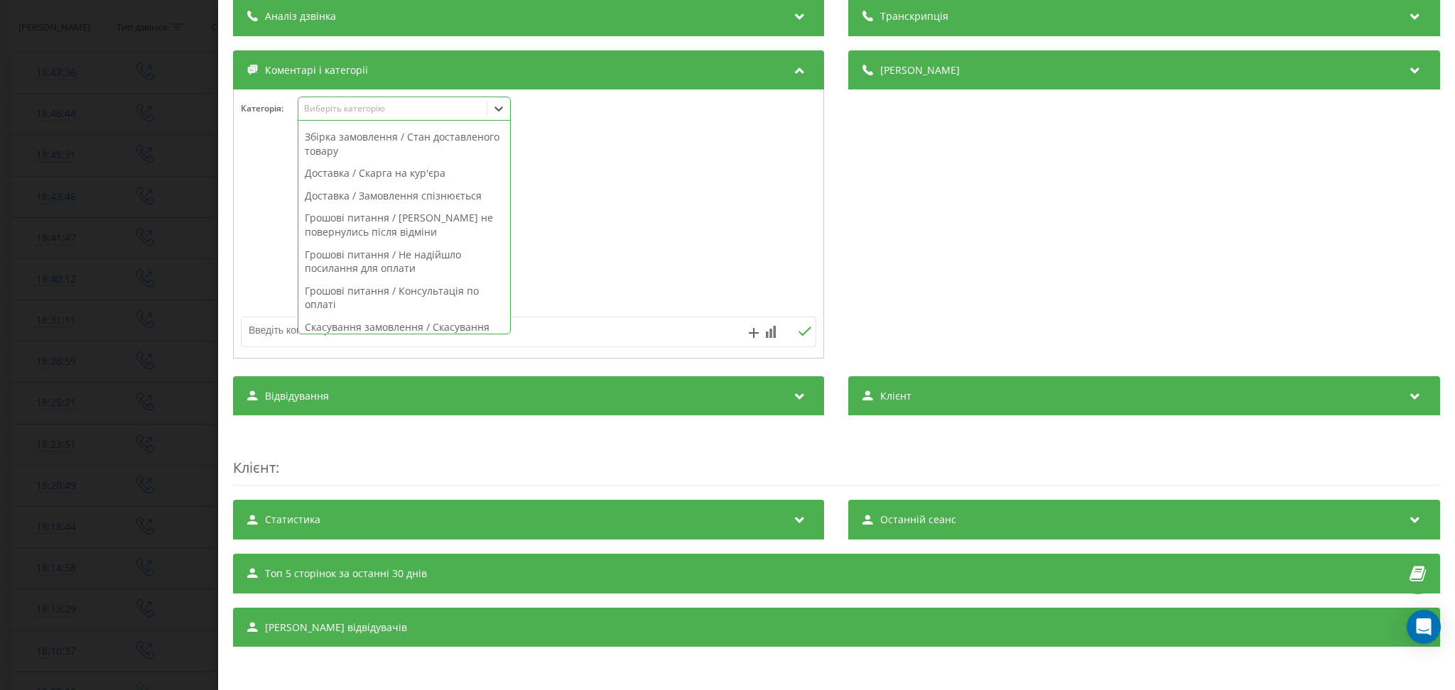
scroll to position [1006, 0]
click at [458, 205] on div "Вихідний дзвінок / Переніс замовлення" at bounding box center [404, 216] width 212 height 23
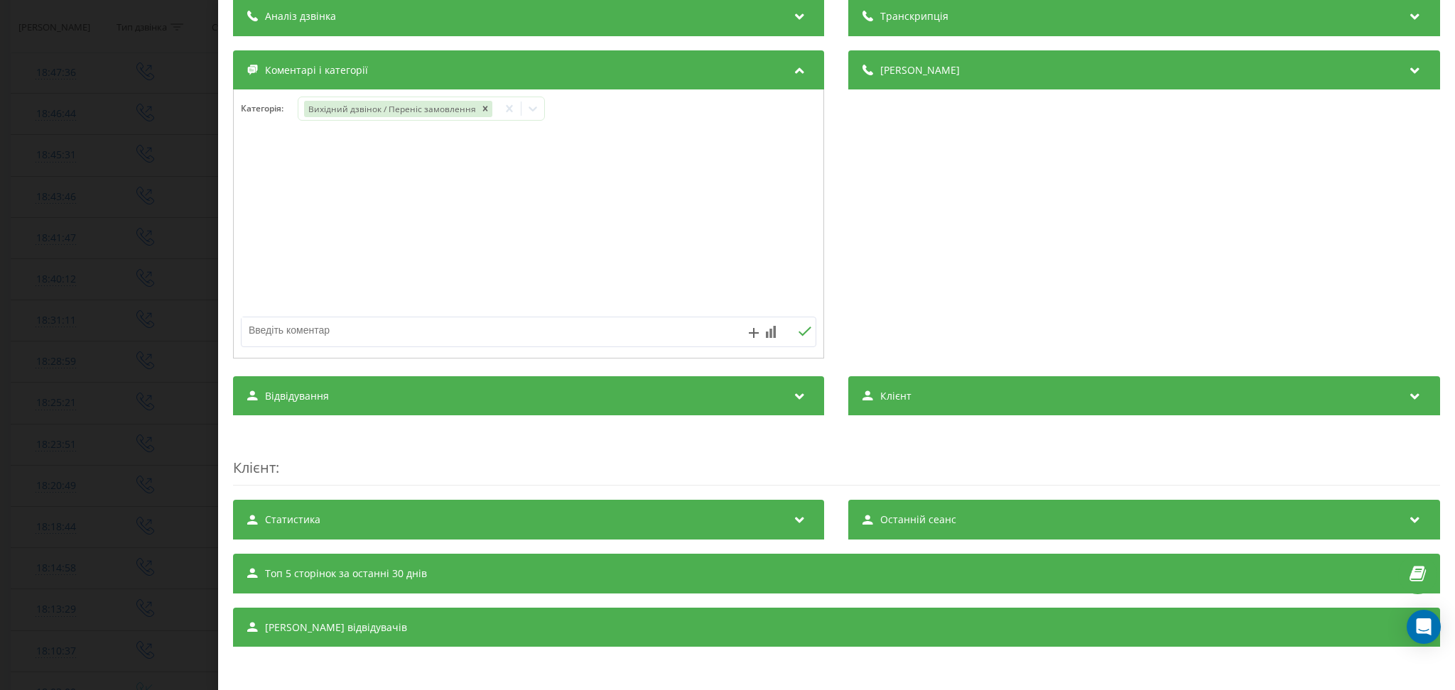
click at [600, 335] on textarea at bounding box center [471, 330] width 460 height 26
paste textarea "файлік"
type textarea "файлік"
click at [798, 330] on icon at bounding box center [804, 332] width 13 height 10
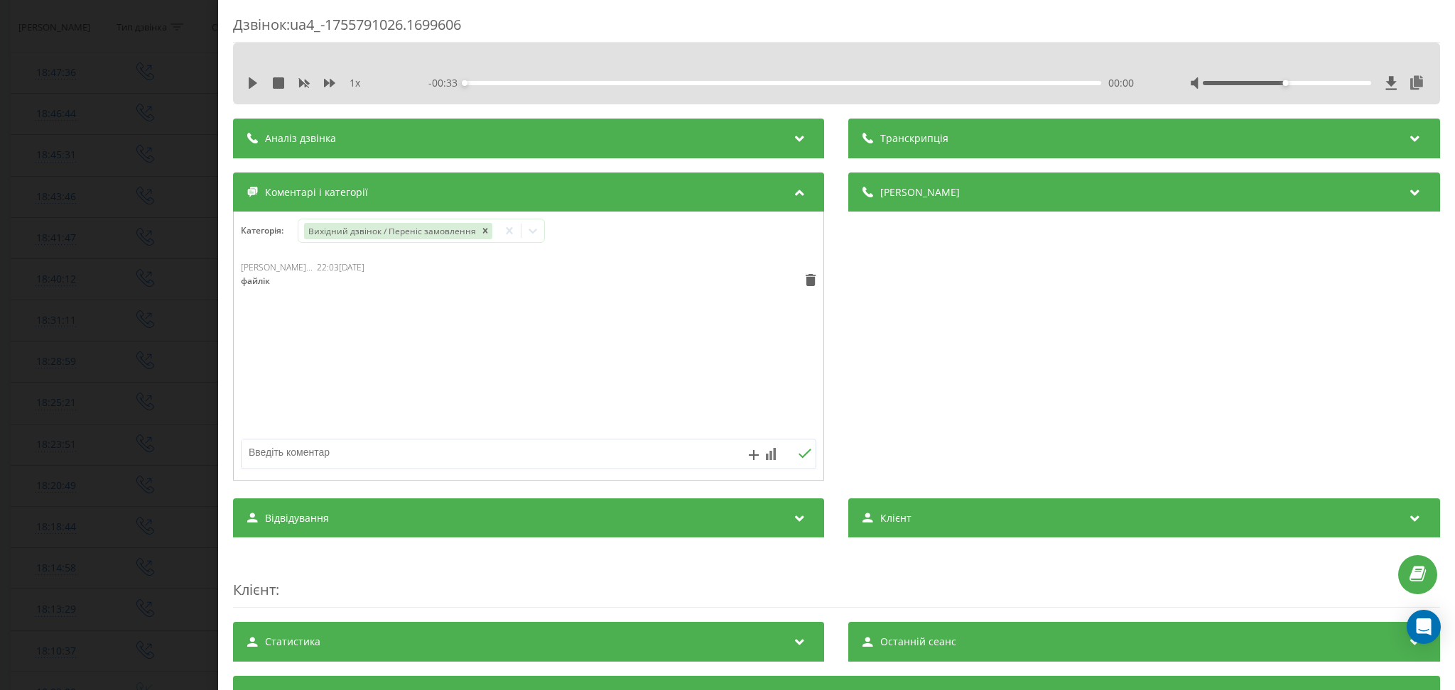
click at [135, 197] on div "Дзвінок : ua4_-1755791026.1699606 1 x - 00:33 00:00 00:00 Транскрипція Для AI-а…" at bounding box center [727, 345] width 1455 height 690
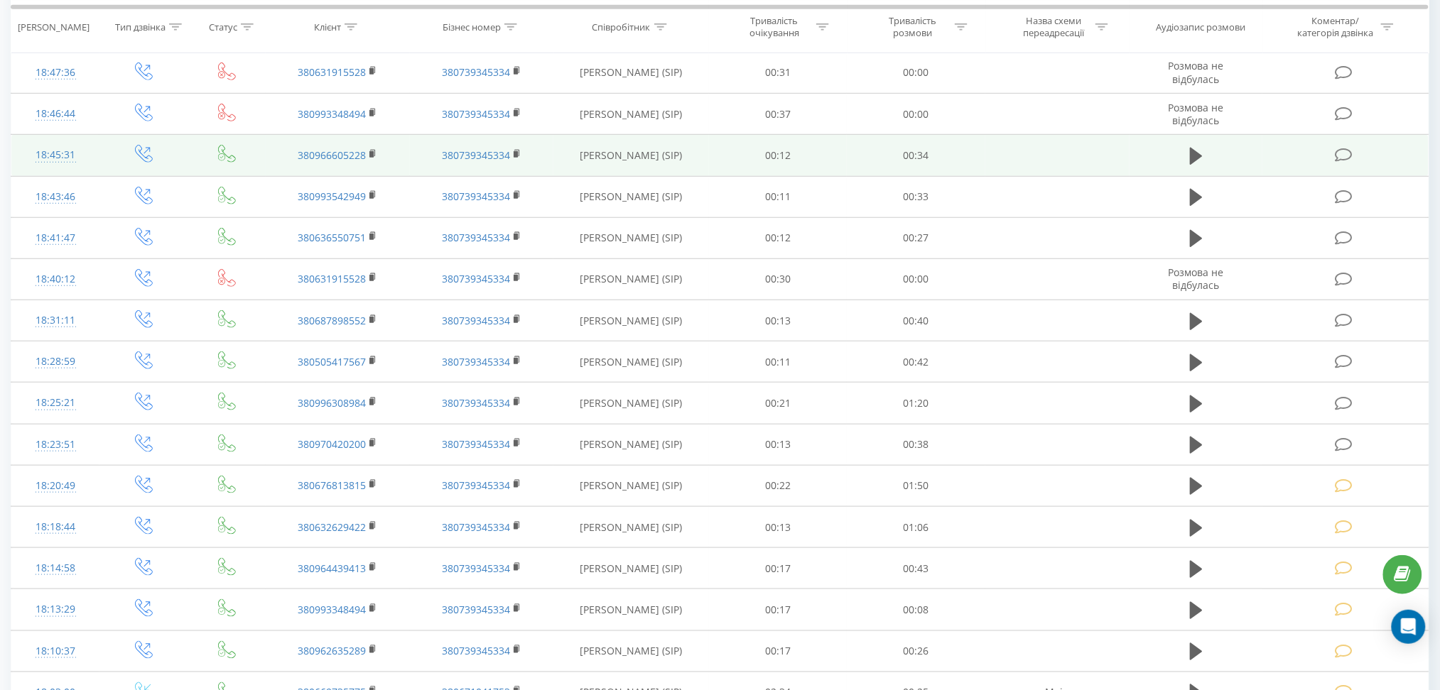
click at [1344, 158] on icon at bounding box center [1344, 155] width 18 height 15
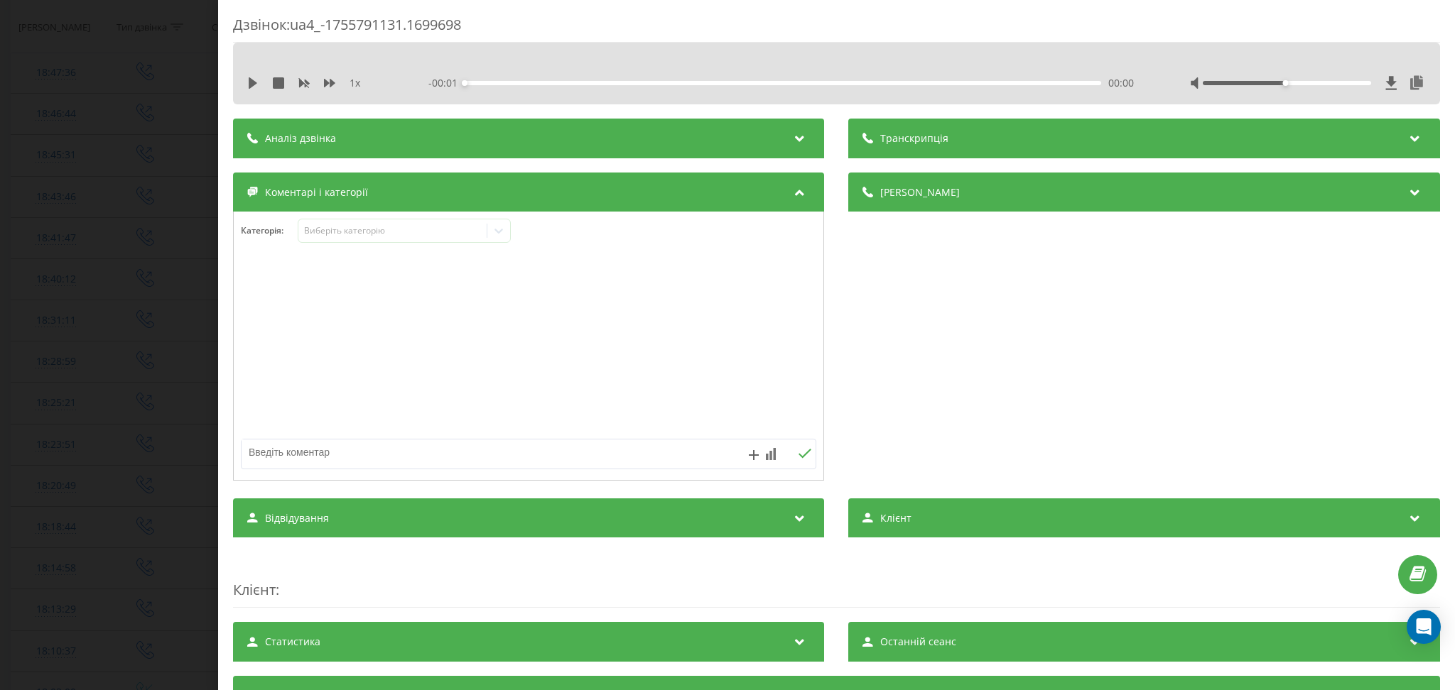
click at [425, 204] on div "Коментарі і категорії" at bounding box center [528, 193] width 591 height 40
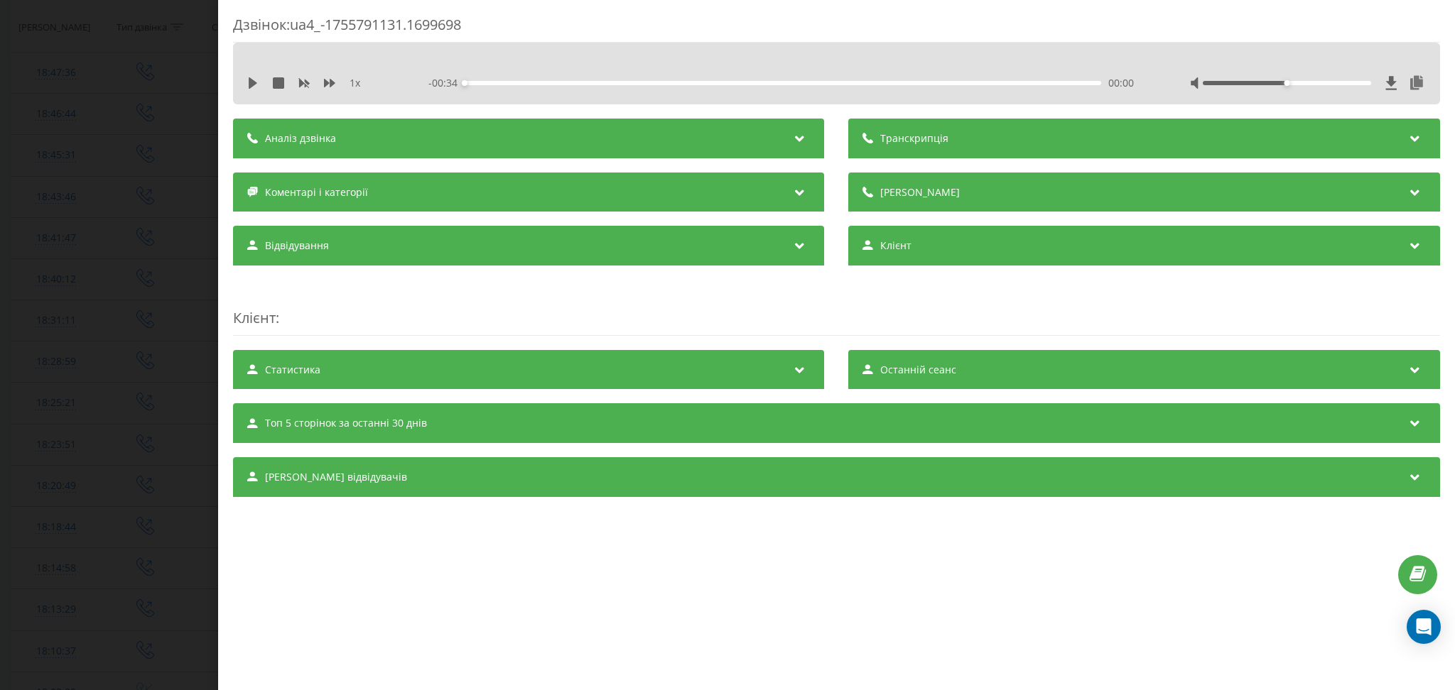
click at [433, 196] on div "Коментарі і категорії" at bounding box center [528, 193] width 591 height 40
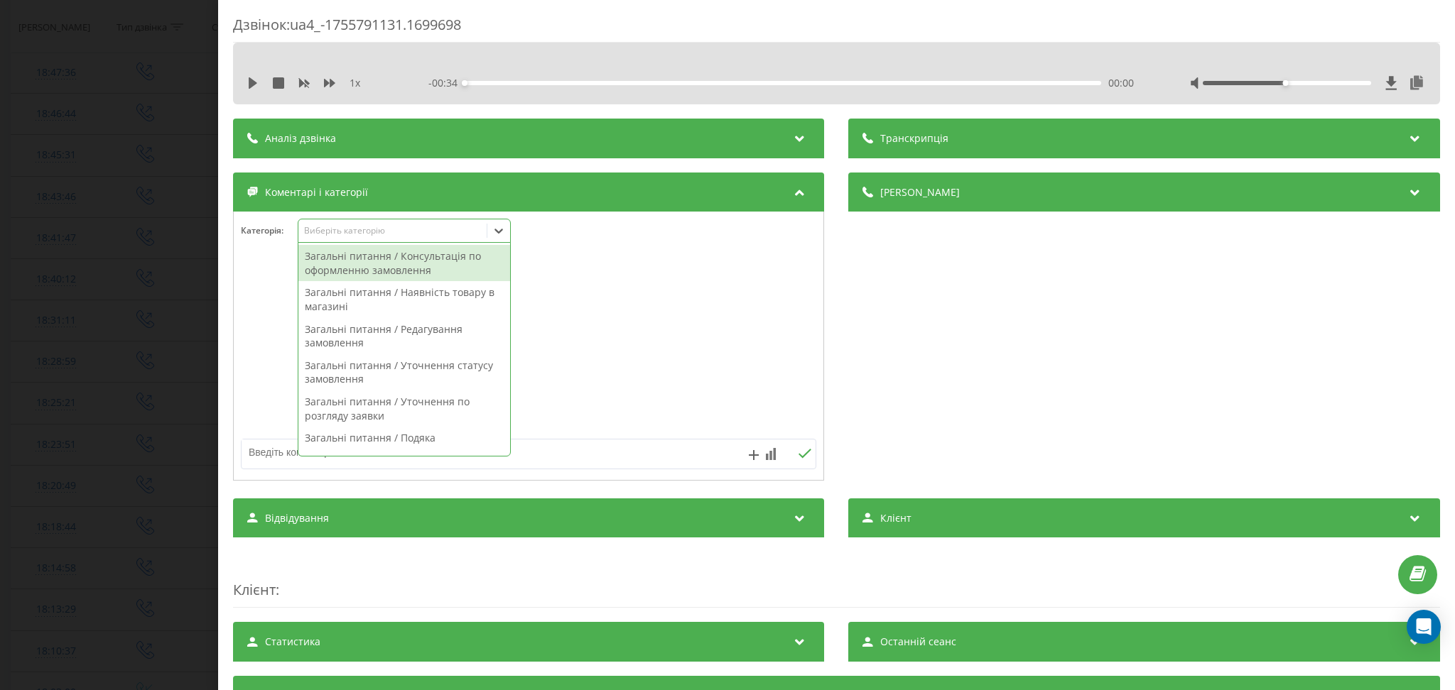
click at [428, 239] on div "Виберіть категорію" at bounding box center [404, 231] width 213 height 24
click at [489, 231] on div at bounding box center [498, 230] width 23 height 23
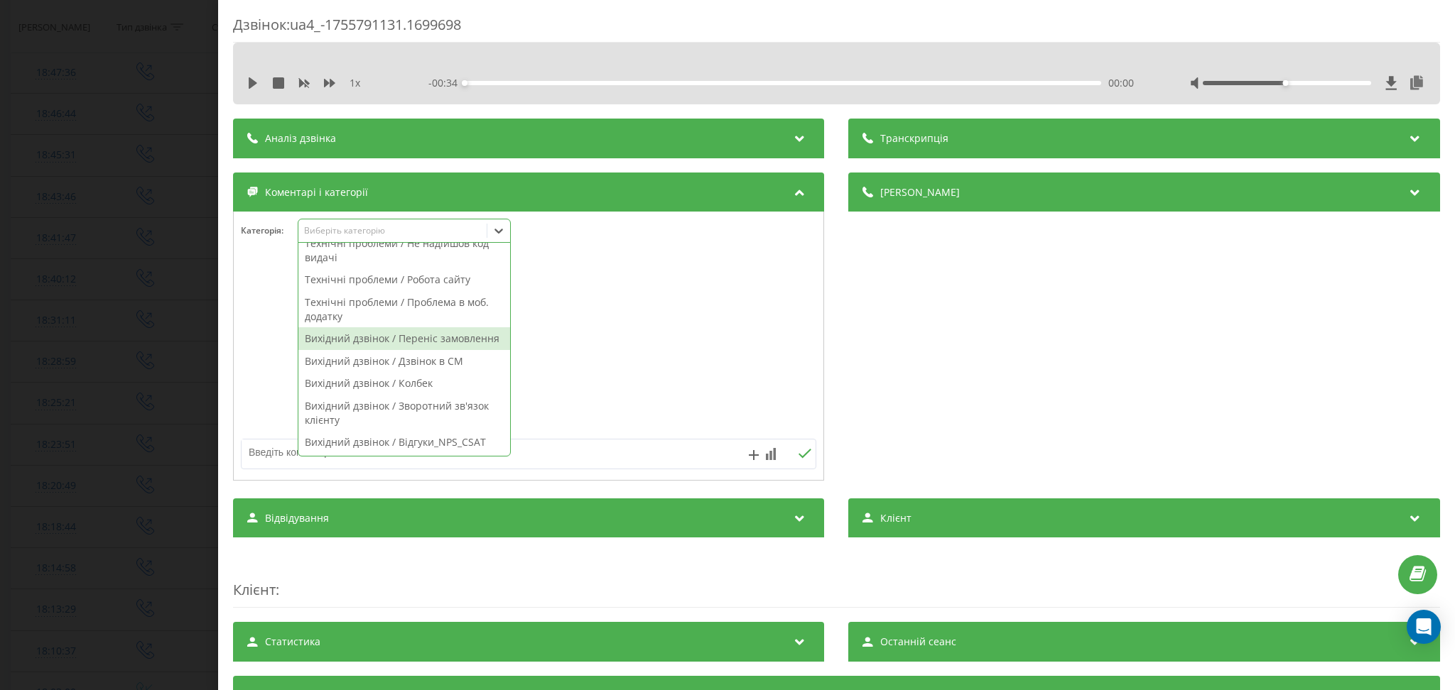
click at [447, 343] on div "Вихідний дзвінок / Переніс замовлення" at bounding box center [404, 338] width 212 height 23
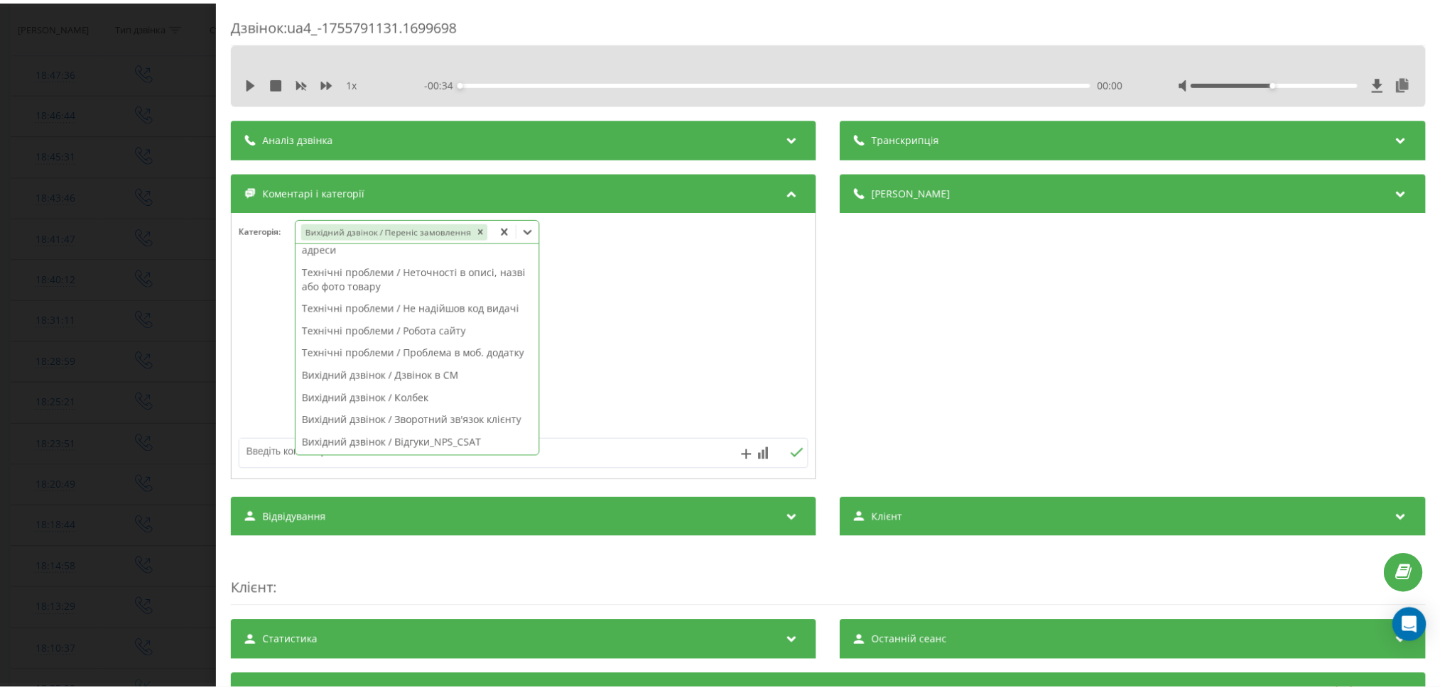
scroll to position [900, 0]
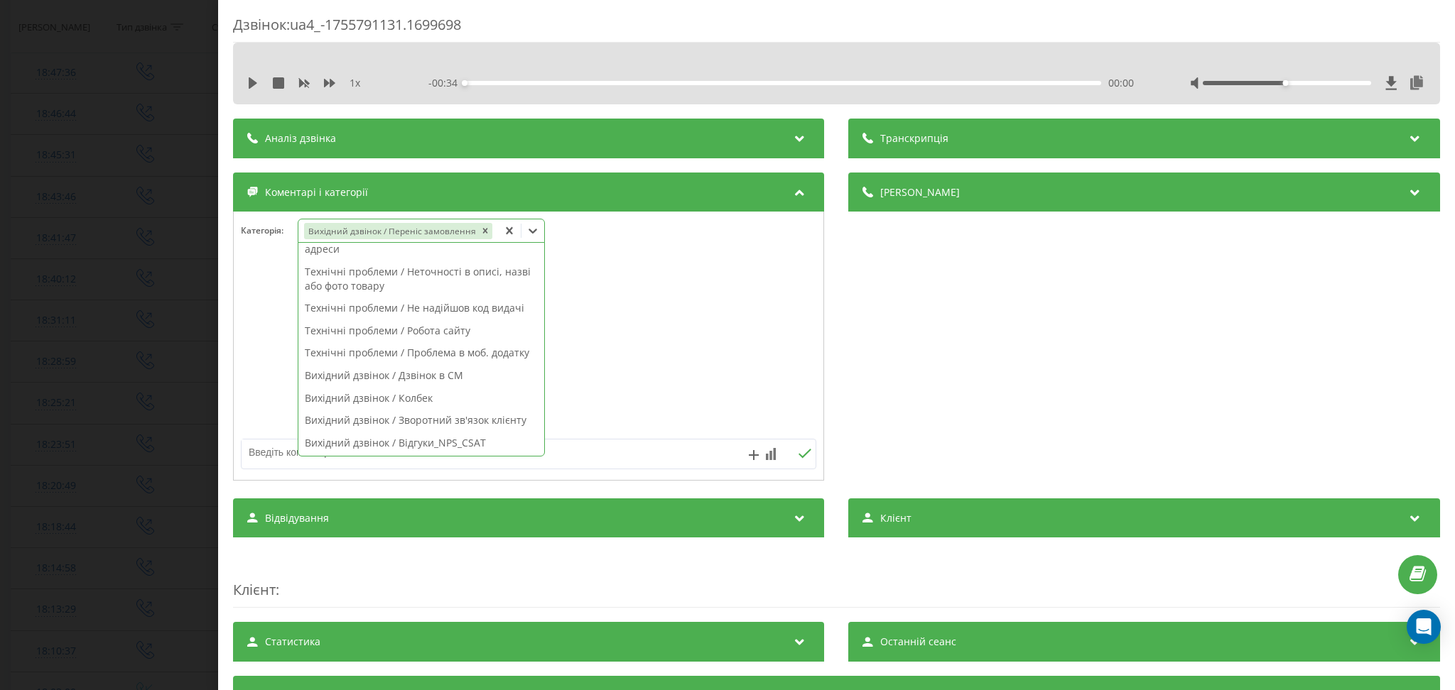
click at [583, 452] on textarea at bounding box center [471, 453] width 460 height 26
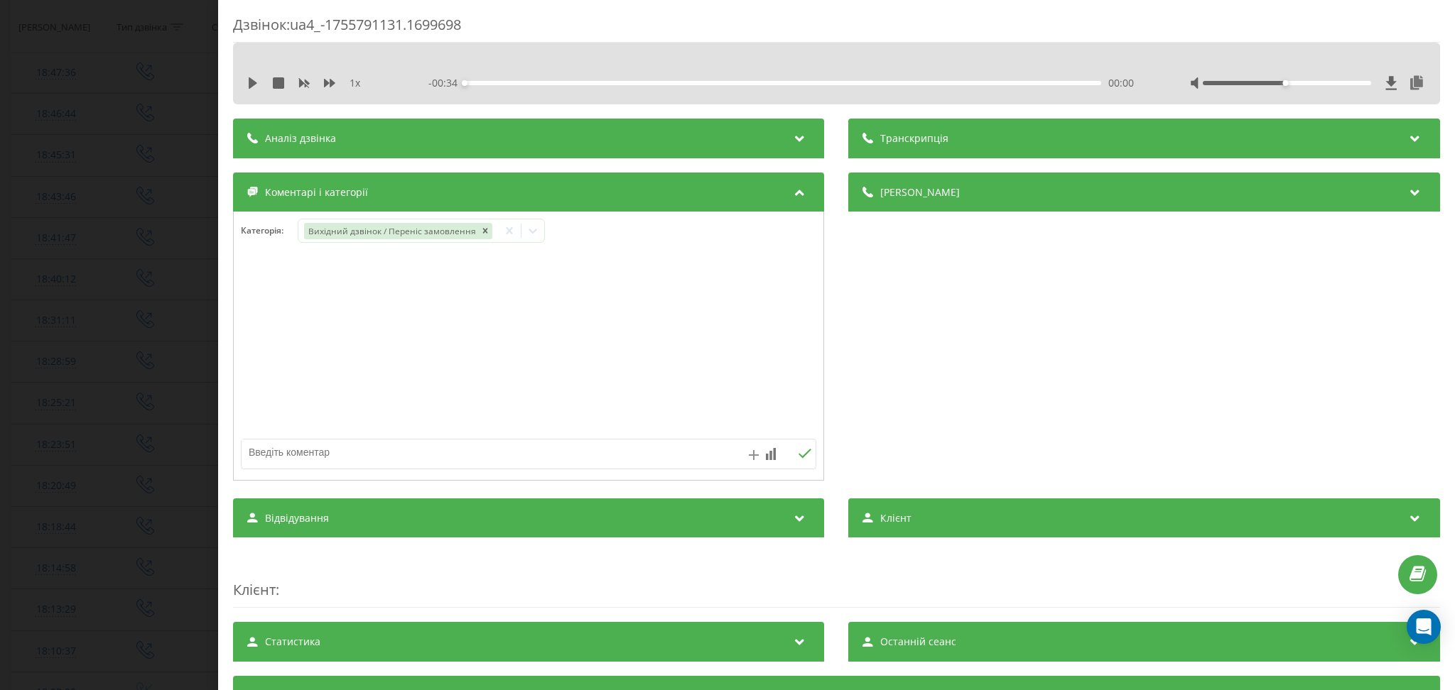
paste textarea "файлік"
type textarea "файлік"
click at [804, 454] on button at bounding box center [805, 454] width 22 height 12
click at [148, 270] on div "Дзвінок : ua4_-1755791131.1699698 1 x - 00:34 00:00 00:00 Транскрипція Для AI-а…" at bounding box center [727, 345] width 1455 height 690
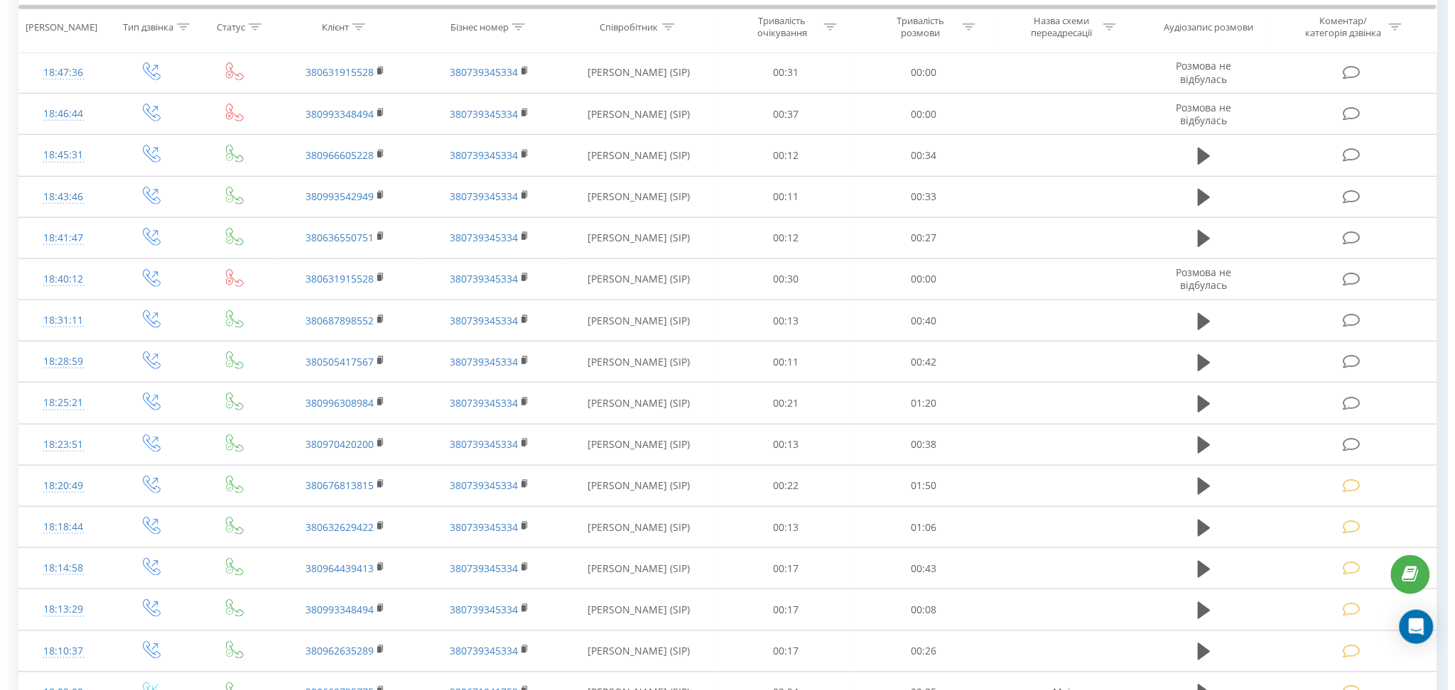
scroll to position [94, 0]
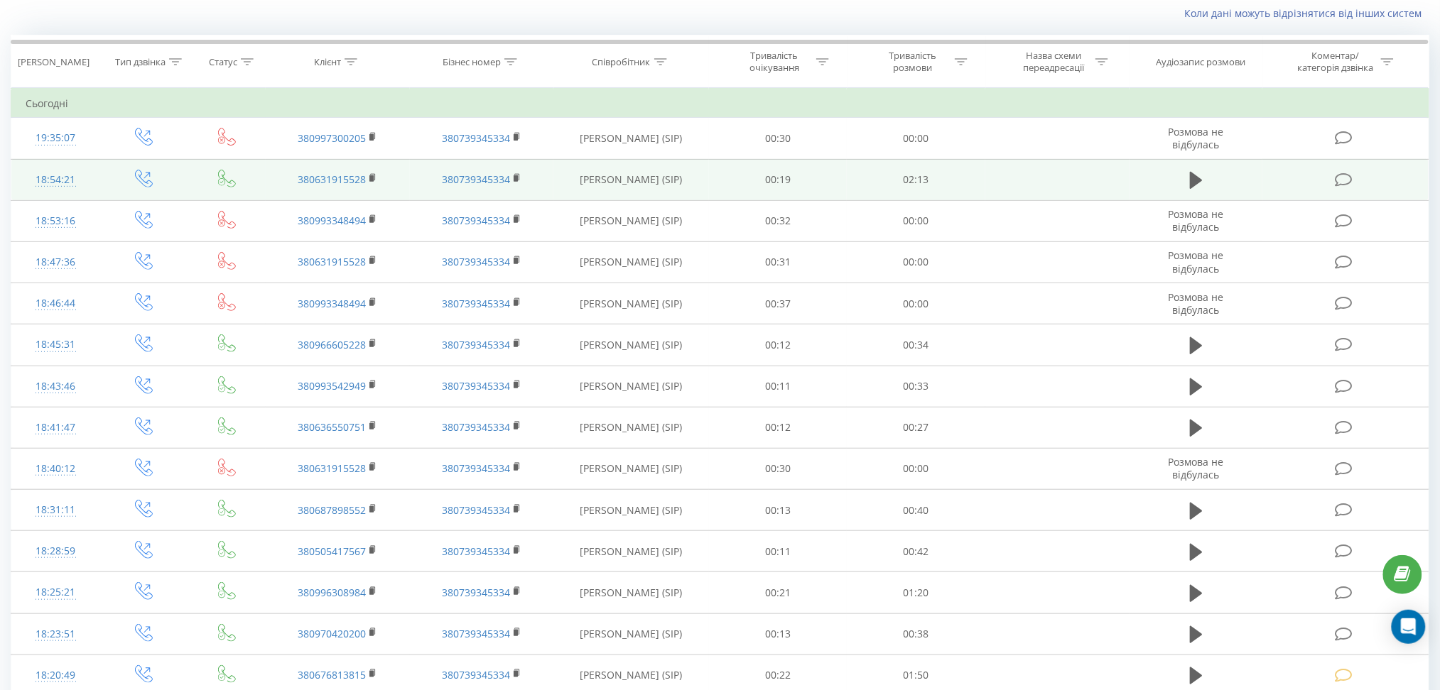
click at [1345, 173] on icon at bounding box center [1344, 180] width 18 height 15
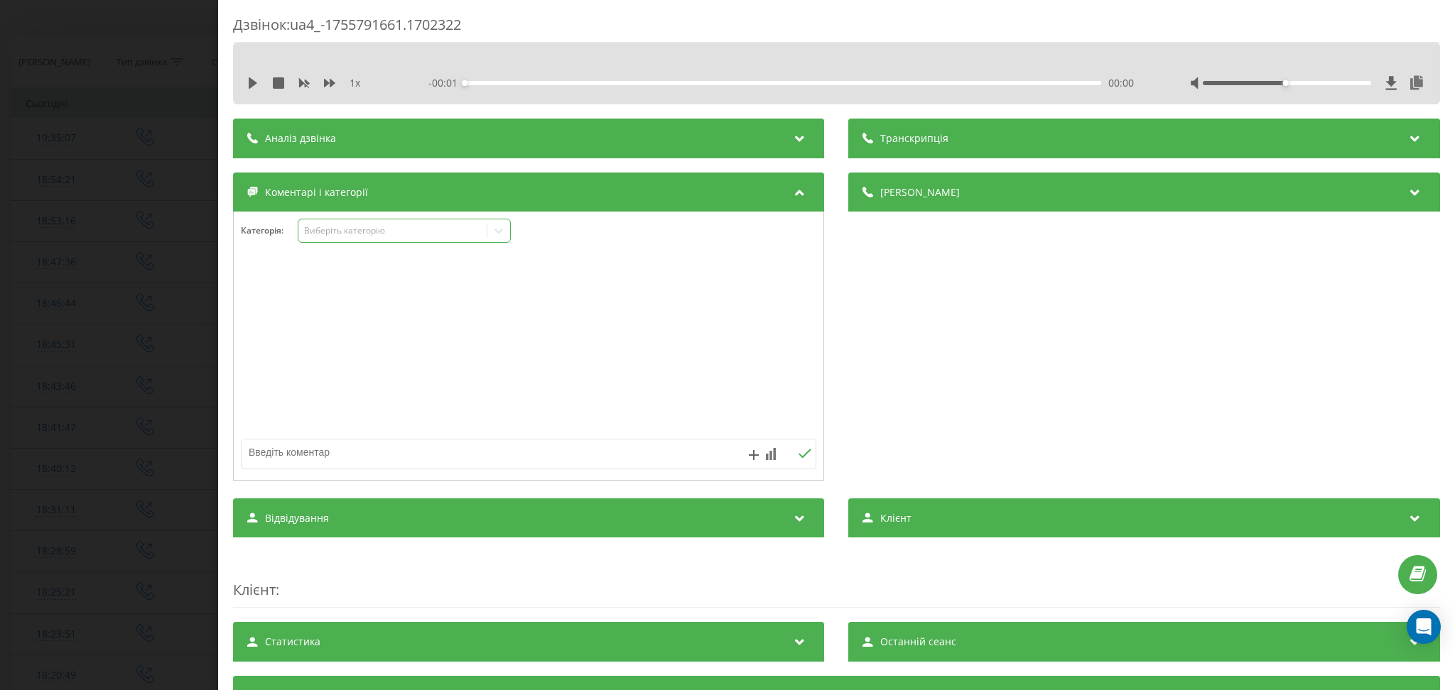
click at [416, 236] on div "Виберіть категорію" at bounding box center [393, 230] width 178 height 11
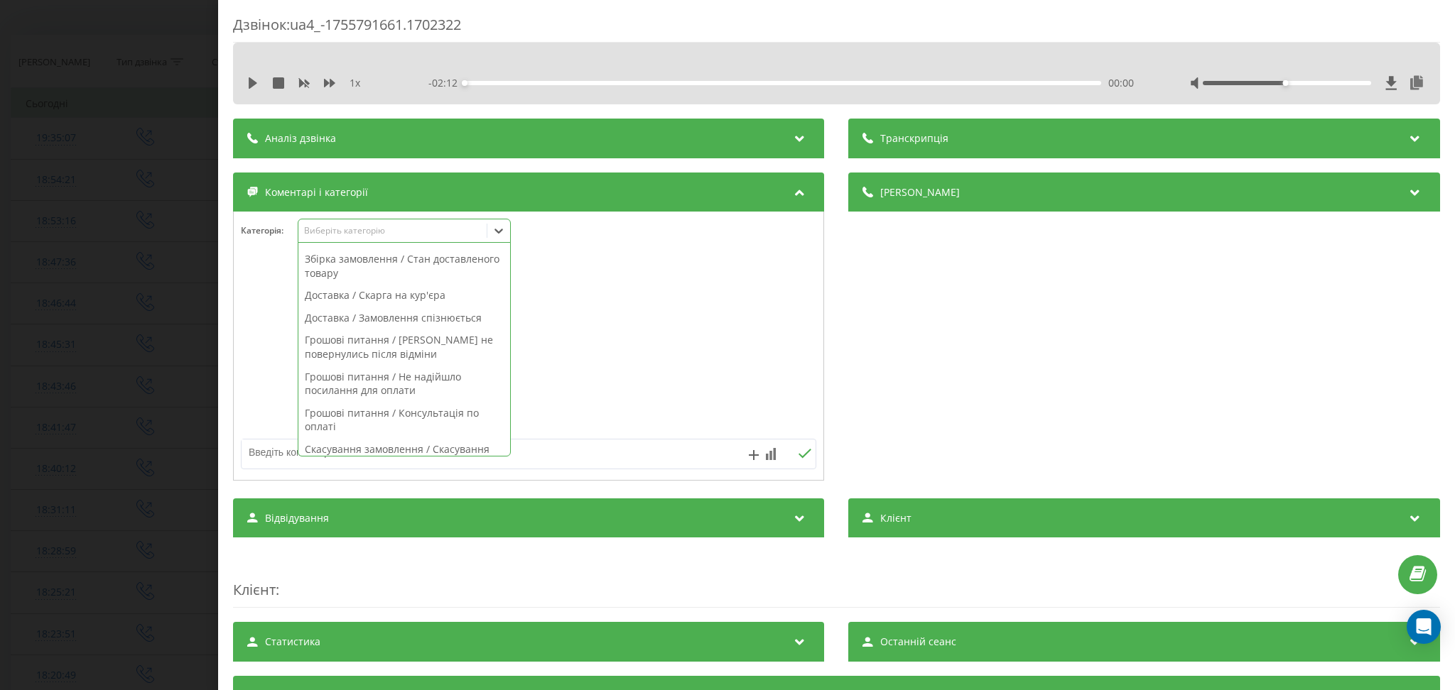
scroll to position [1006, 0]
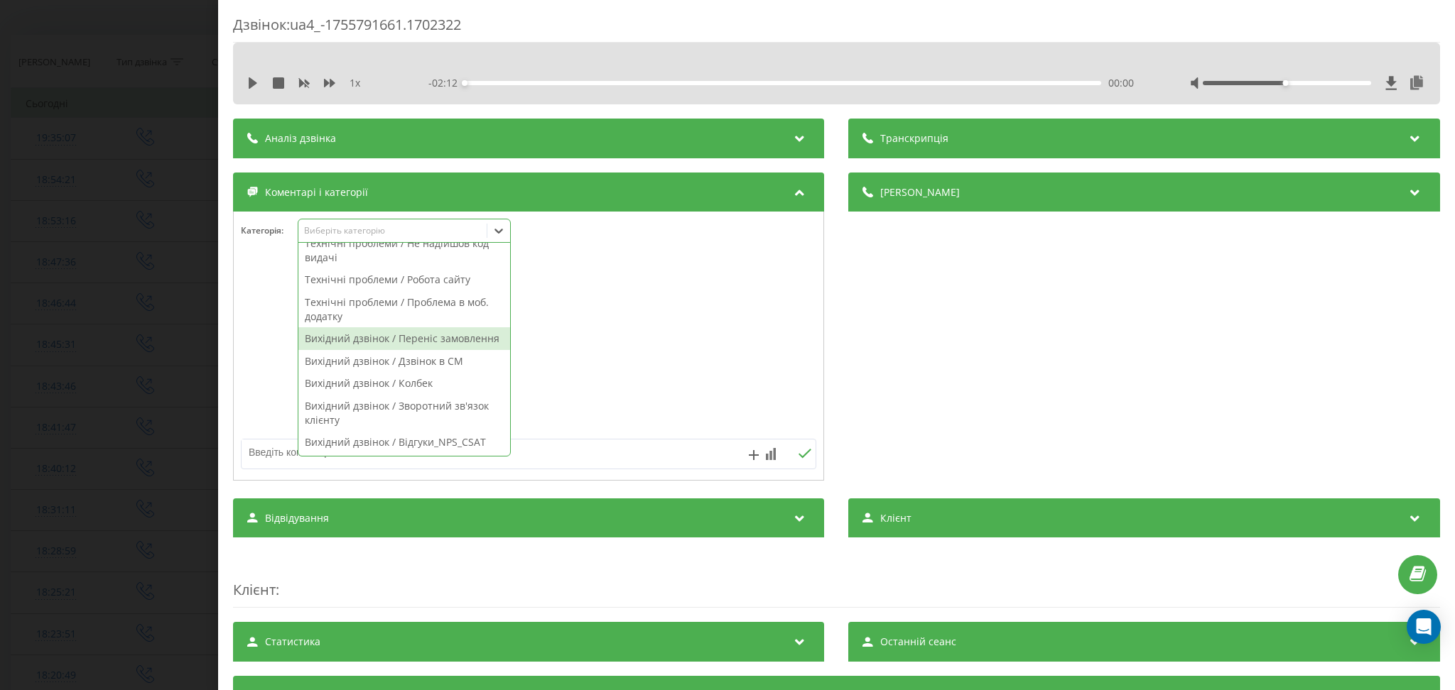
click at [404, 330] on div "Вихідний дзвінок / Переніс замовлення" at bounding box center [404, 338] width 212 height 23
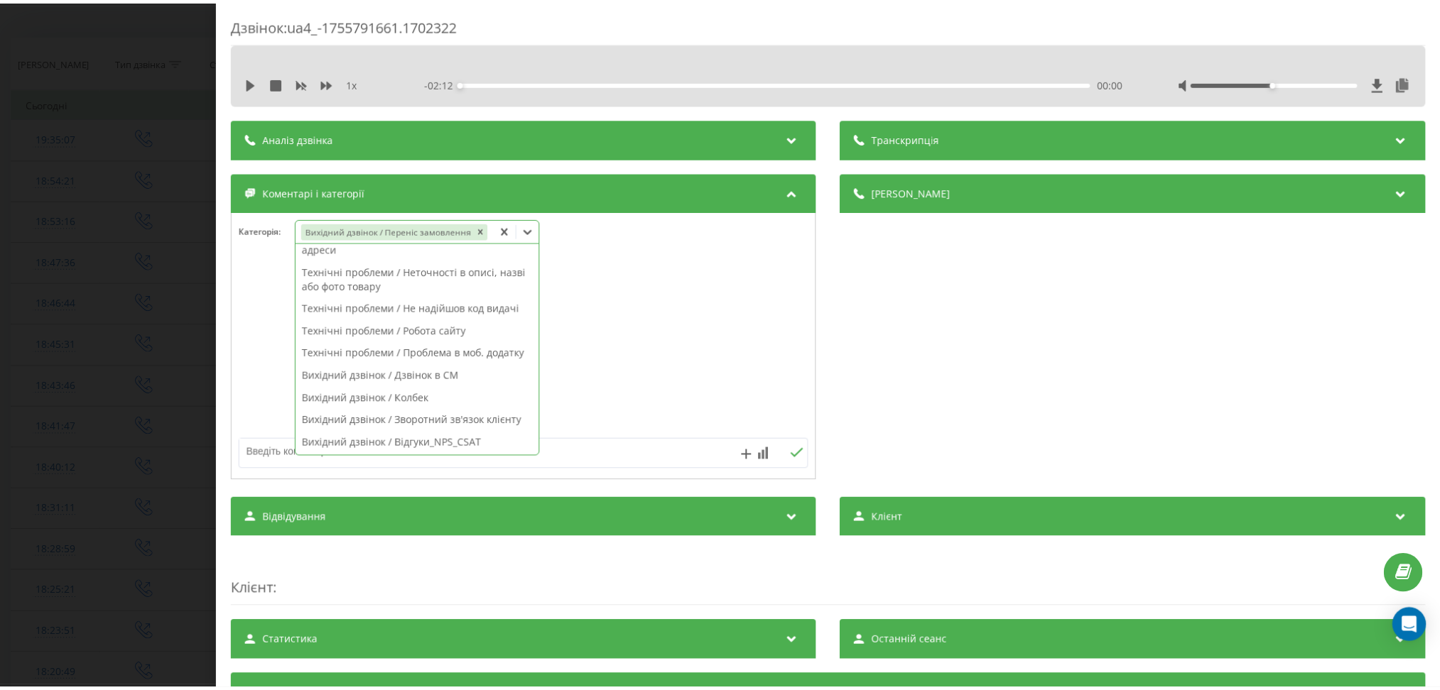
scroll to position [900, 0]
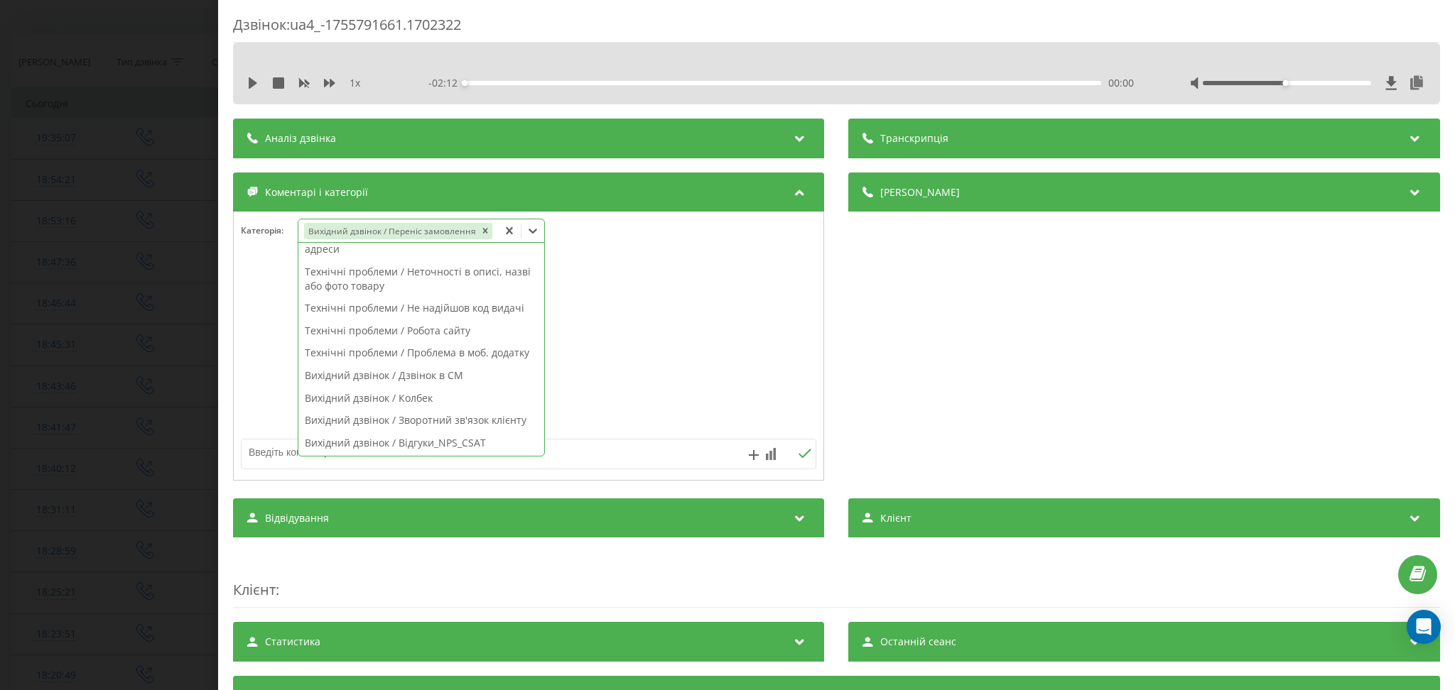
click at [589, 453] on textarea at bounding box center [471, 453] width 460 height 26
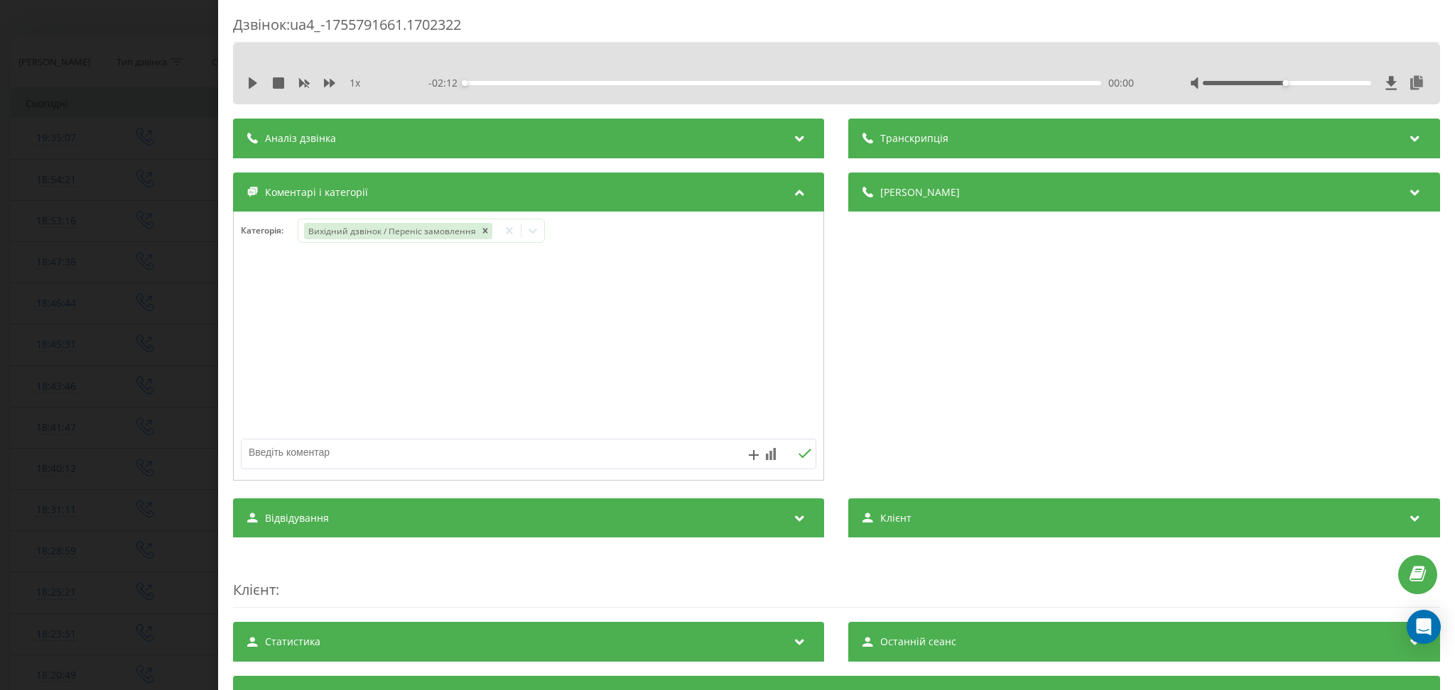
paste textarea "файлік"
type textarea "файлік"
click at [794, 460] on button at bounding box center [805, 454] width 22 height 12
click at [141, 39] on div "Дзвінок : ua4_-1755791661.1702322 1 x - 02:12 00:00 00:00 Транскрипція Для AI-а…" at bounding box center [727, 345] width 1455 height 690
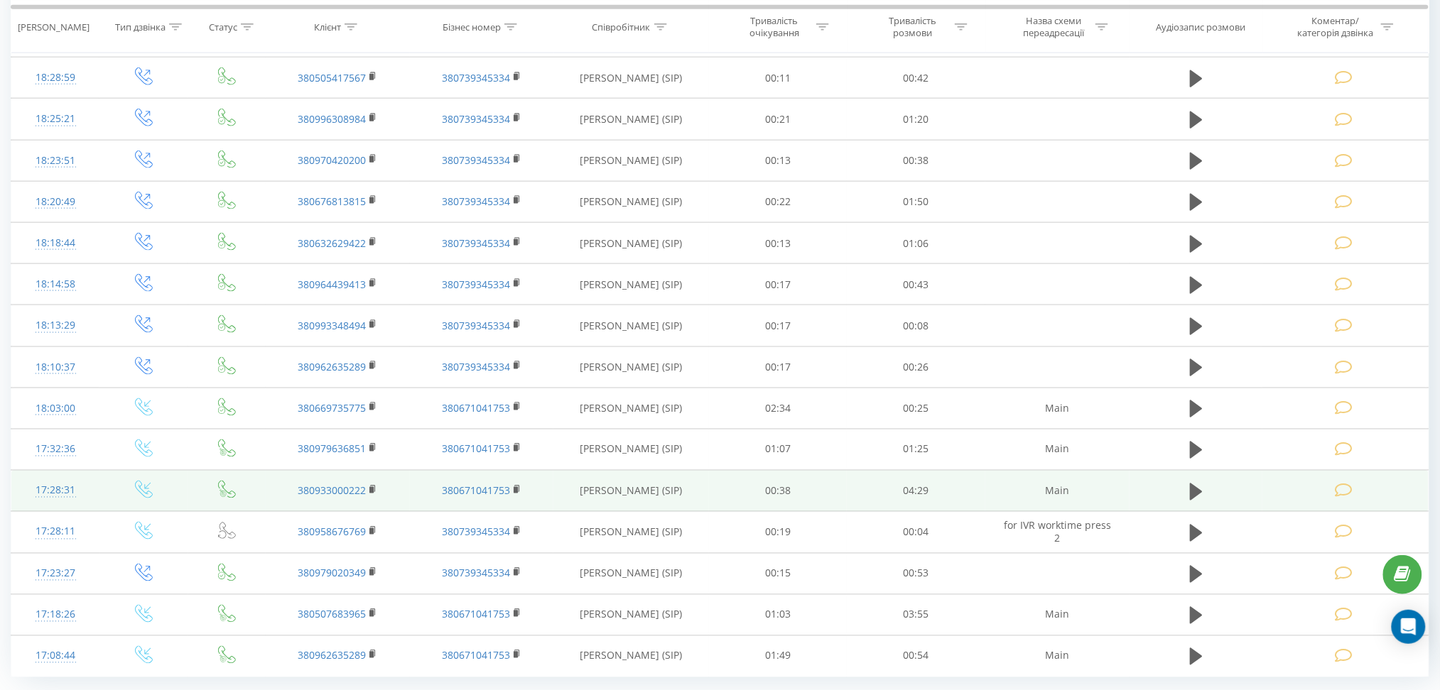
scroll to position [609, 0]
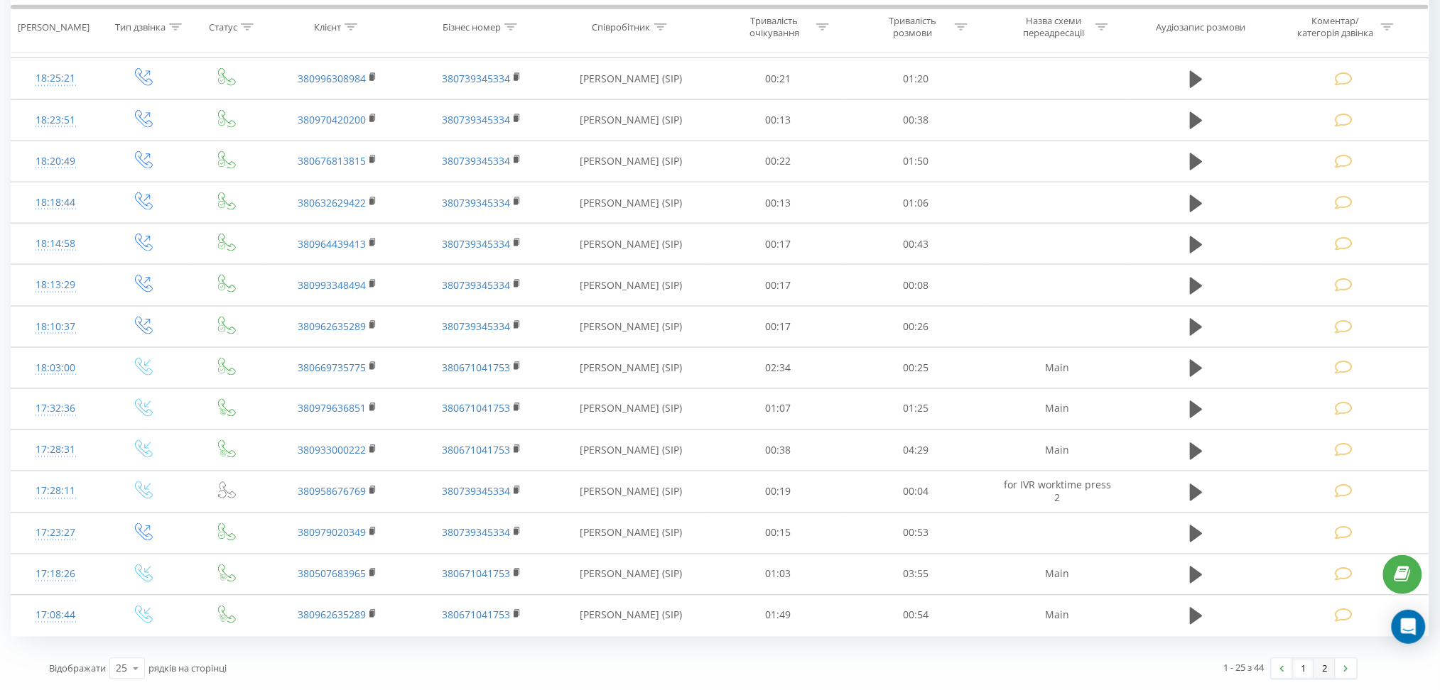
click at [1330, 673] on link "2" at bounding box center [1324, 669] width 21 height 20
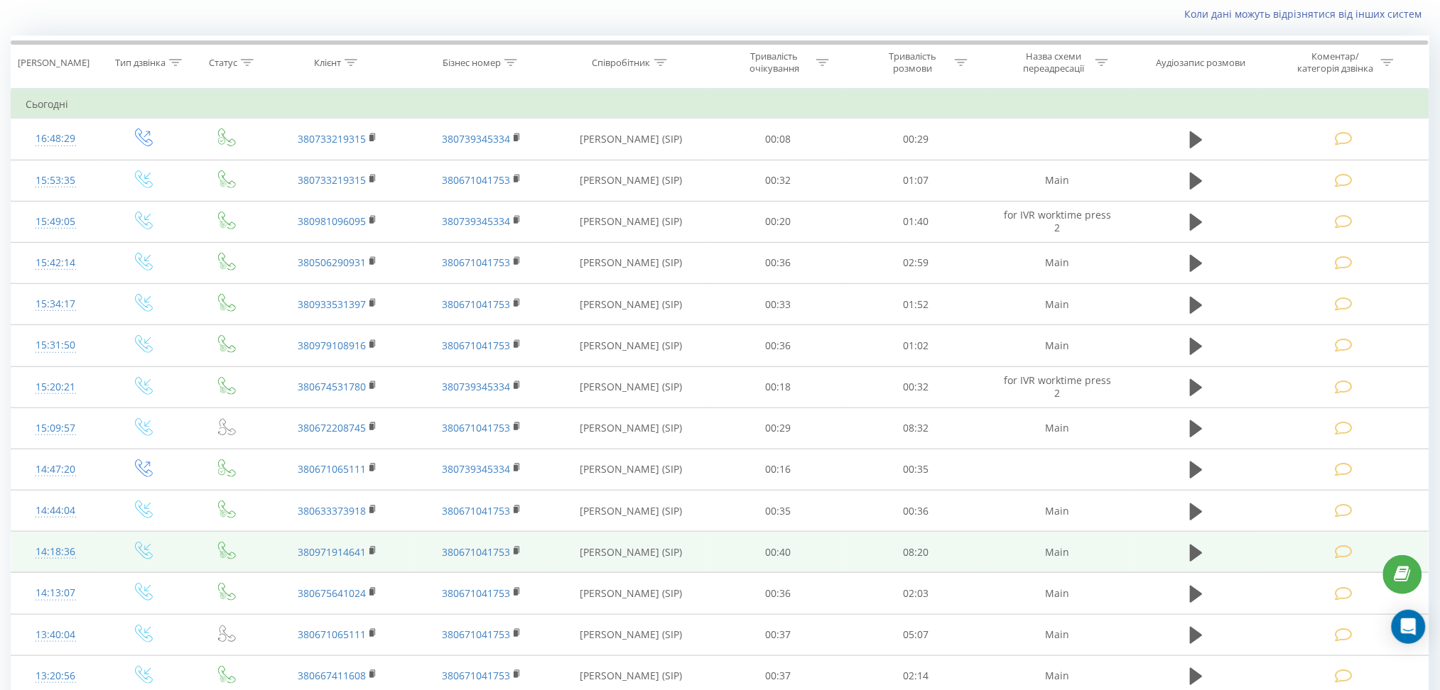
scroll to position [360, 0]
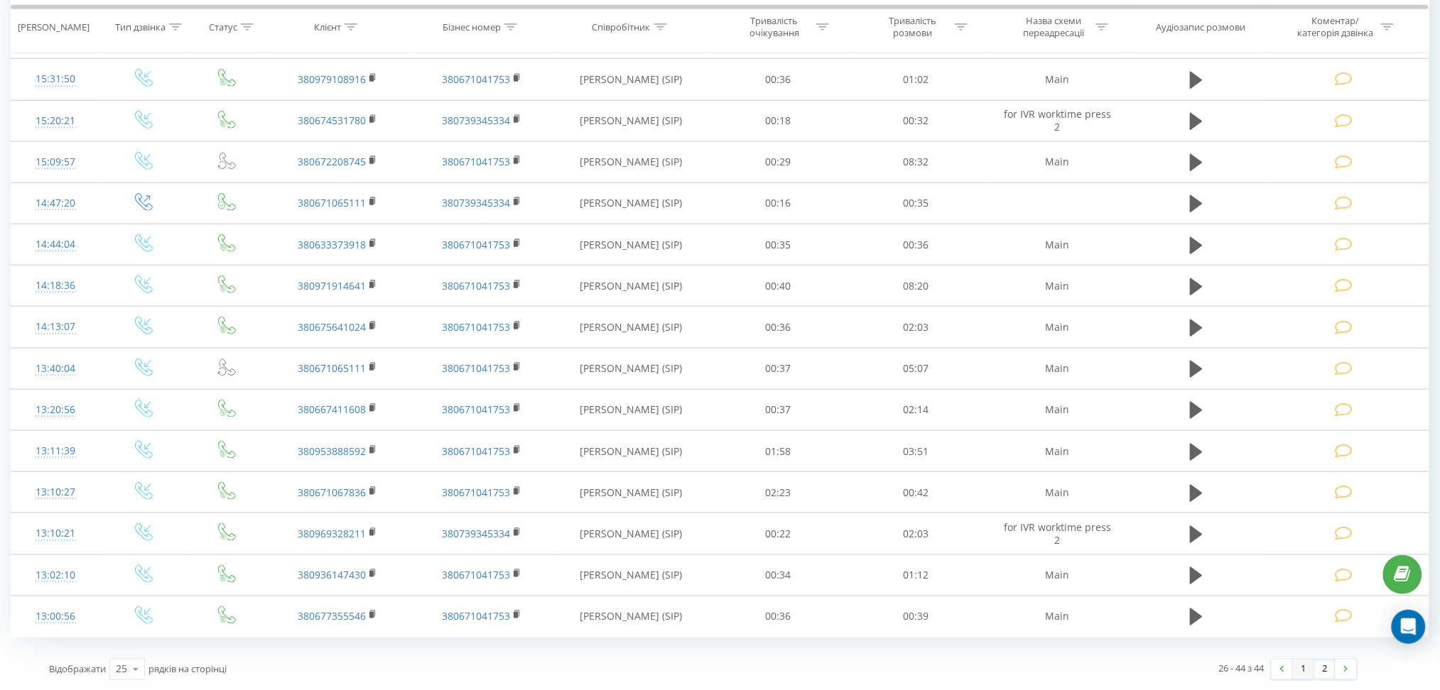
click at [1298, 668] on link "1" at bounding box center [1303, 670] width 21 height 20
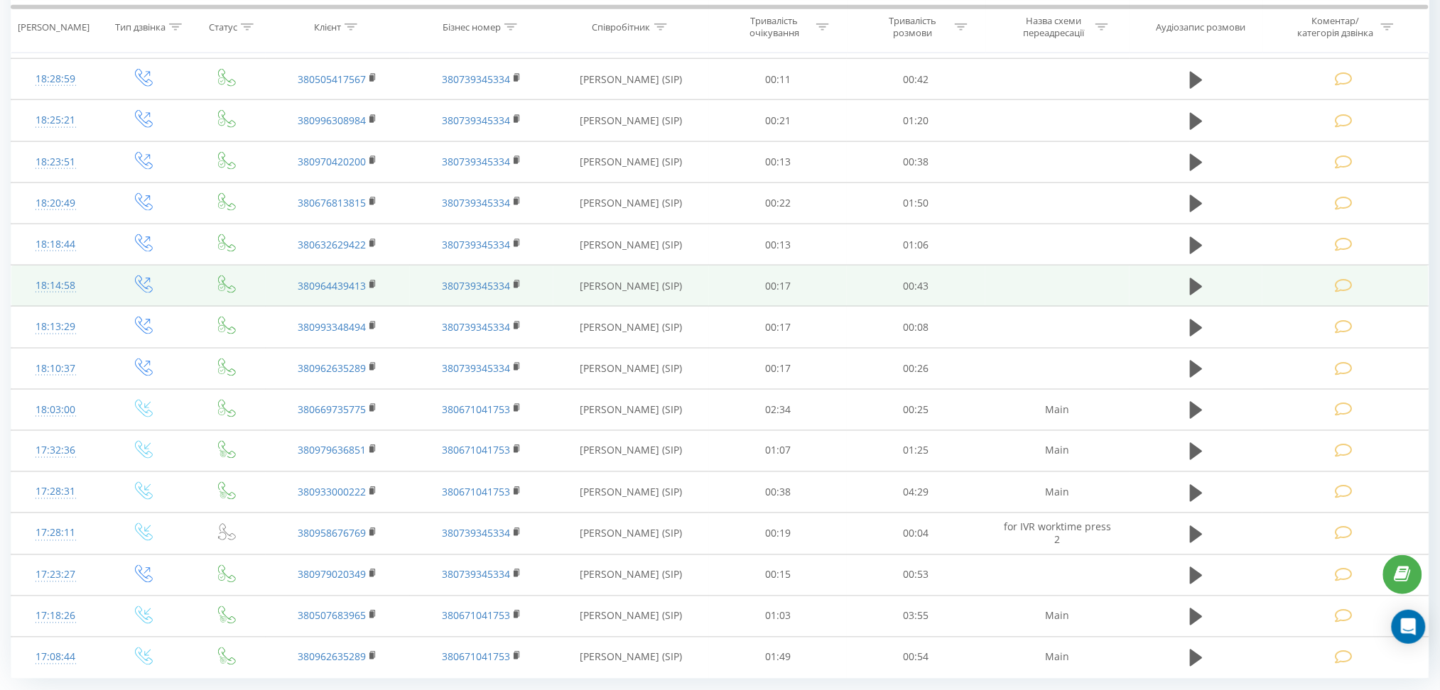
scroll to position [378, 0]
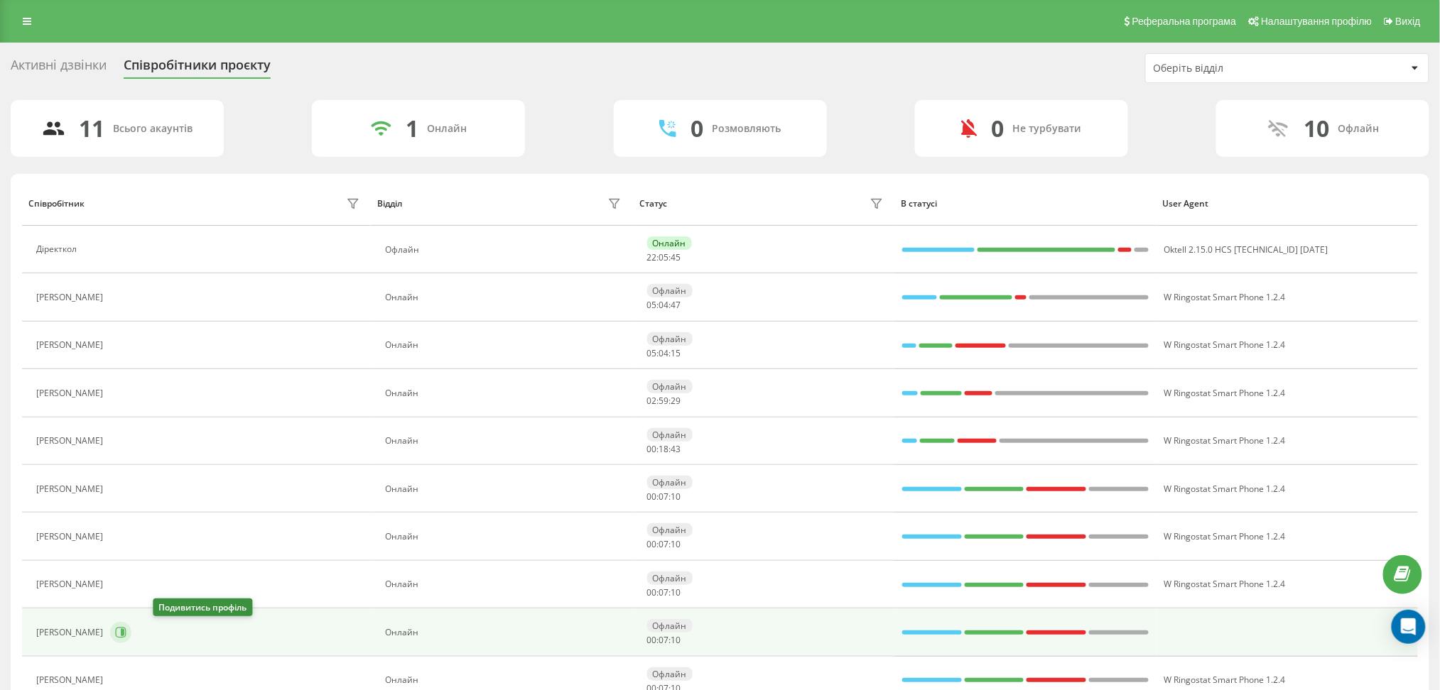
scroll to position [116, 0]
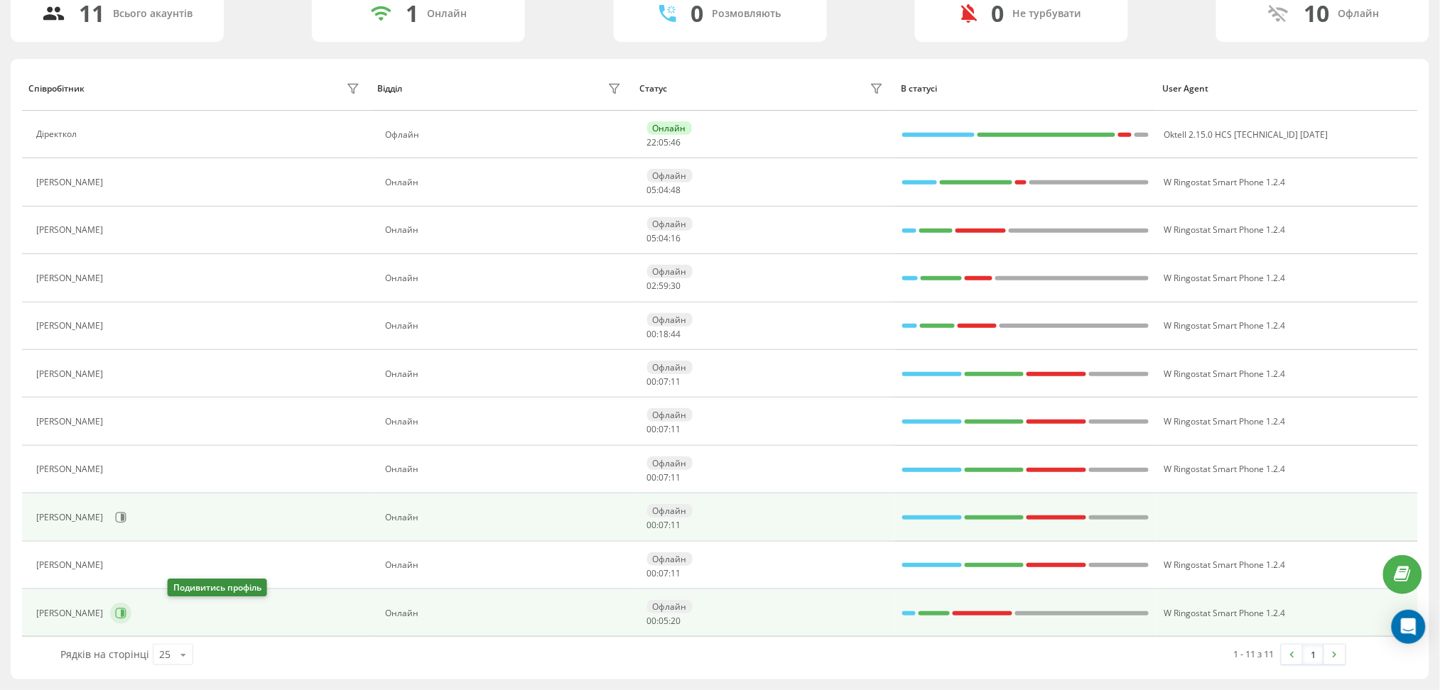
click at [126, 613] on icon at bounding box center [120, 613] width 11 height 11
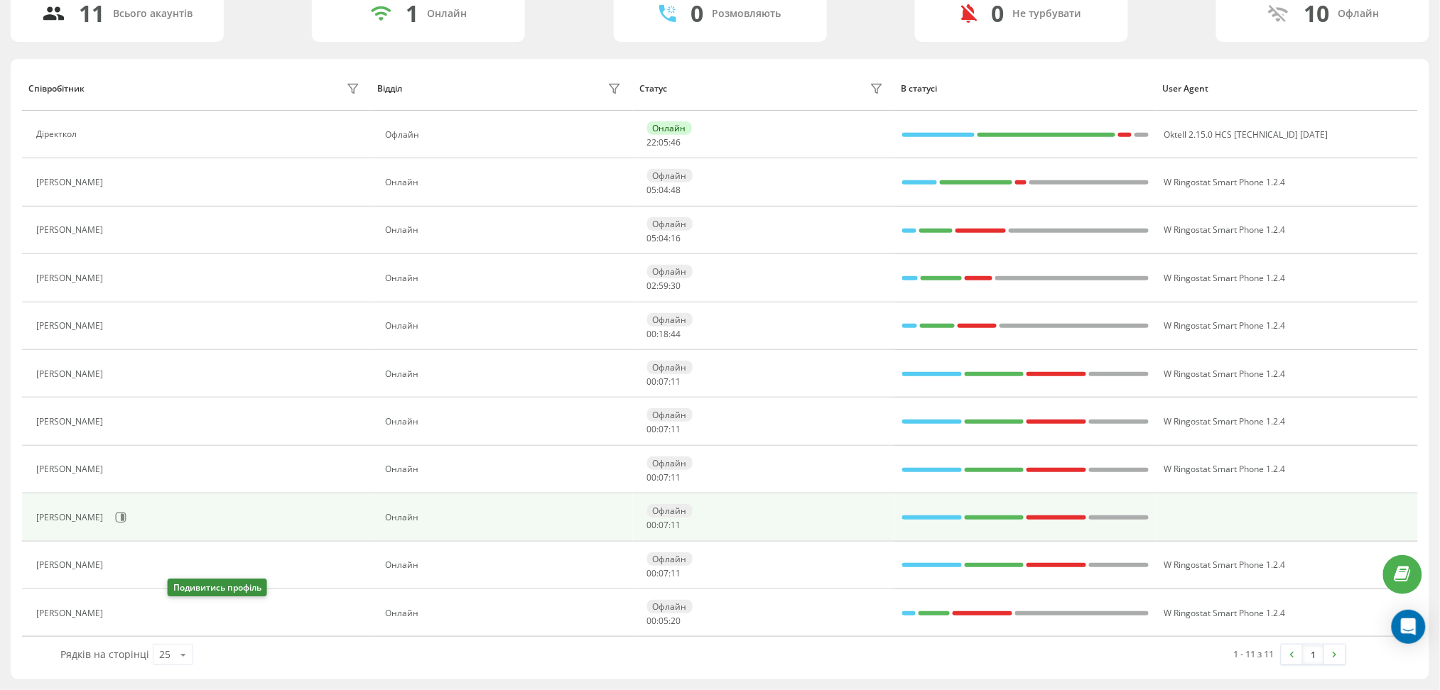
click at [0, 0] on div at bounding box center [0, 0] width 0 height 0
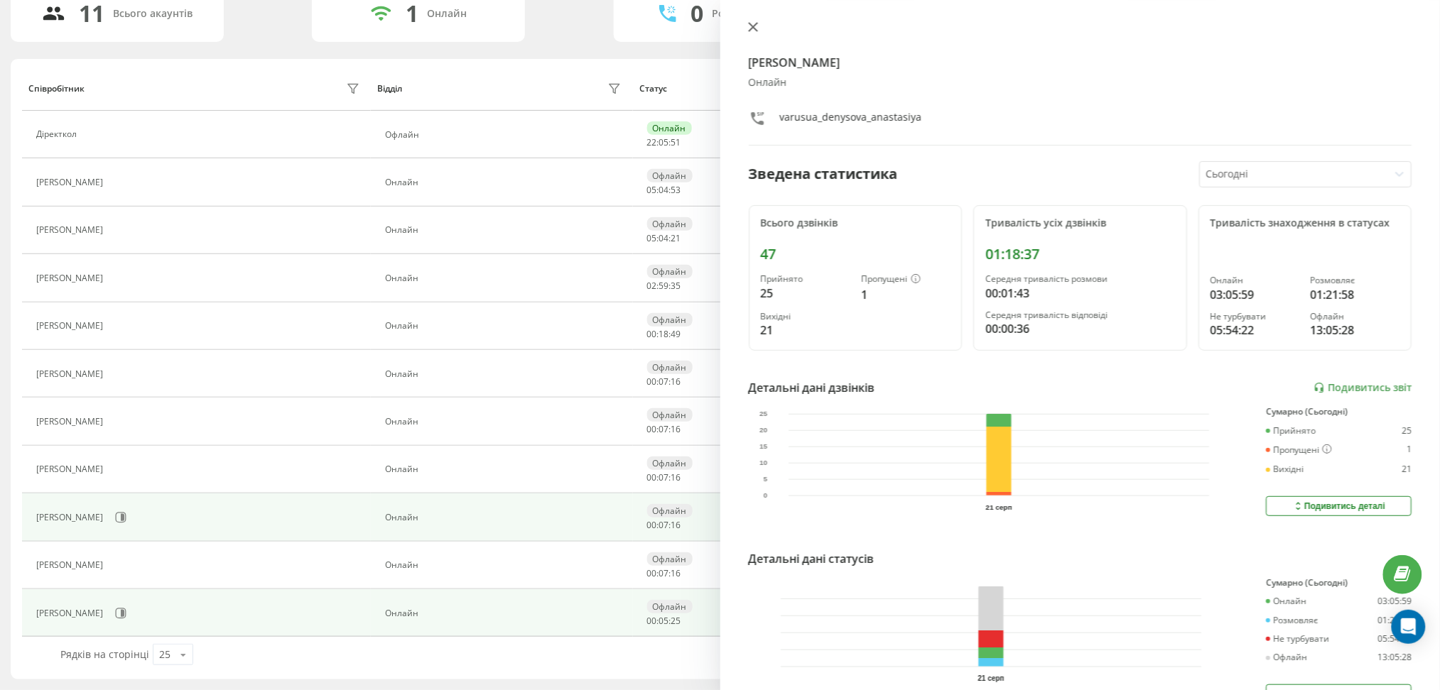
click at [752, 26] on icon at bounding box center [752, 27] width 9 height 9
